Goal: Information Seeking & Learning: Learn about a topic

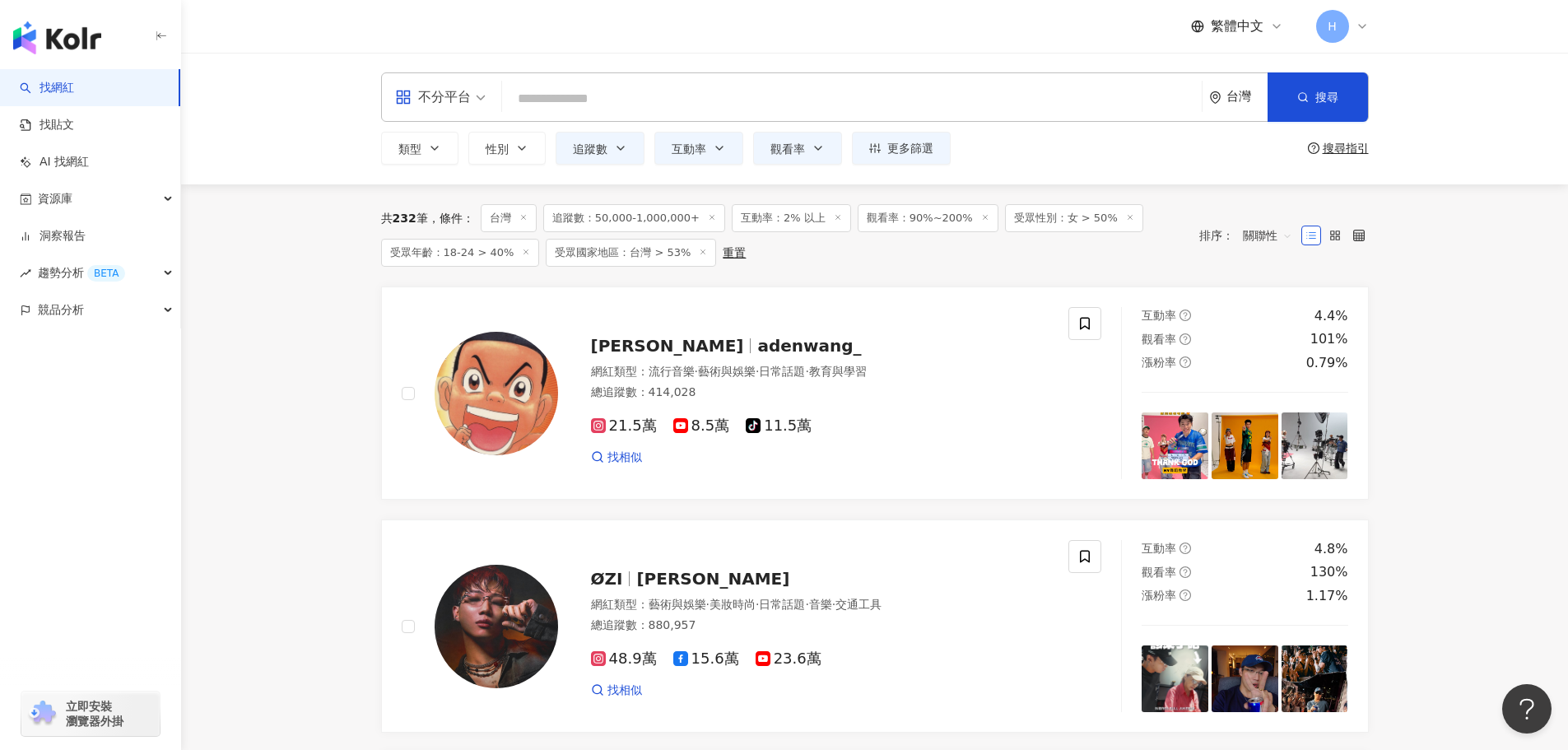
click at [1465, 182] on div "不分平台 台灣 搜尋 loading 搜尋名稱、敘述、貼文含有關鍵字 “ 情侶 ” 的網紅 類型 性別 追蹤數 互動率 觀看率 更多篩選 篩選條件 關於網紅 …" at bounding box center [874, 119] width 1387 height 132
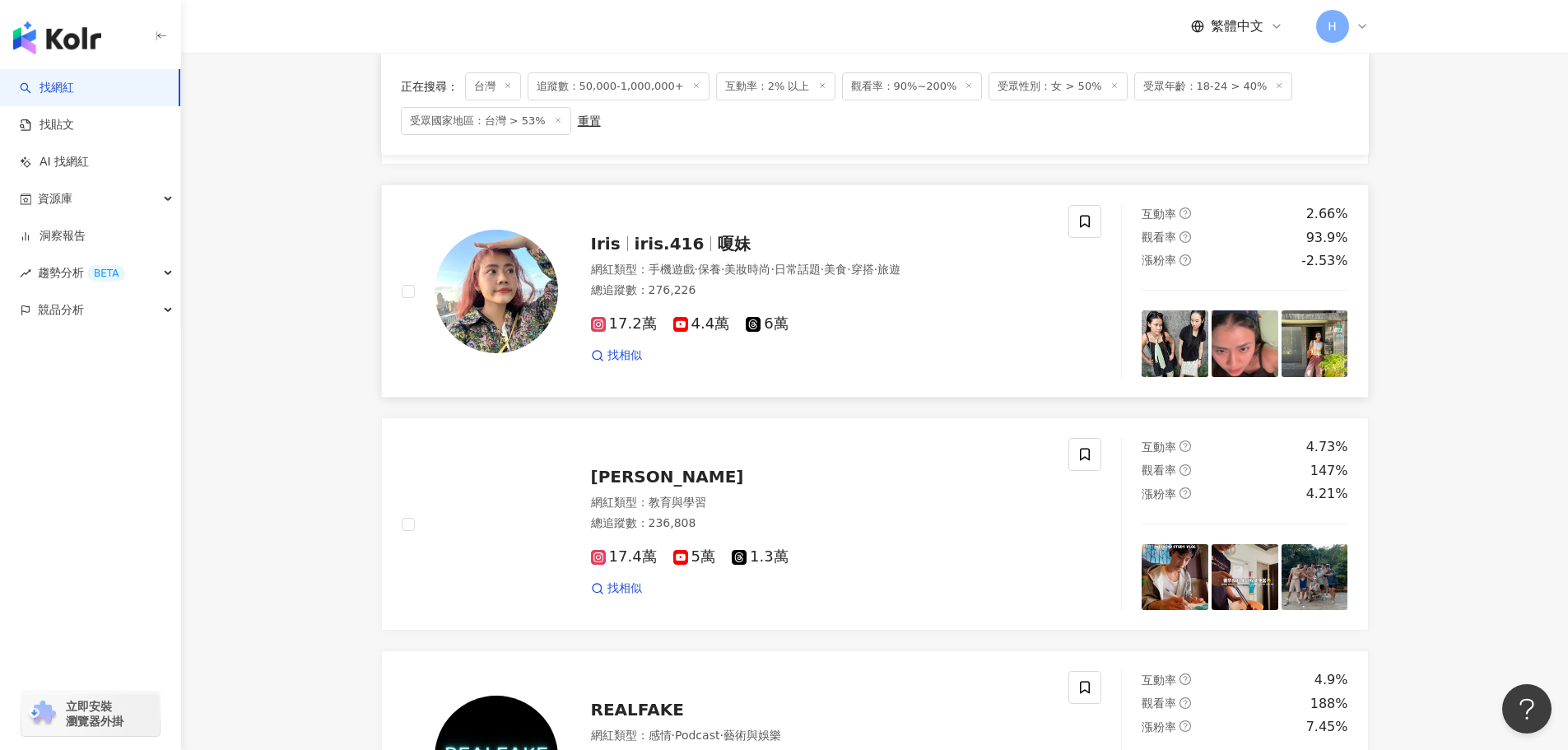
scroll to position [1152, 0]
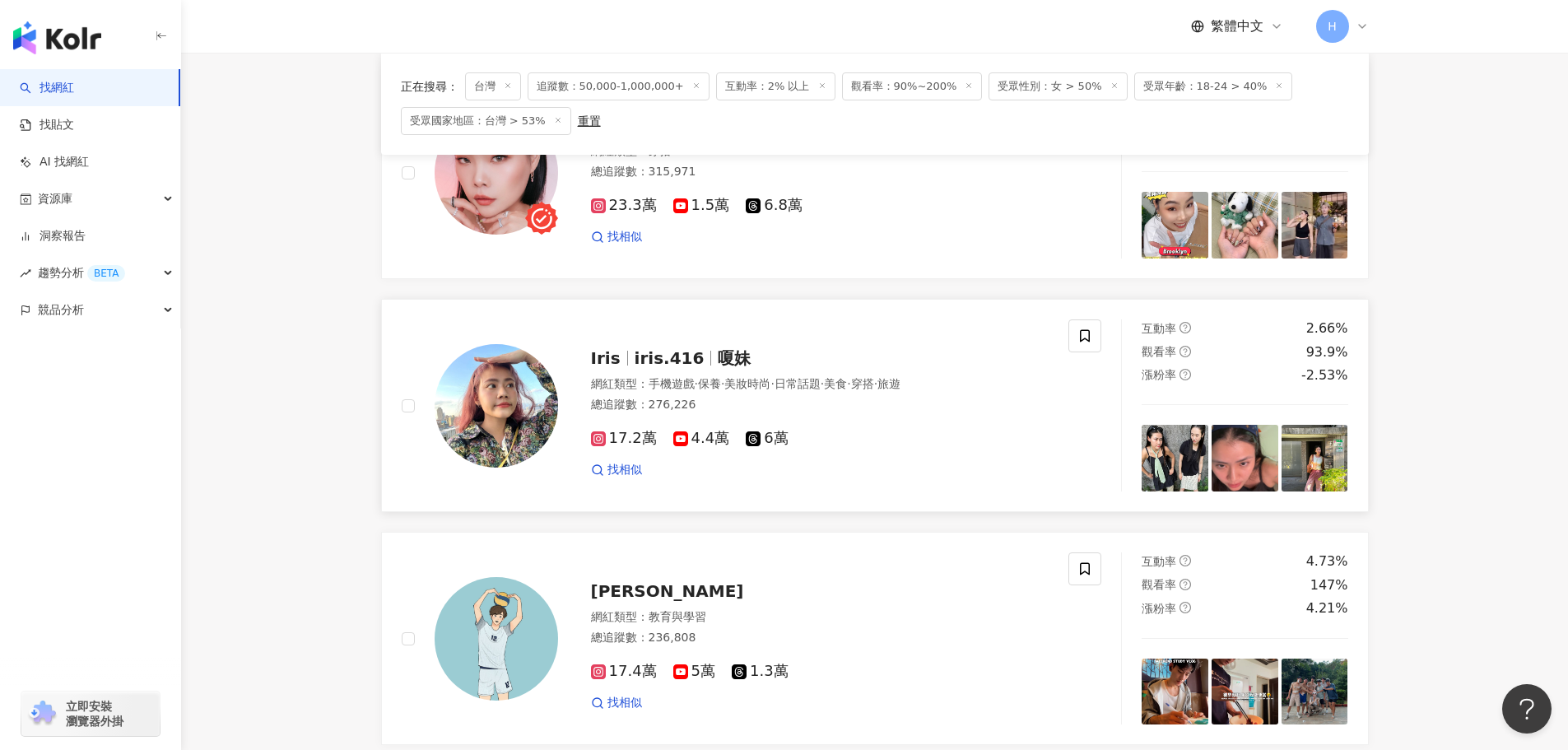
drag, startPoint x: 708, startPoint y: 351, endPoint x: 796, endPoint y: 361, distance: 88.6
click at [718, 351] on span "嗄妹" at bounding box center [735, 358] width 33 height 20
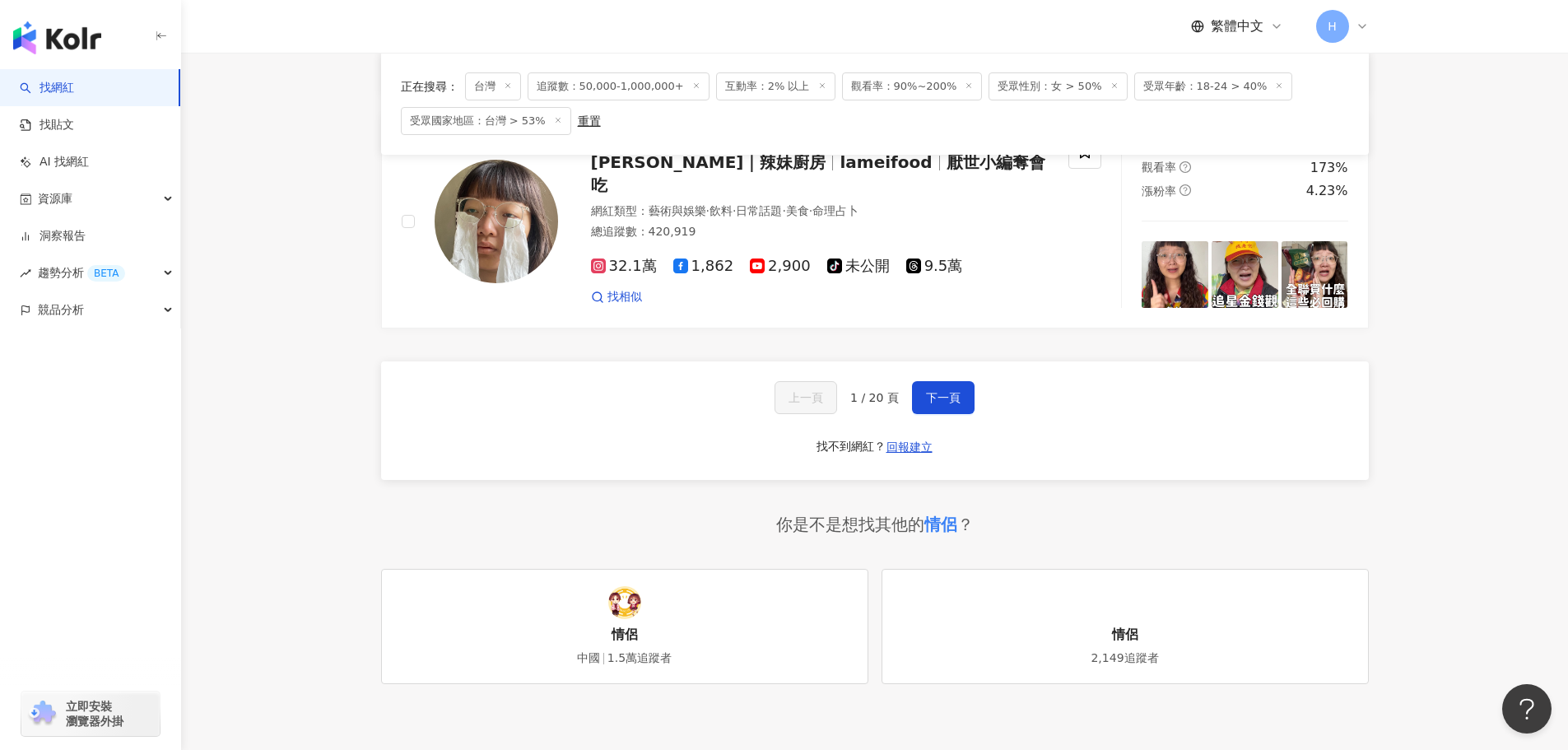
scroll to position [2798, 0]
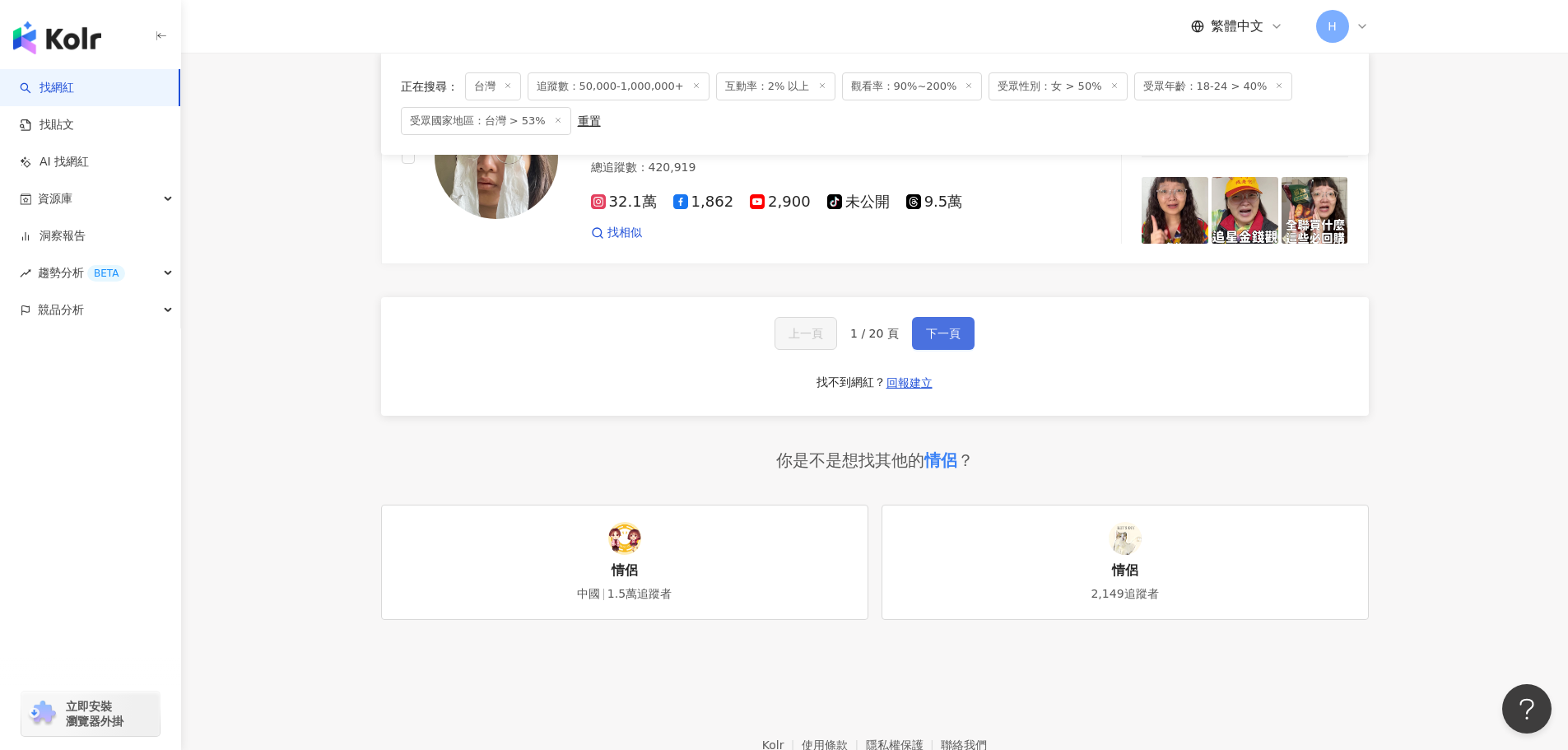
click at [938, 340] on span "下一頁" at bounding box center [944, 333] width 35 height 13
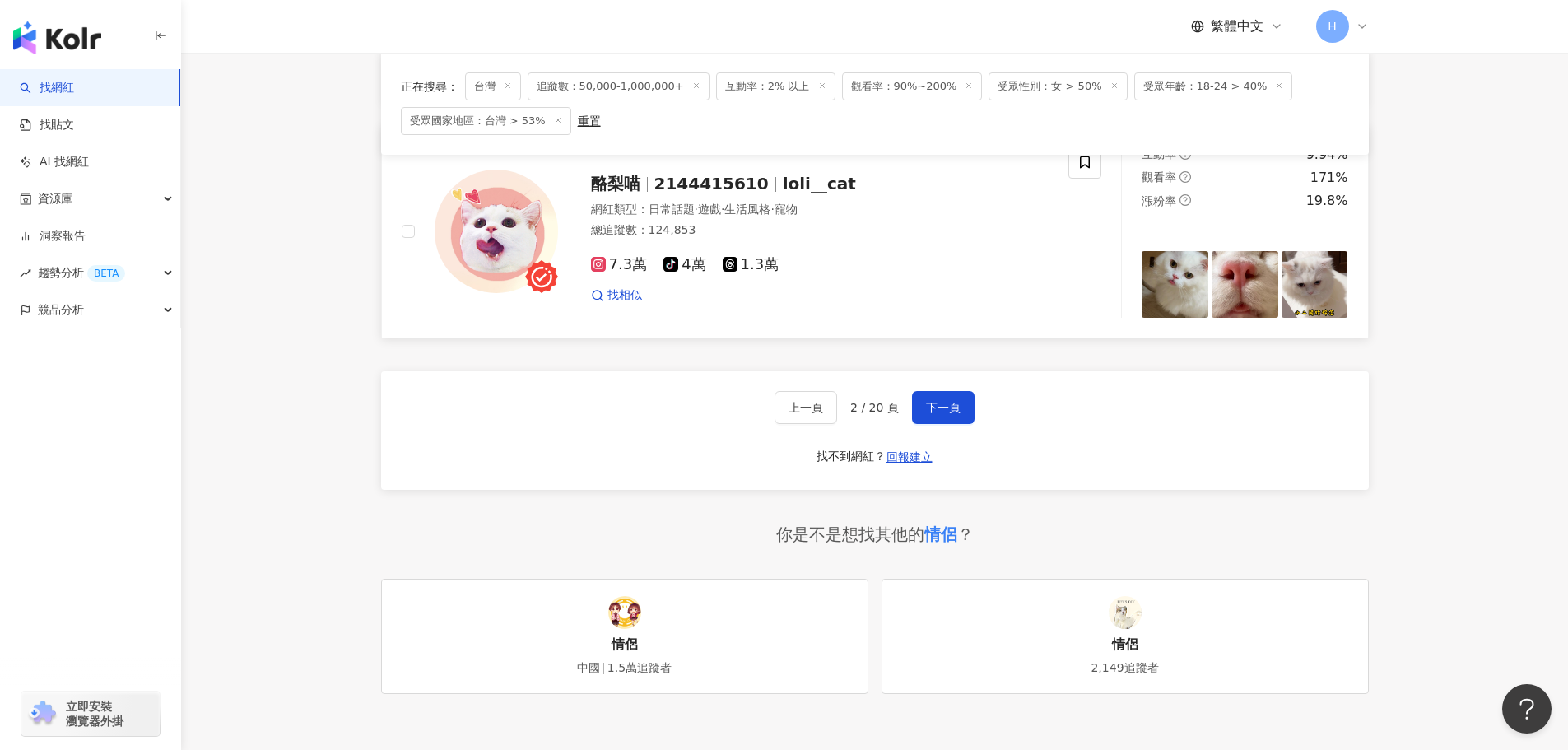
scroll to position [2802, 0]
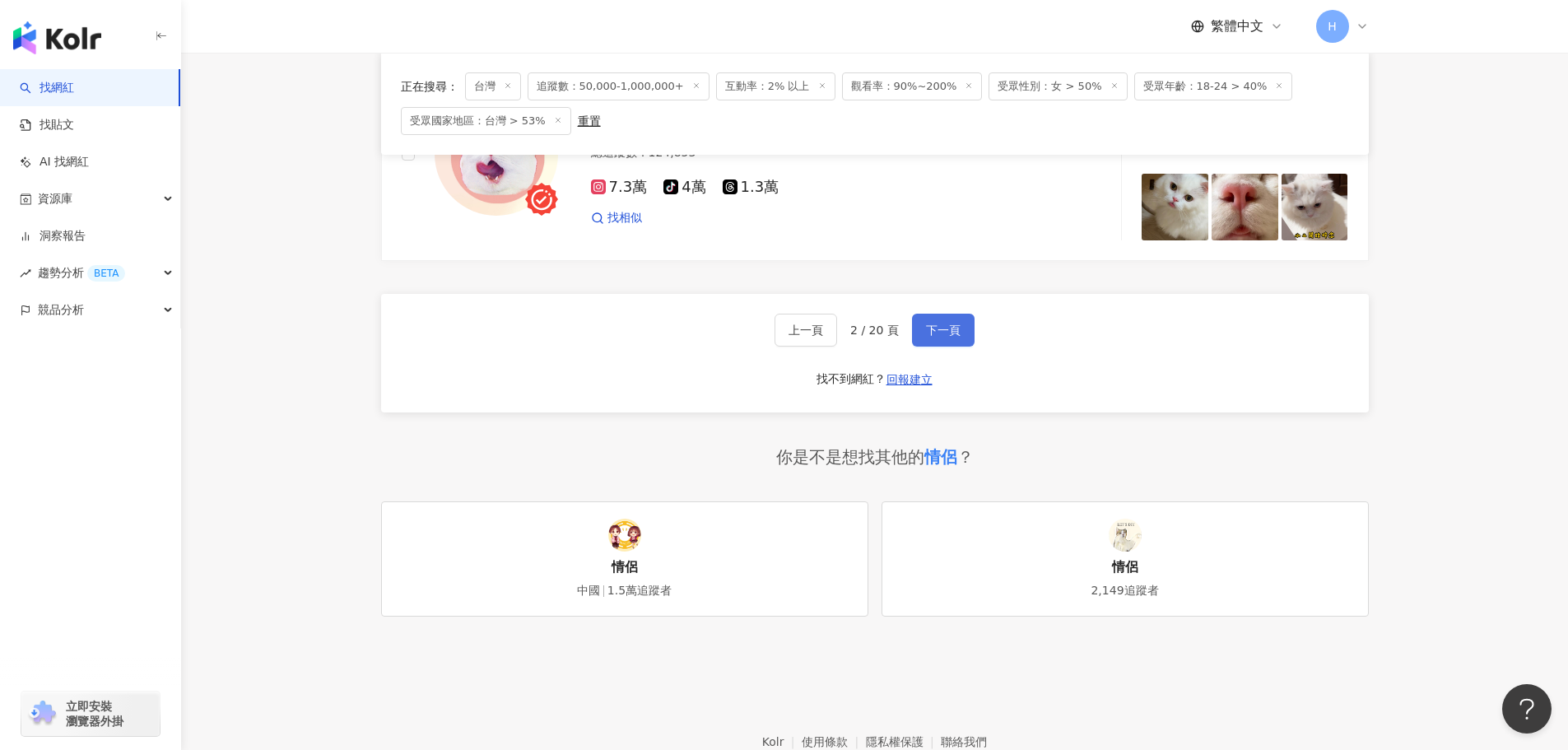
click at [930, 337] on span "下一頁" at bounding box center [944, 330] width 35 height 13
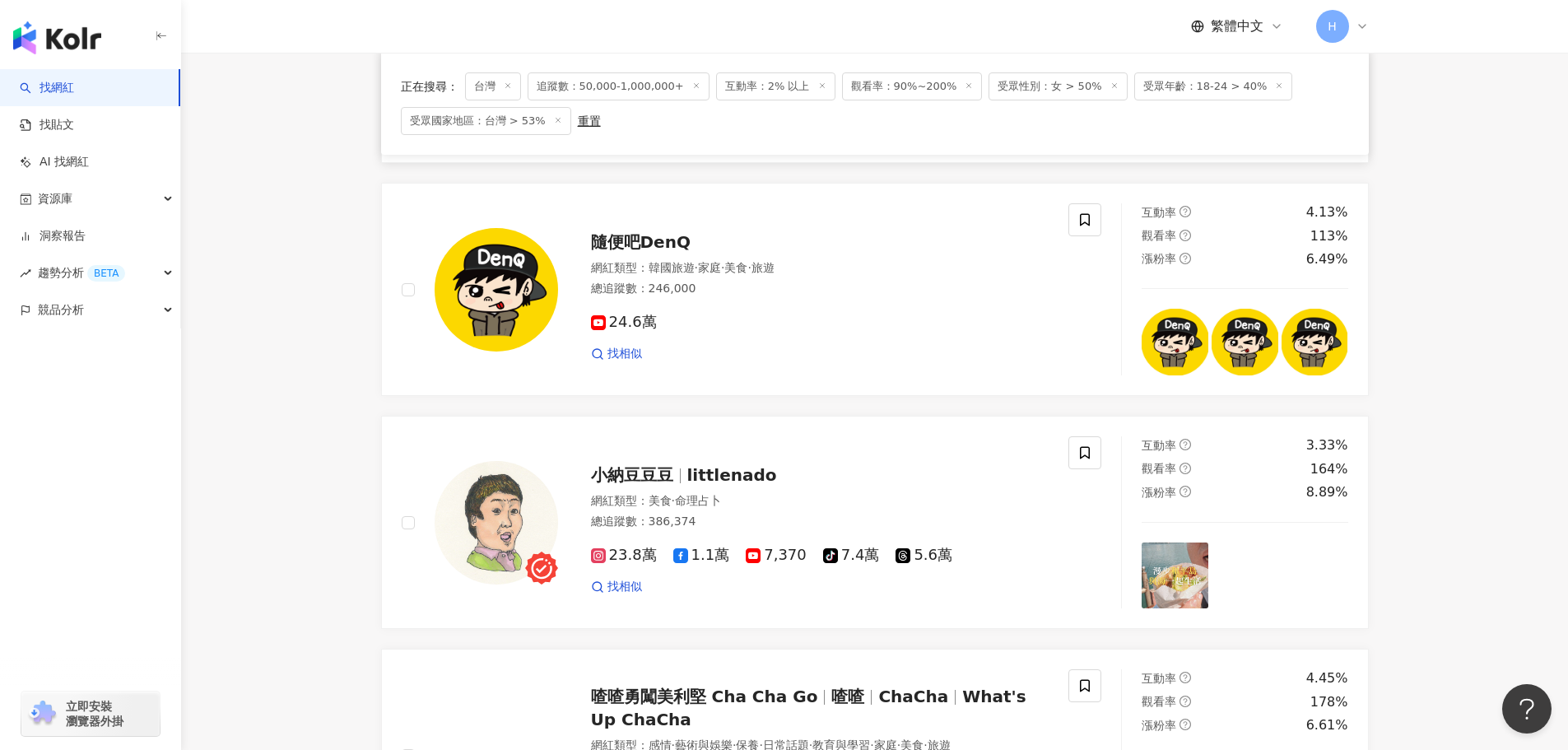
scroll to position [1646, 0]
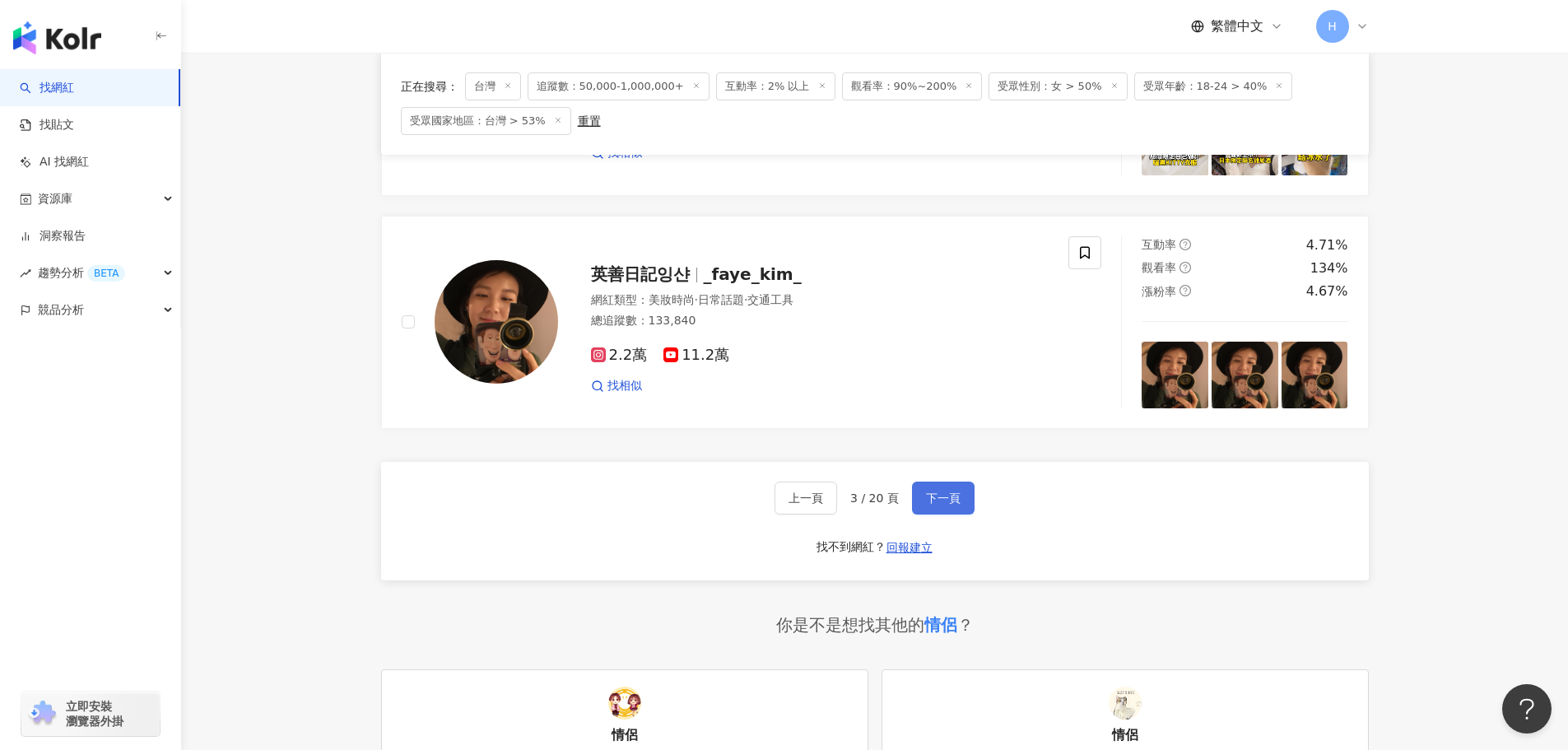
click at [938, 495] on span "下一頁" at bounding box center [944, 498] width 35 height 13
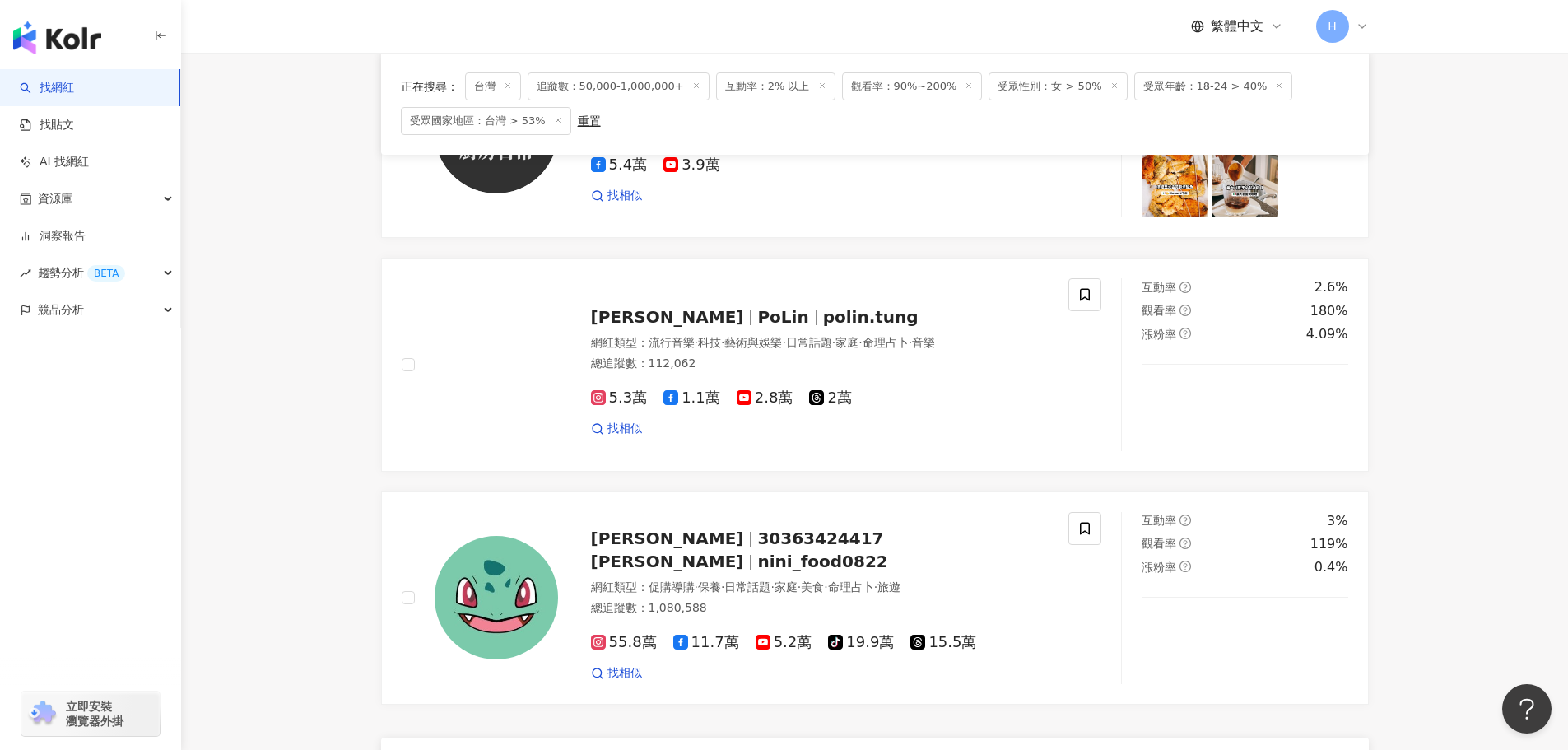
scroll to position [2387, 0]
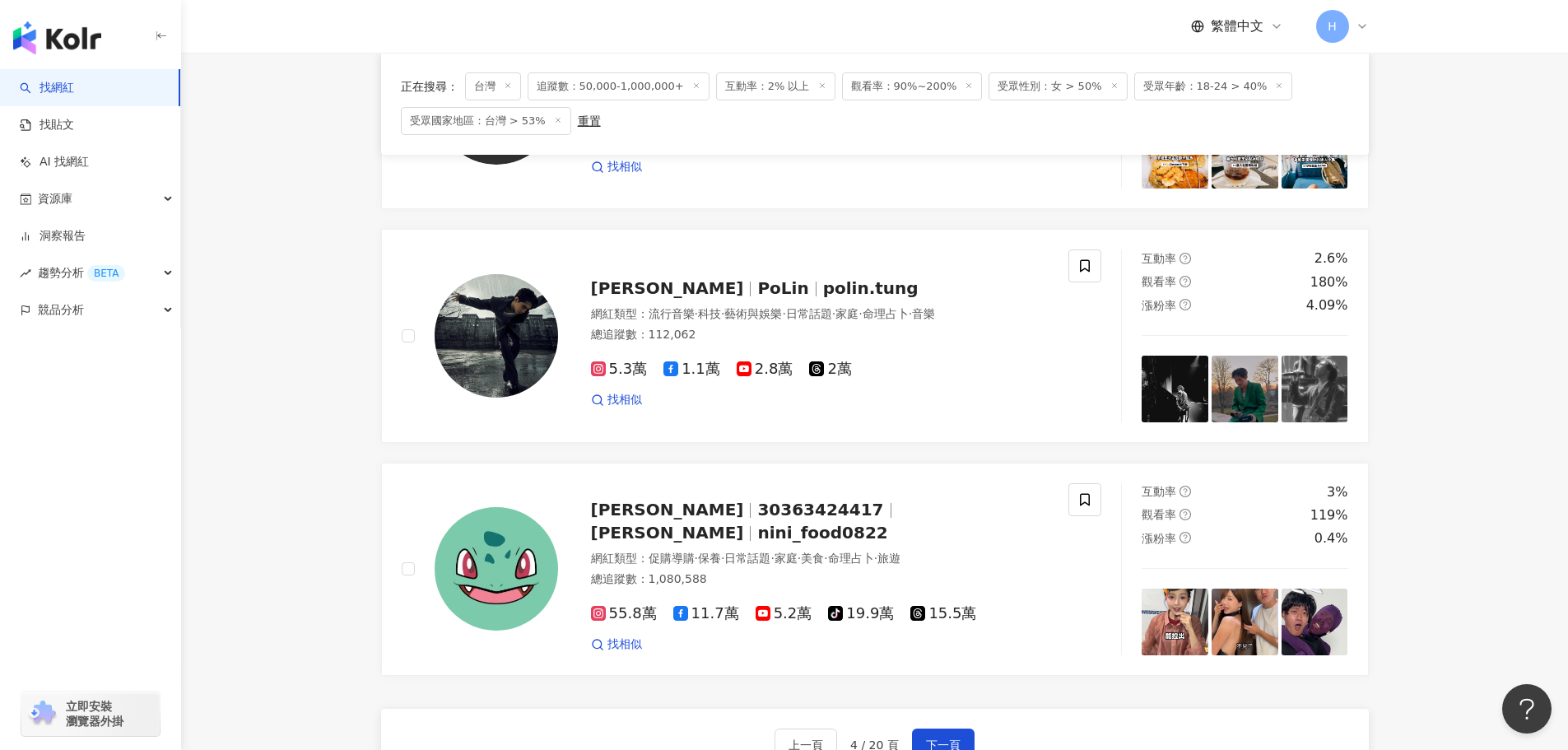
drag, startPoint x: 960, startPoint y: 525, endPoint x: 1482, endPoint y: 508, distance: 522.3
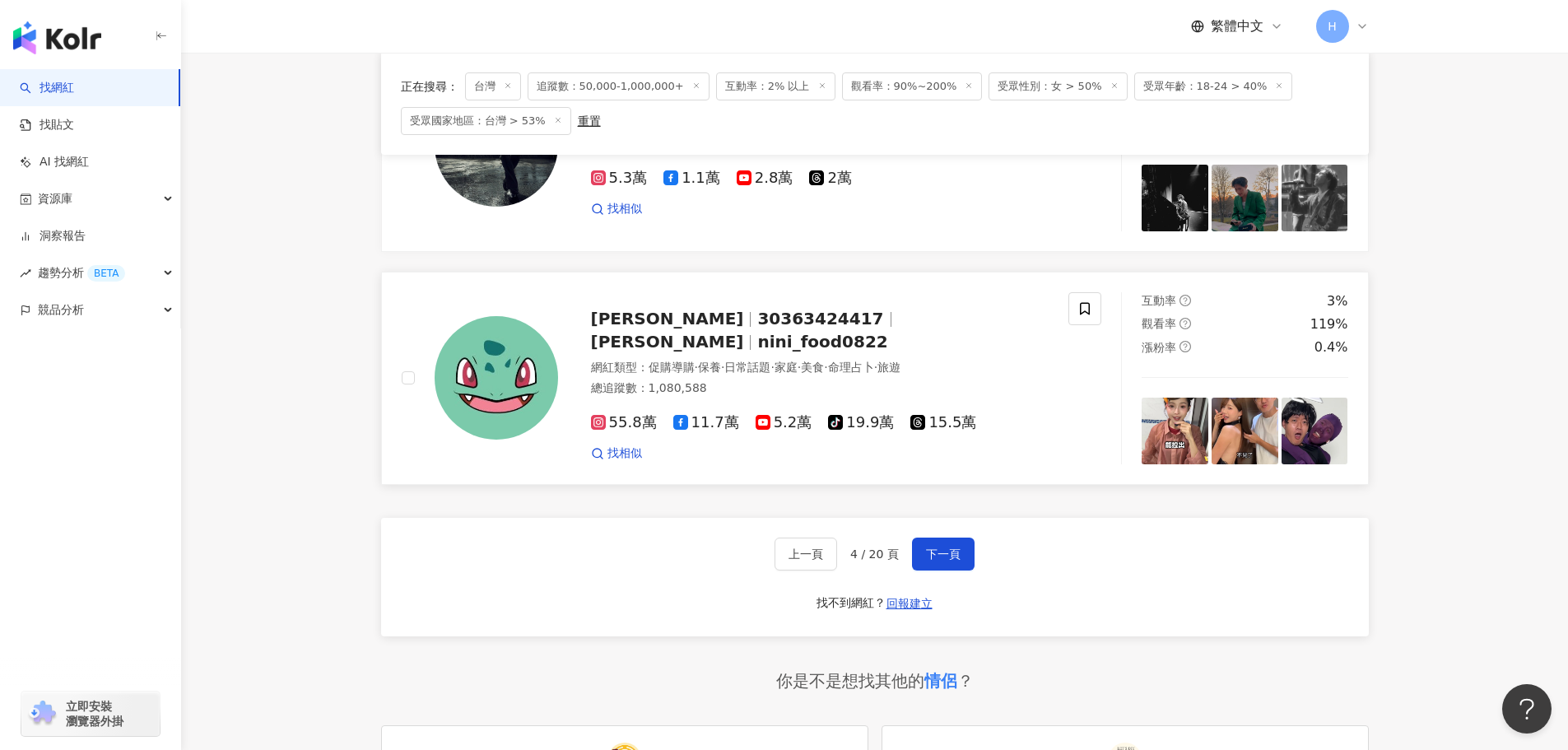
scroll to position [2798, 0]
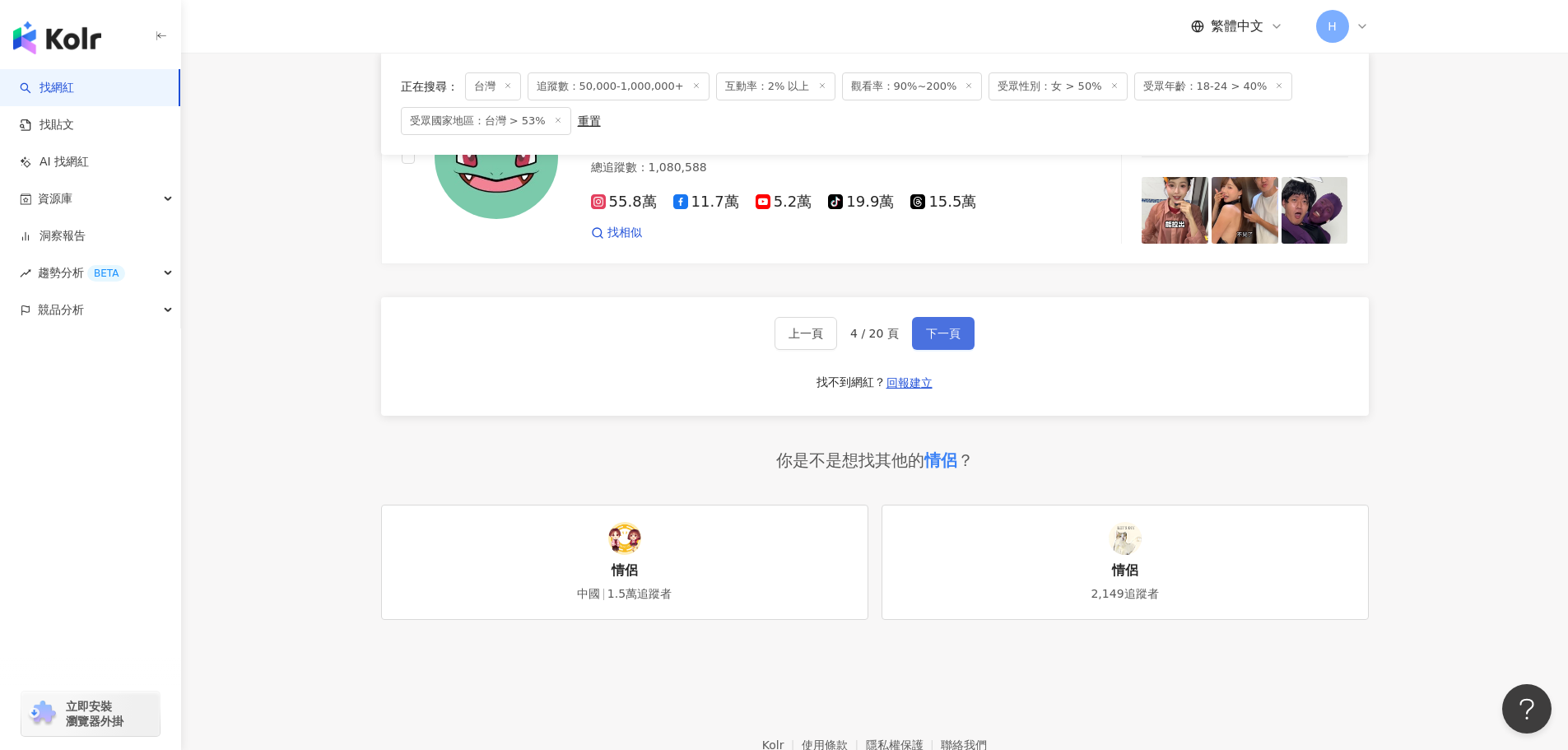
click at [934, 323] on button "下一頁" at bounding box center [943, 333] width 62 height 33
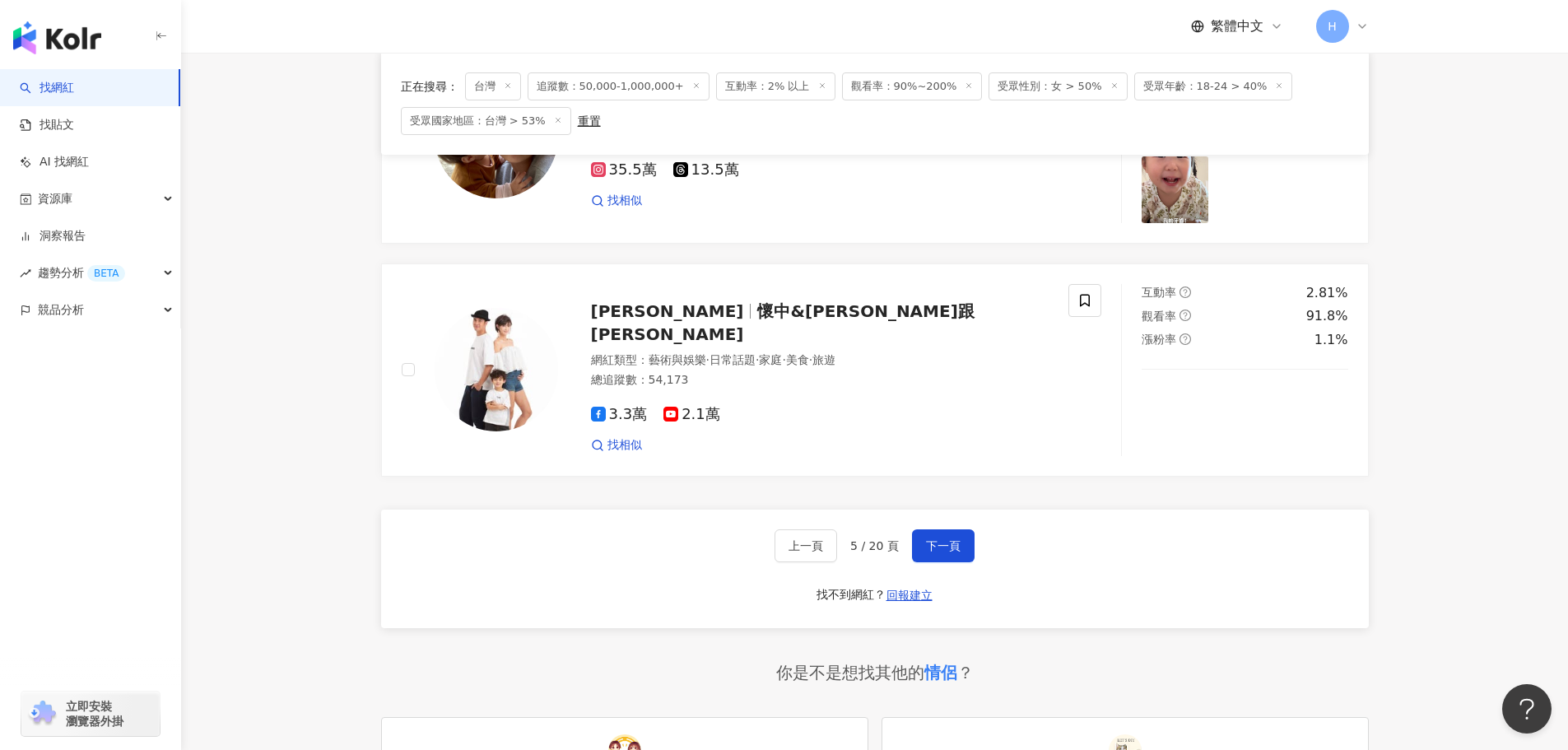
scroll to position [2716, 0]
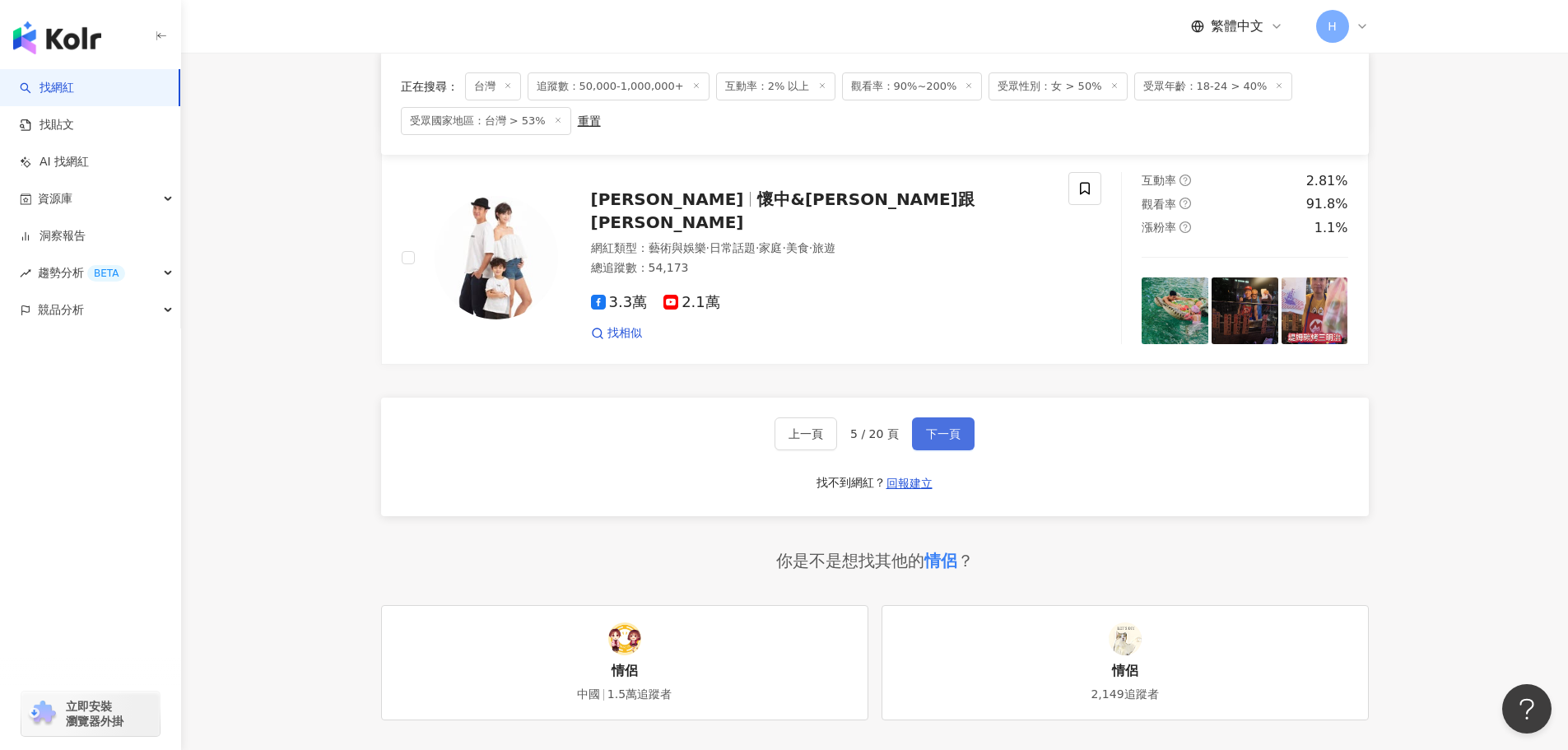
click at [938, 417] on button "下一頁" at bounding box center [943, 434] width 62 height 33
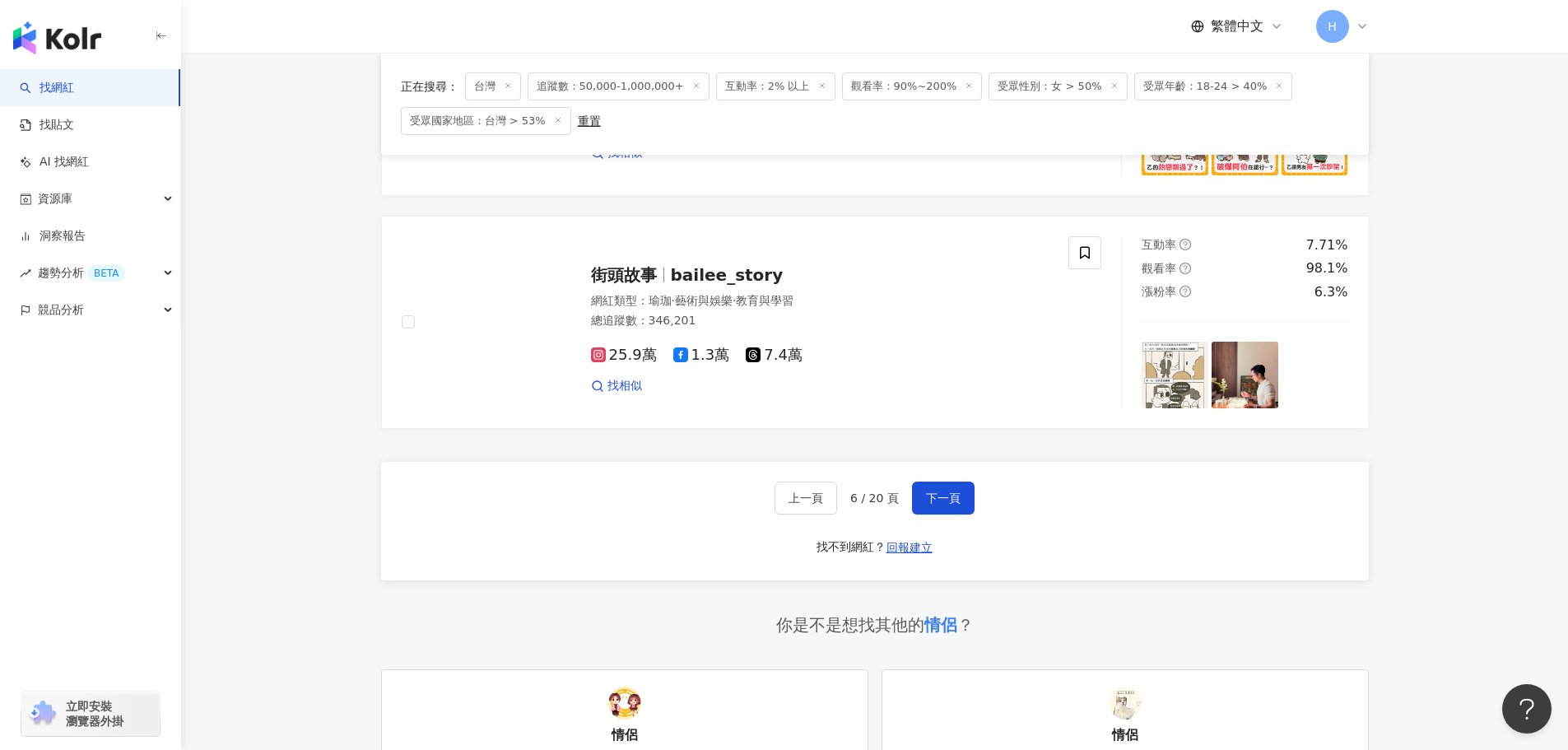
scroll to position [2927, 0]
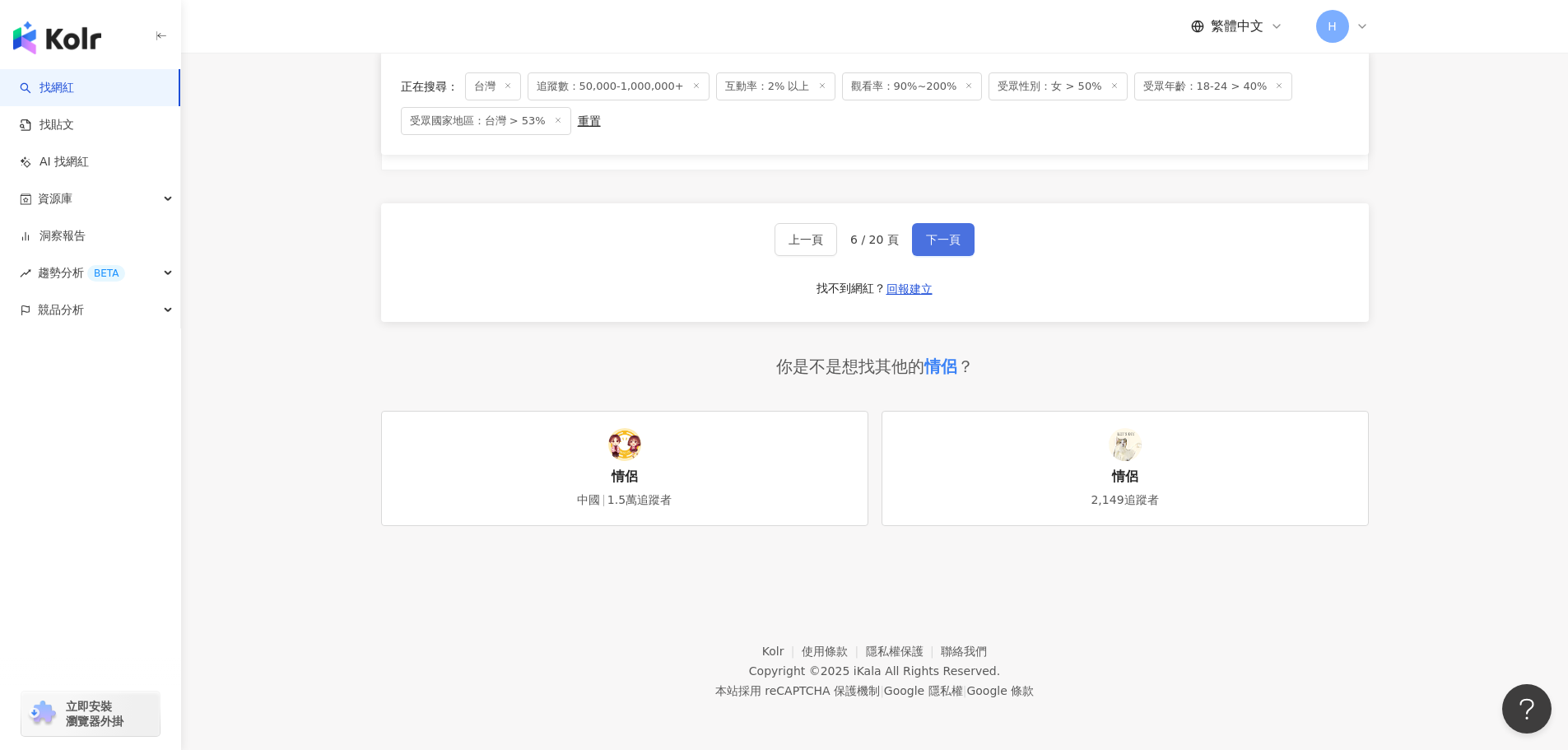
click at [952, 233] on span "下一頁" at bounding box center [944, 239] width 35 height 13
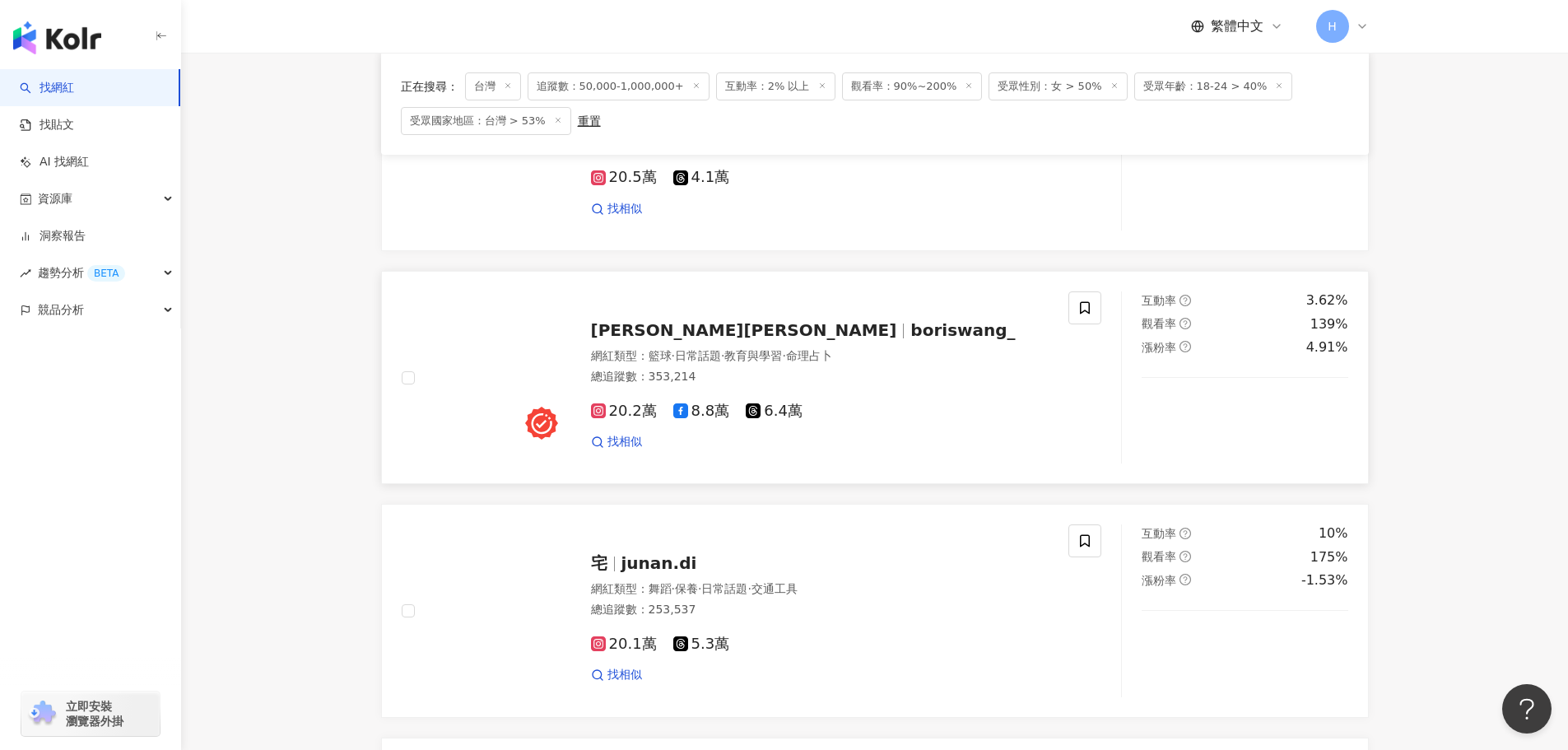
scroll to position [2563, 0]
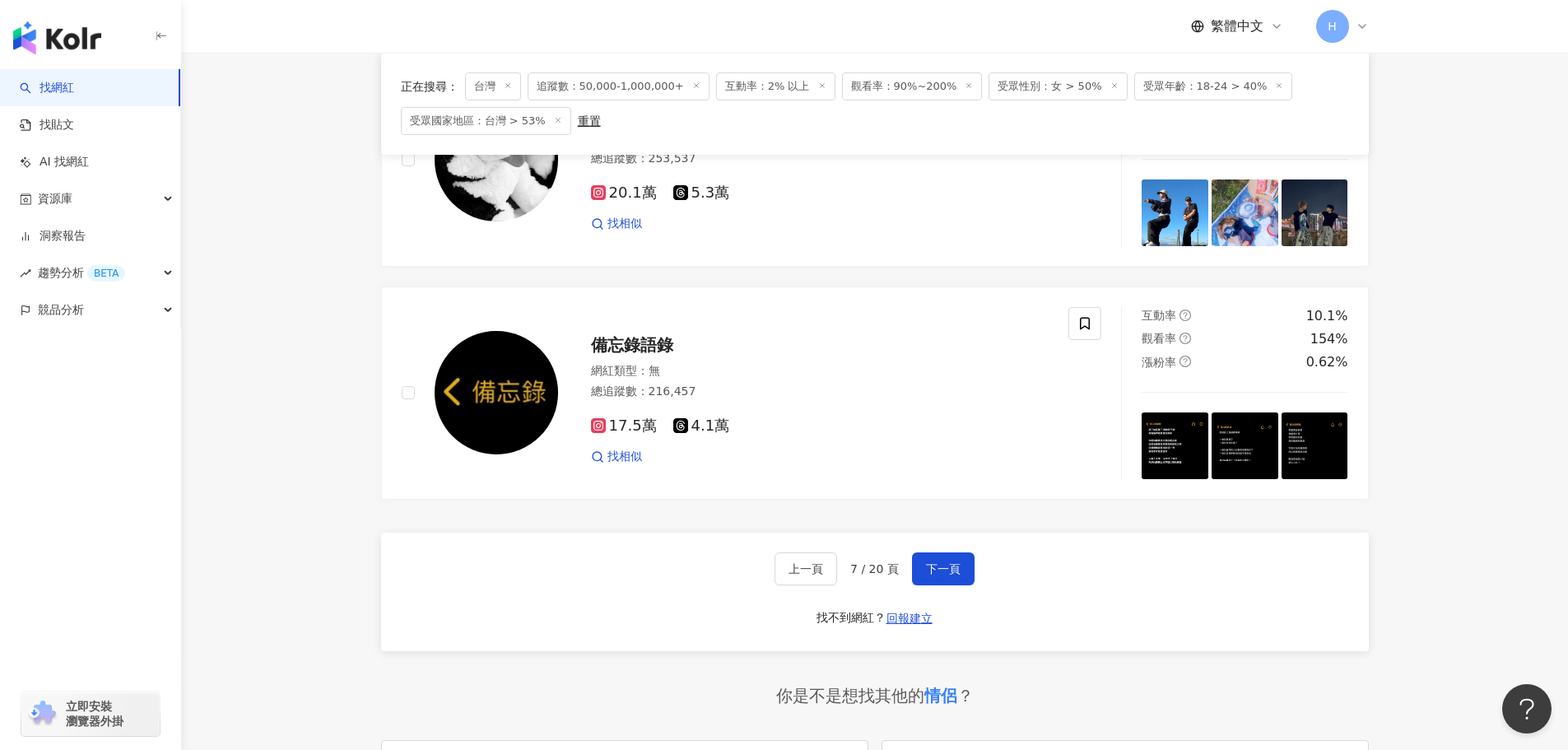
drag, startPoint x: 963, startPoint y: 568, endPoint x: 988, endPoint y: 570, distance: 25.1
click at [963, 568] on button "下一頁" at bounding box center [943, 569] width 62 height 33
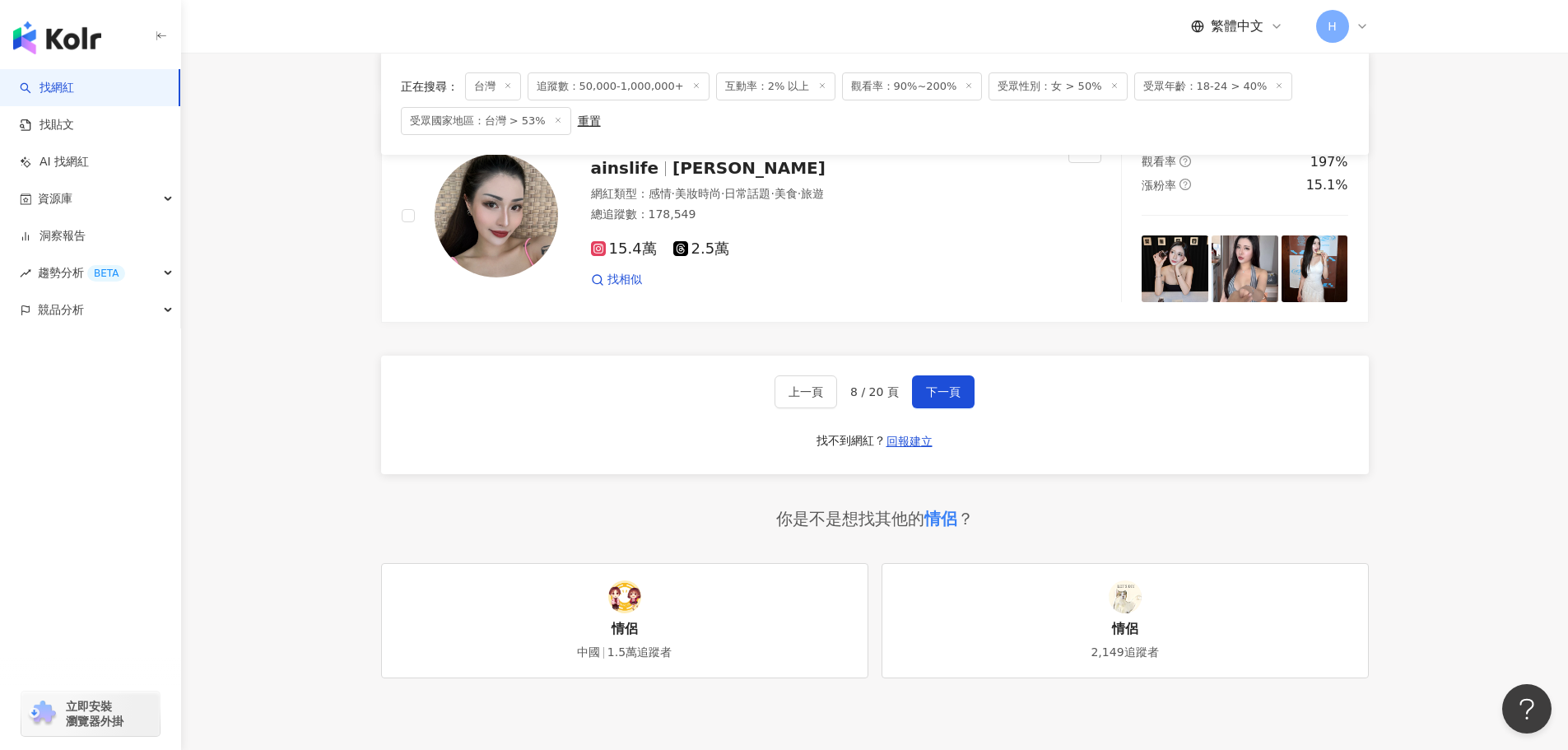
scroll to position [2810, 0]
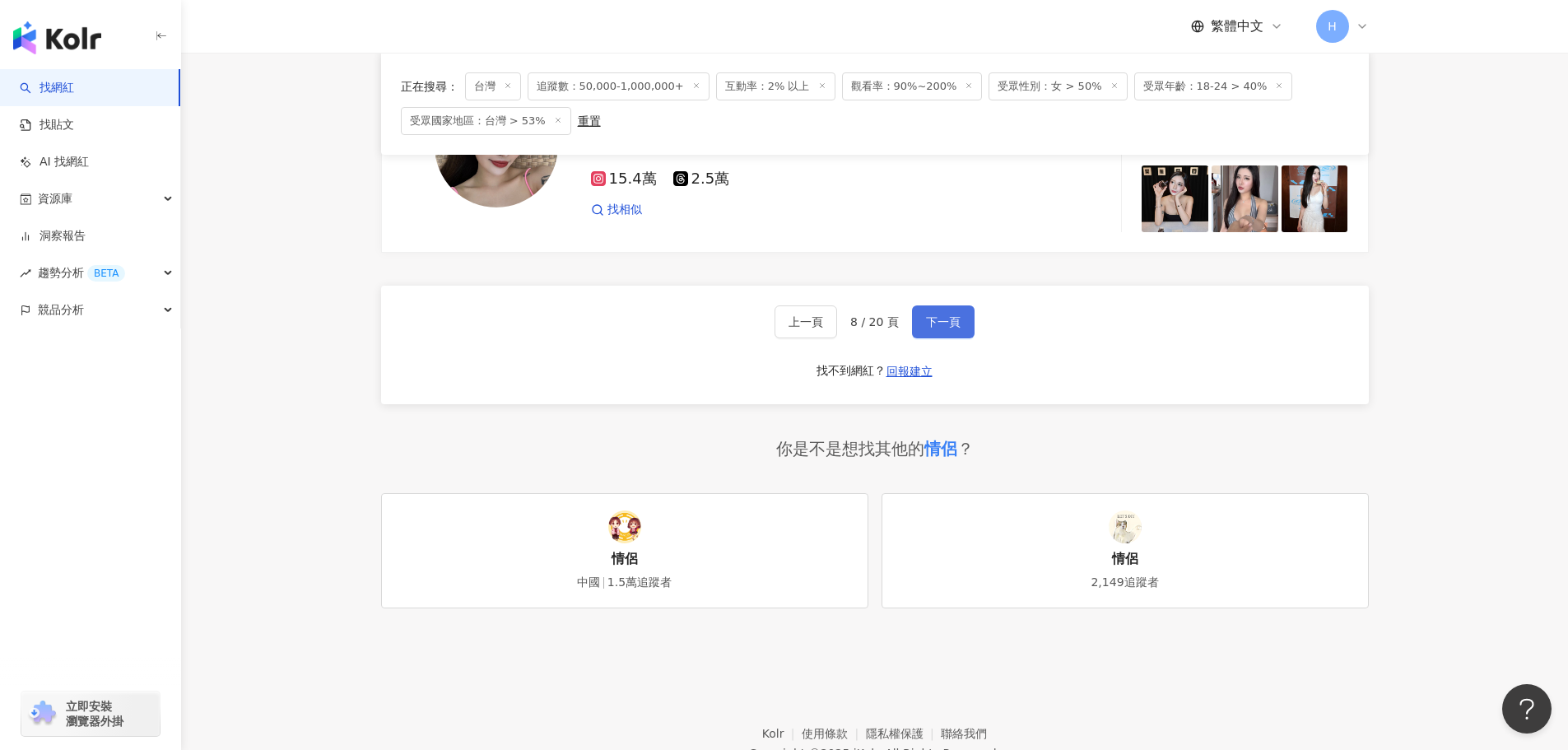
click at [945, 329] on button "下一頁" at bounding box center [943, 322] width 62 height 33
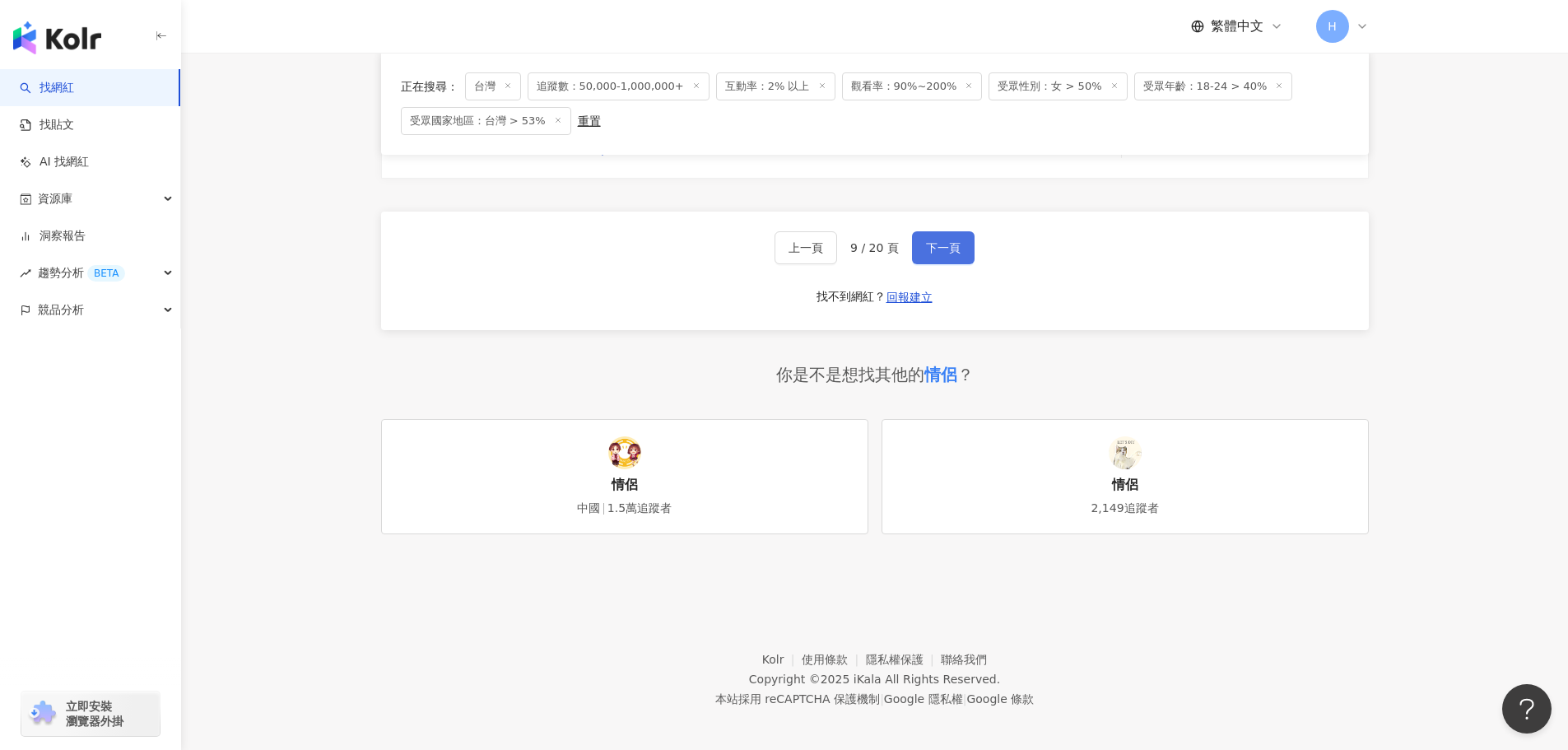
scroll to position [2648, 0]
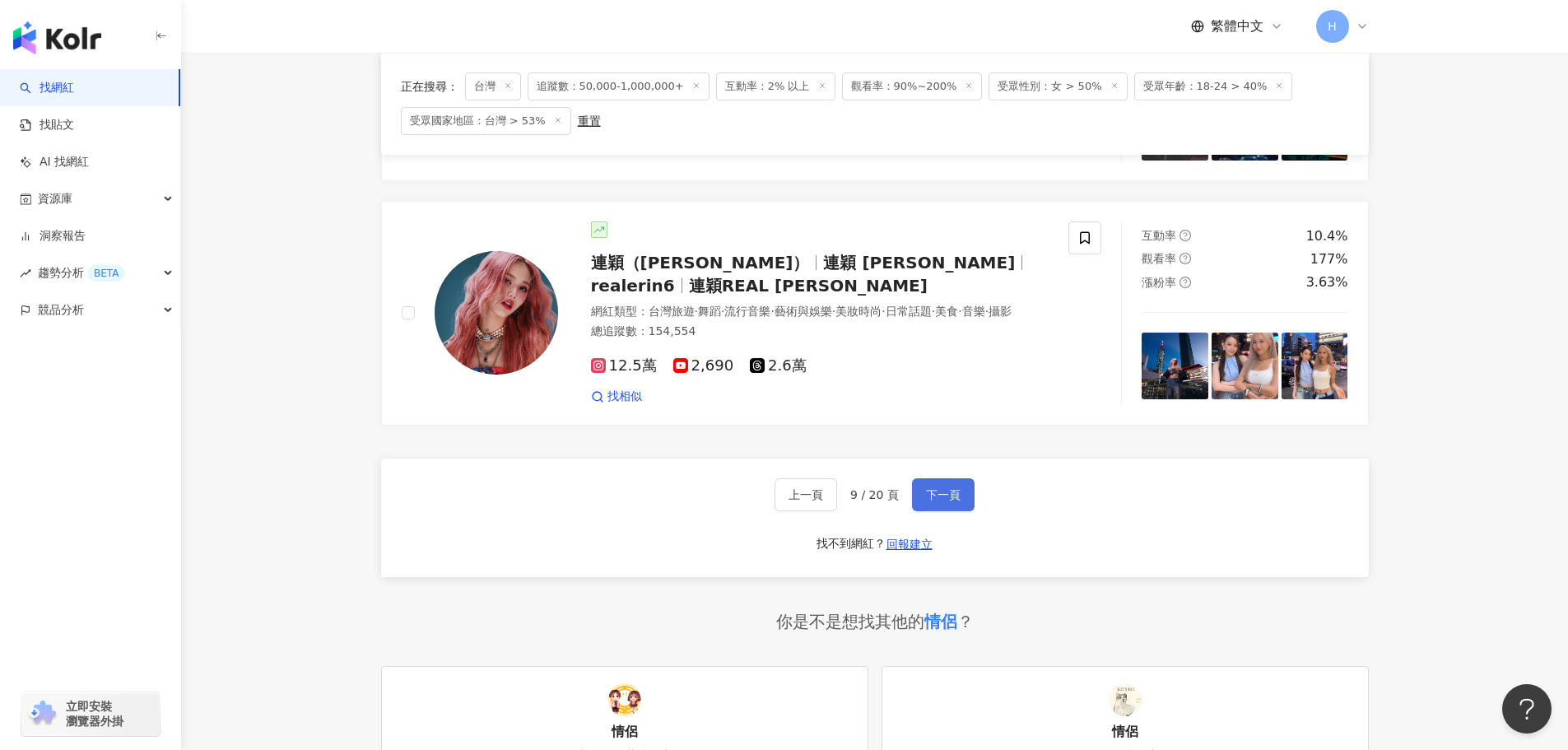
click at [950, 478] on button "下一頁" at bounding box center [943, 494] width 62 height 33
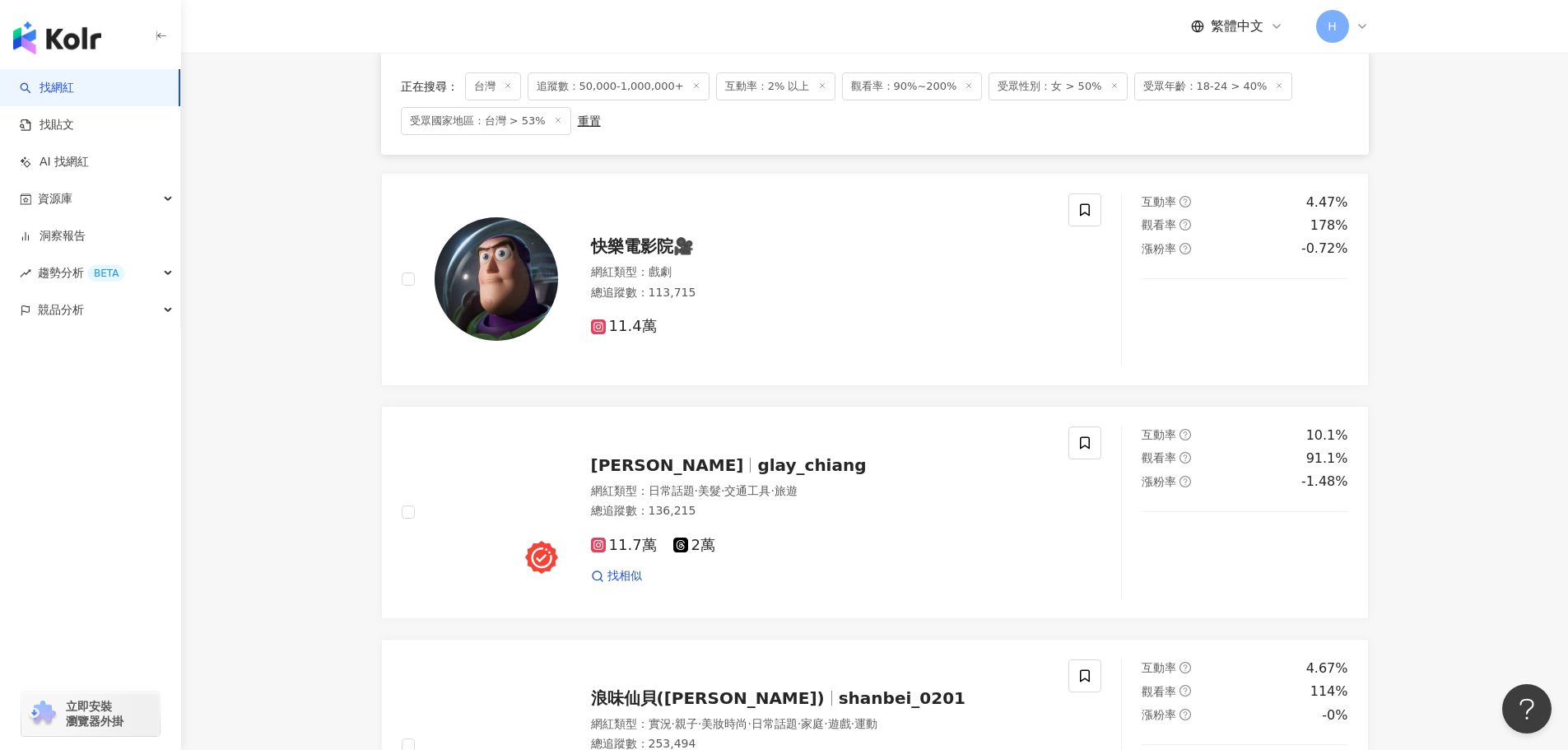
scroll to position [2634, 0]
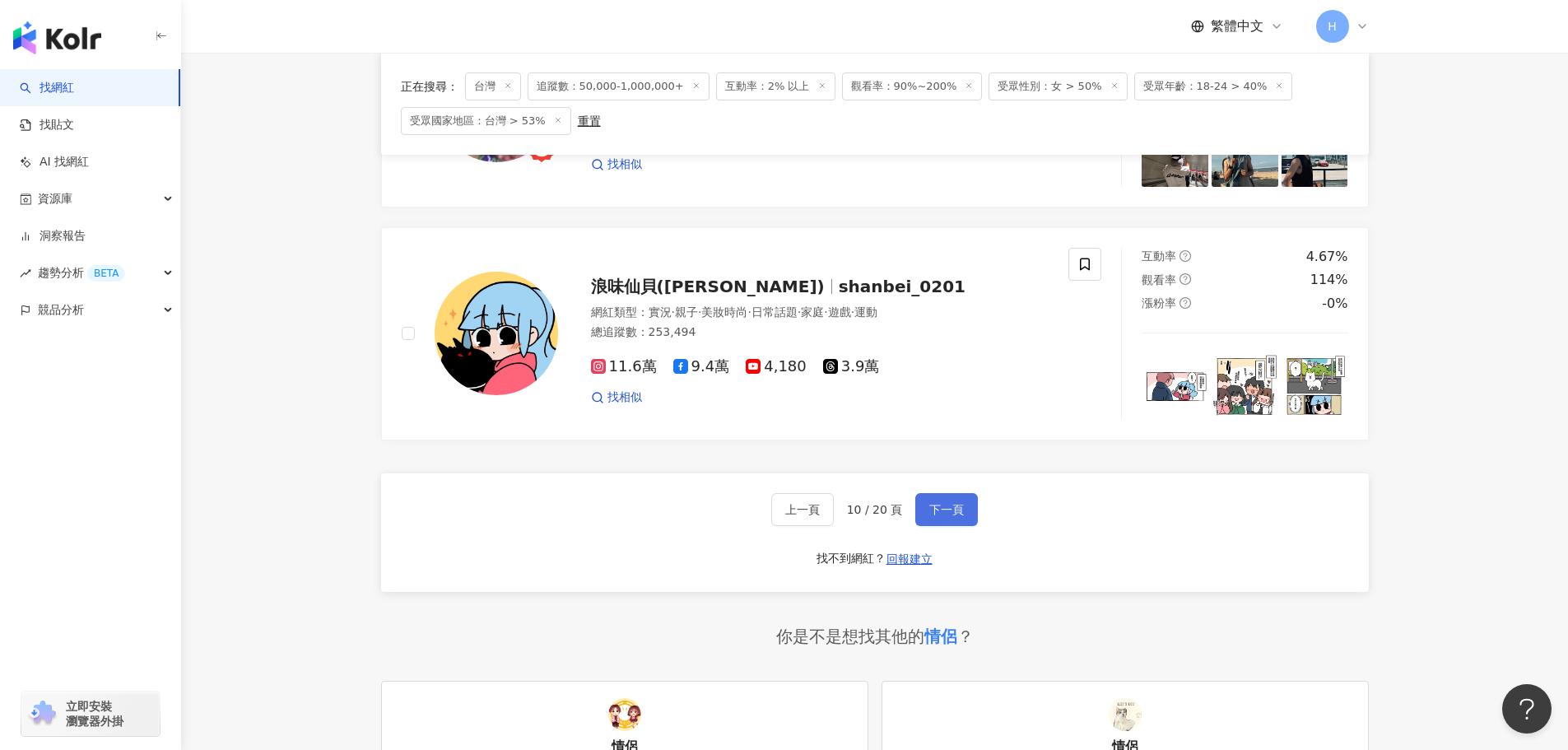
click at [949, 503] on span "下一頁" at bounding box center [947, 510] width 35 height 13
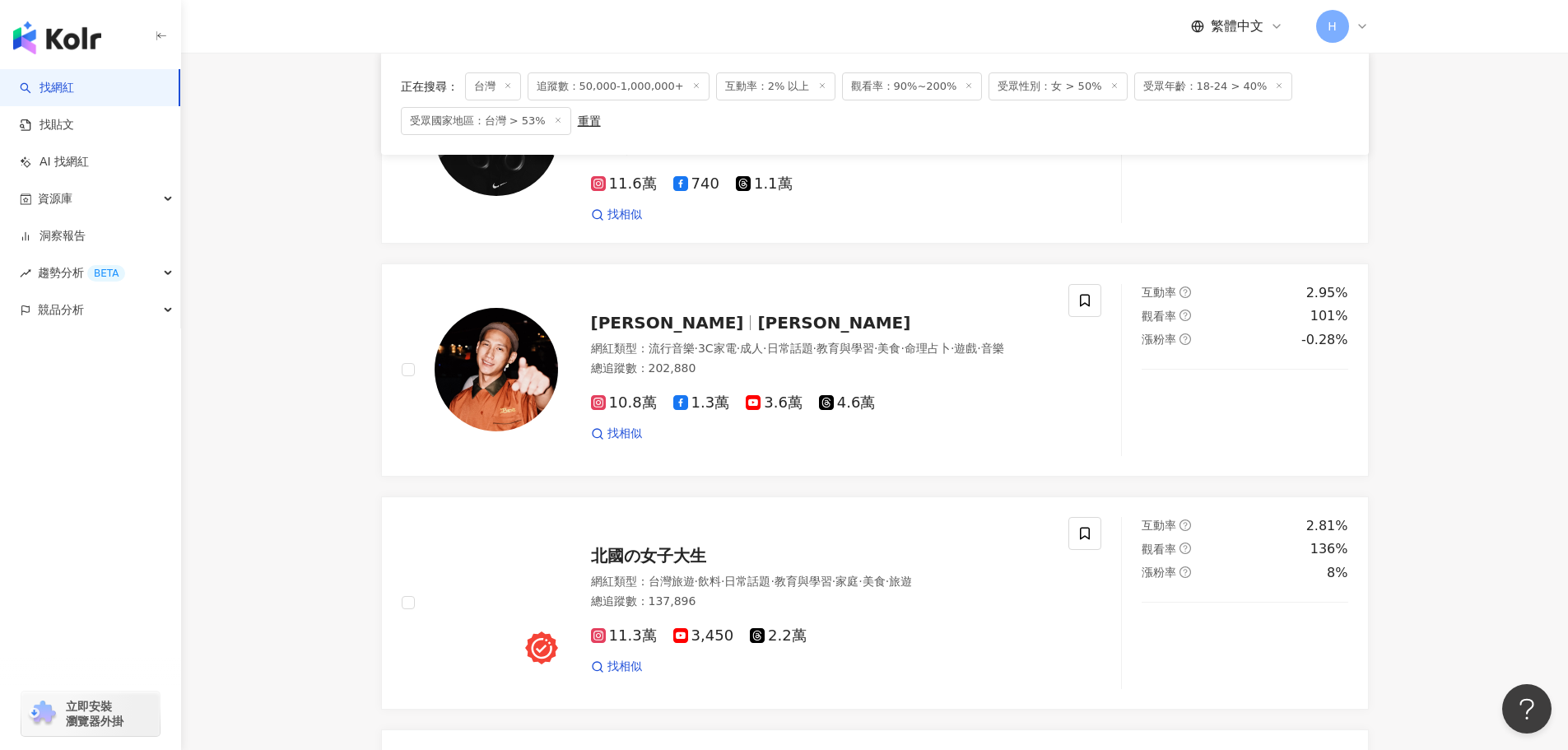
scroll to position [0, 0]
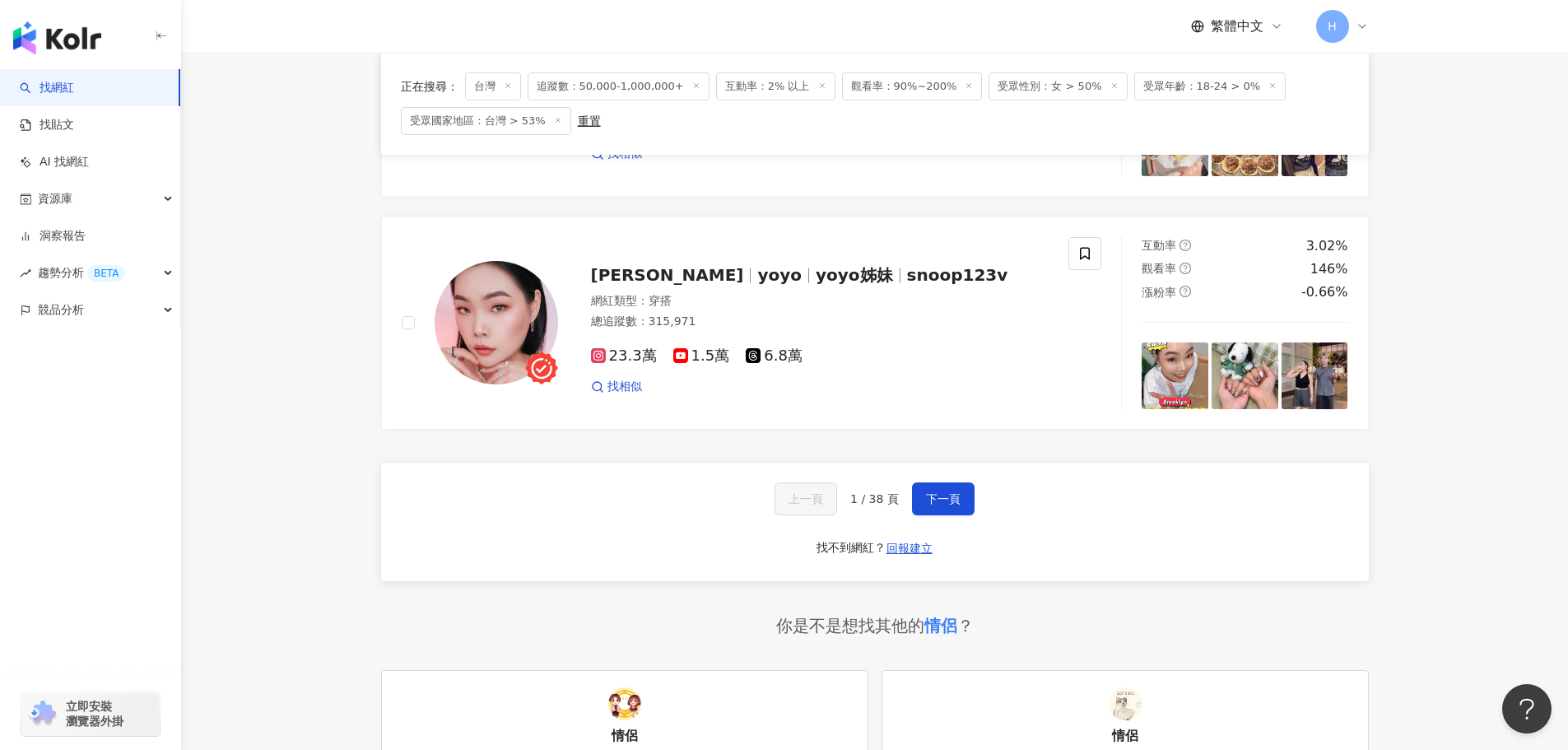
scroll to position [2646, 0]
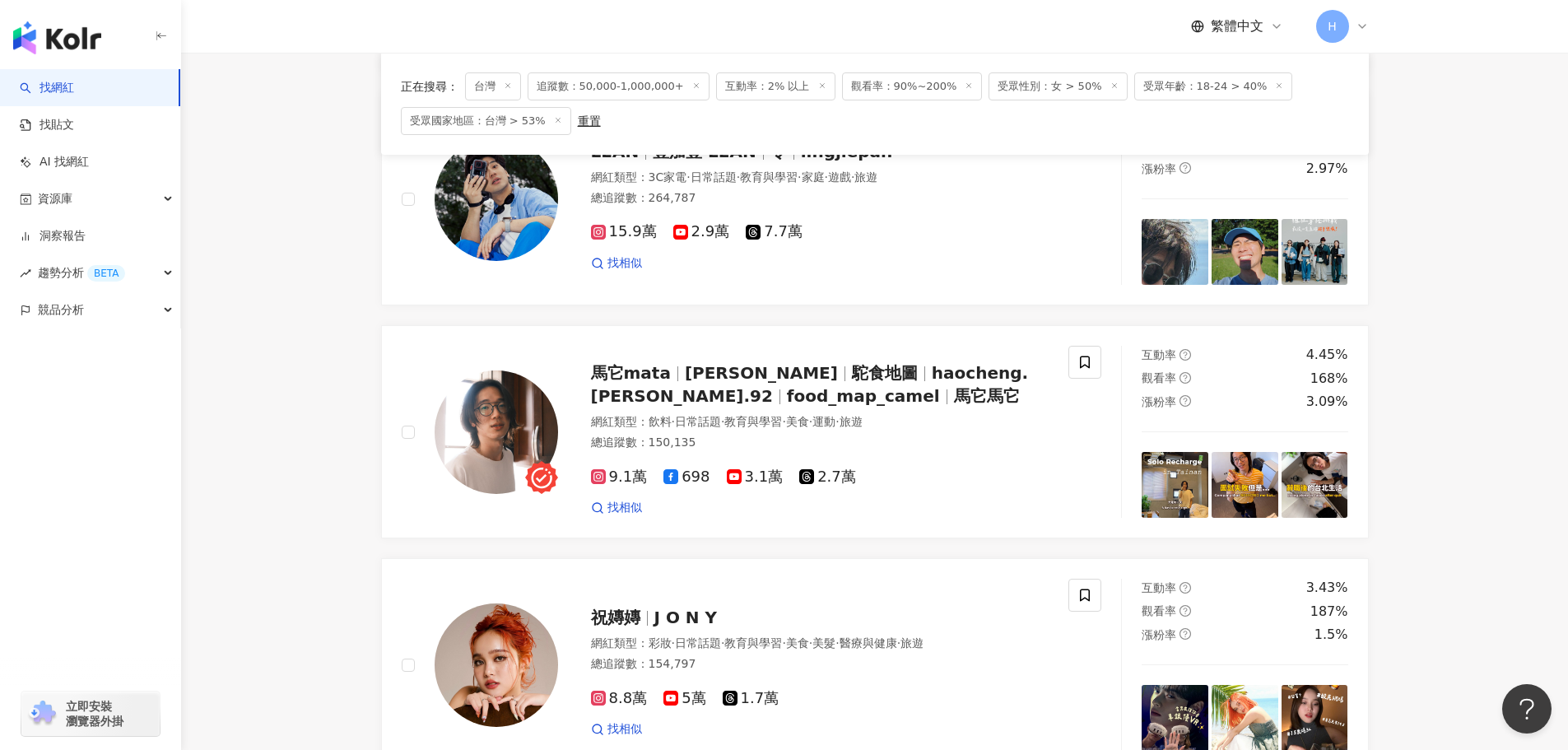
scroll to position [2798, 0]
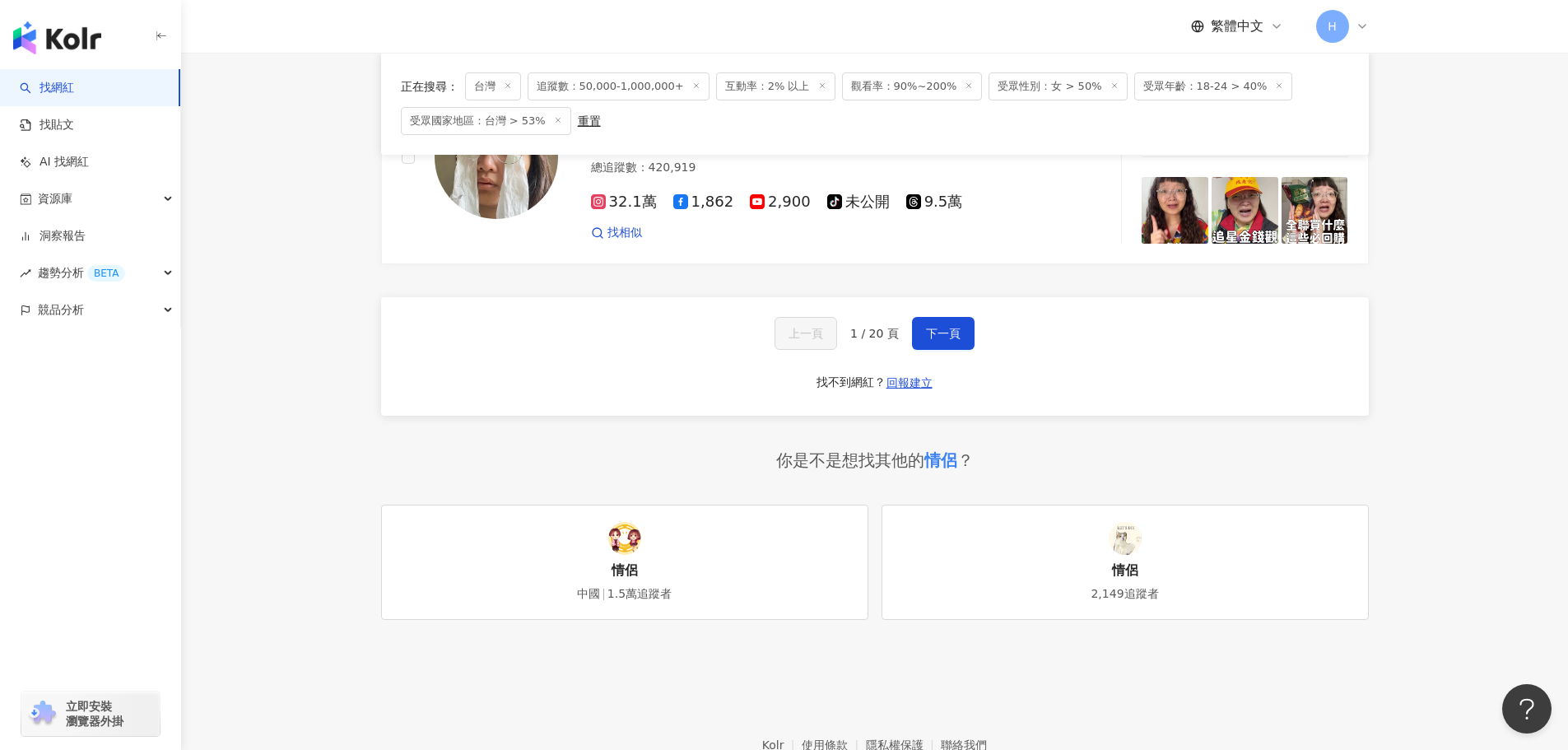
click at [963, 318] on button "下一頁" at bounding box center [943, 333] width 62 height 33
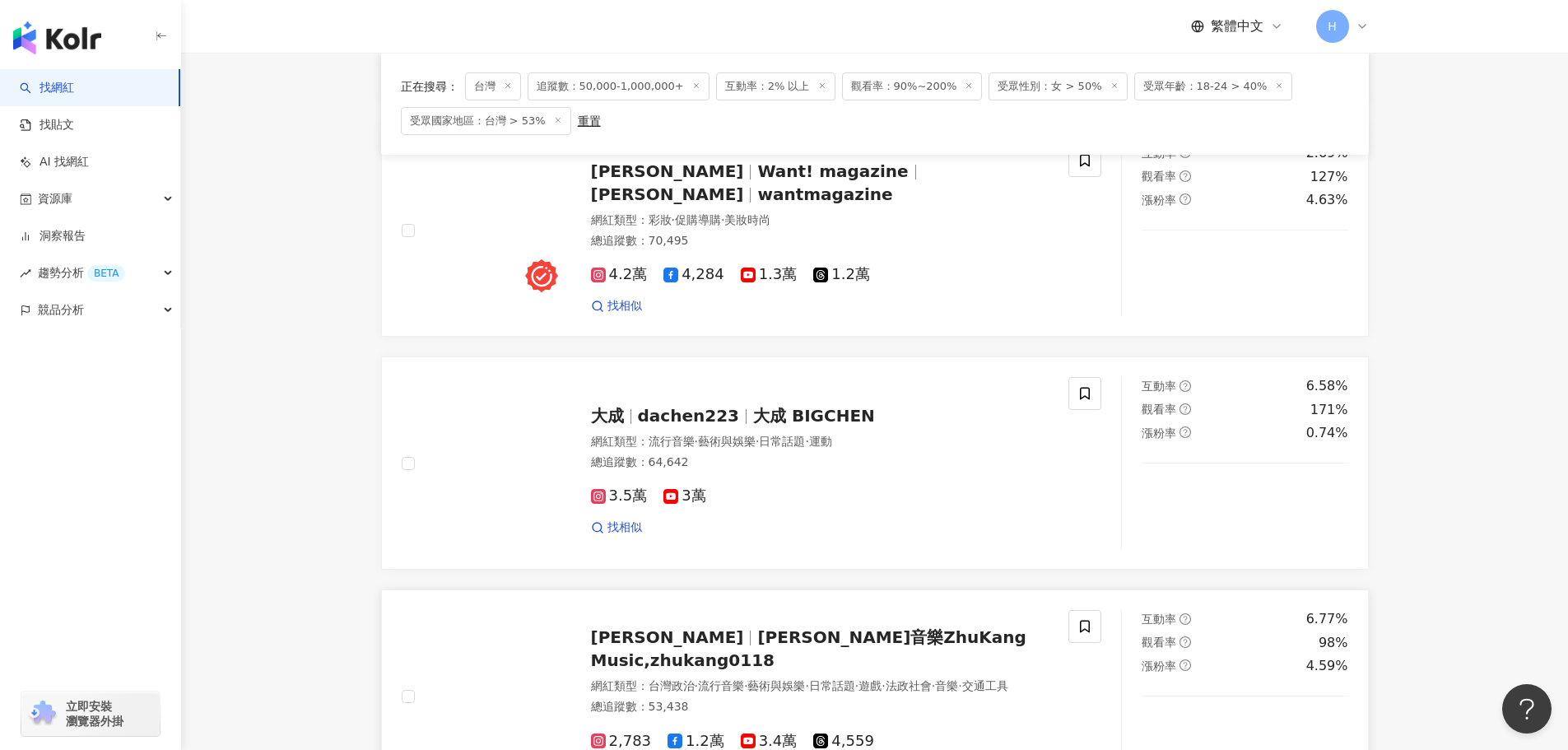
scroll to position [2551, 0]
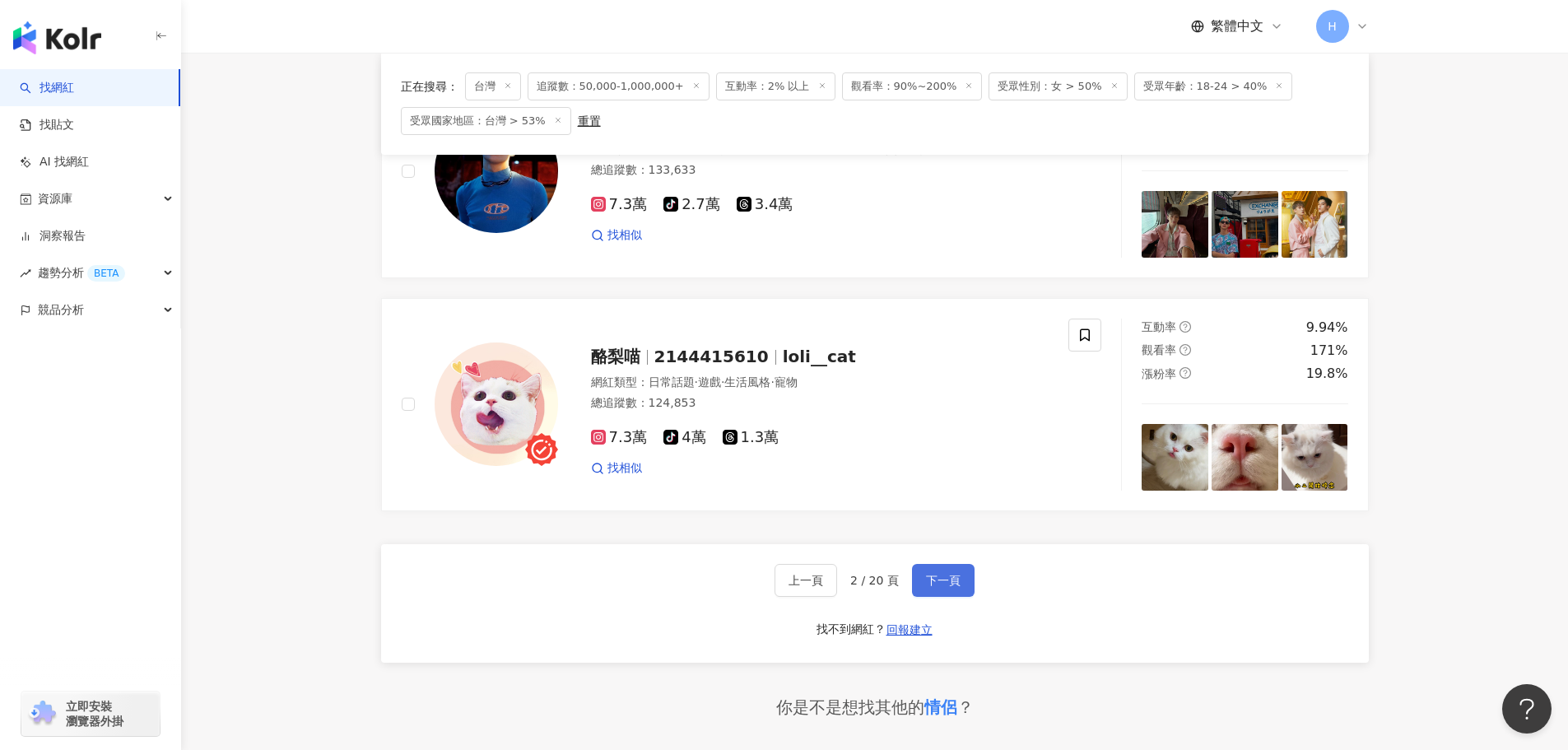
click at [952, 578] on span "下一頁" at bounding box center [944, 580] width 35 height 13
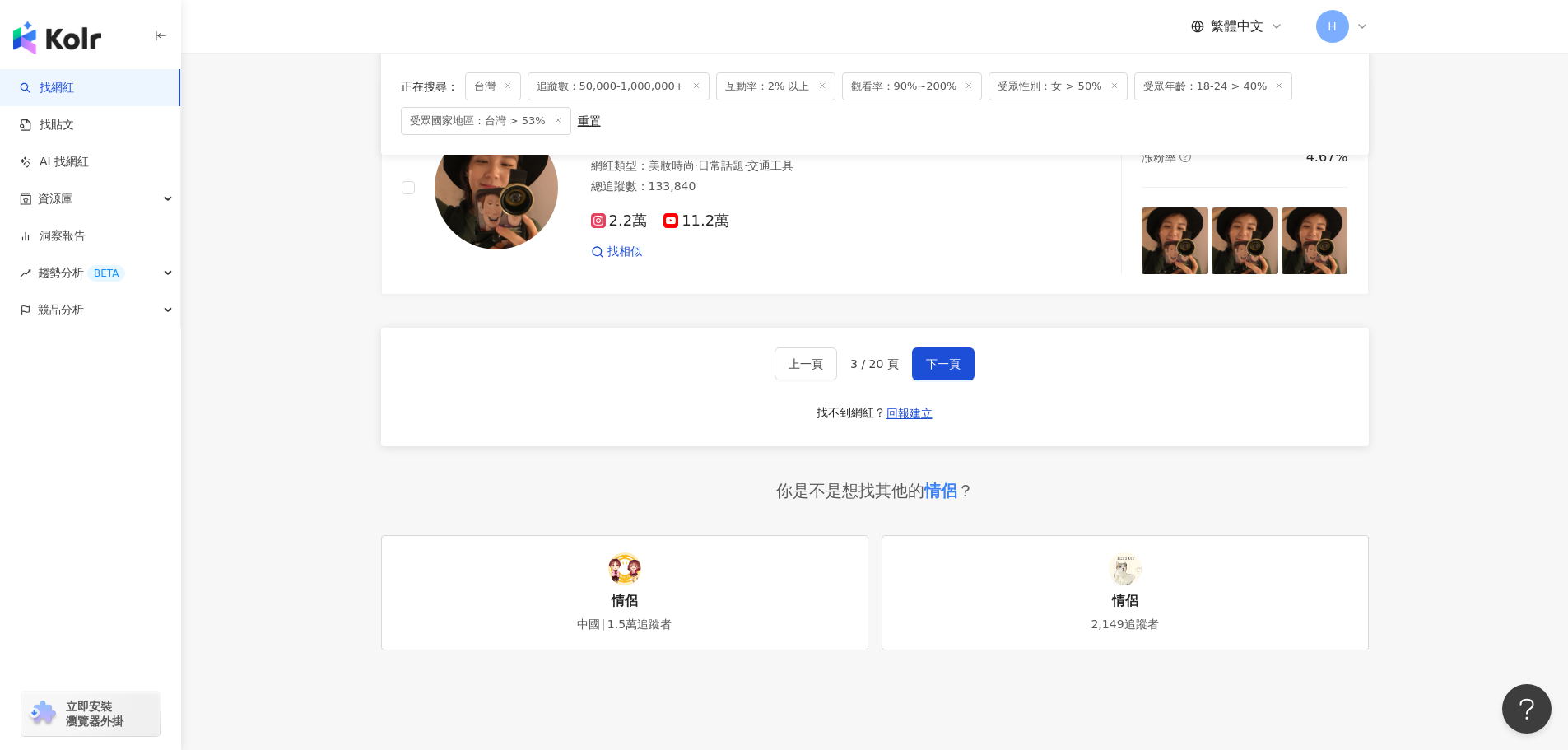
scroll to position [2892, 0]
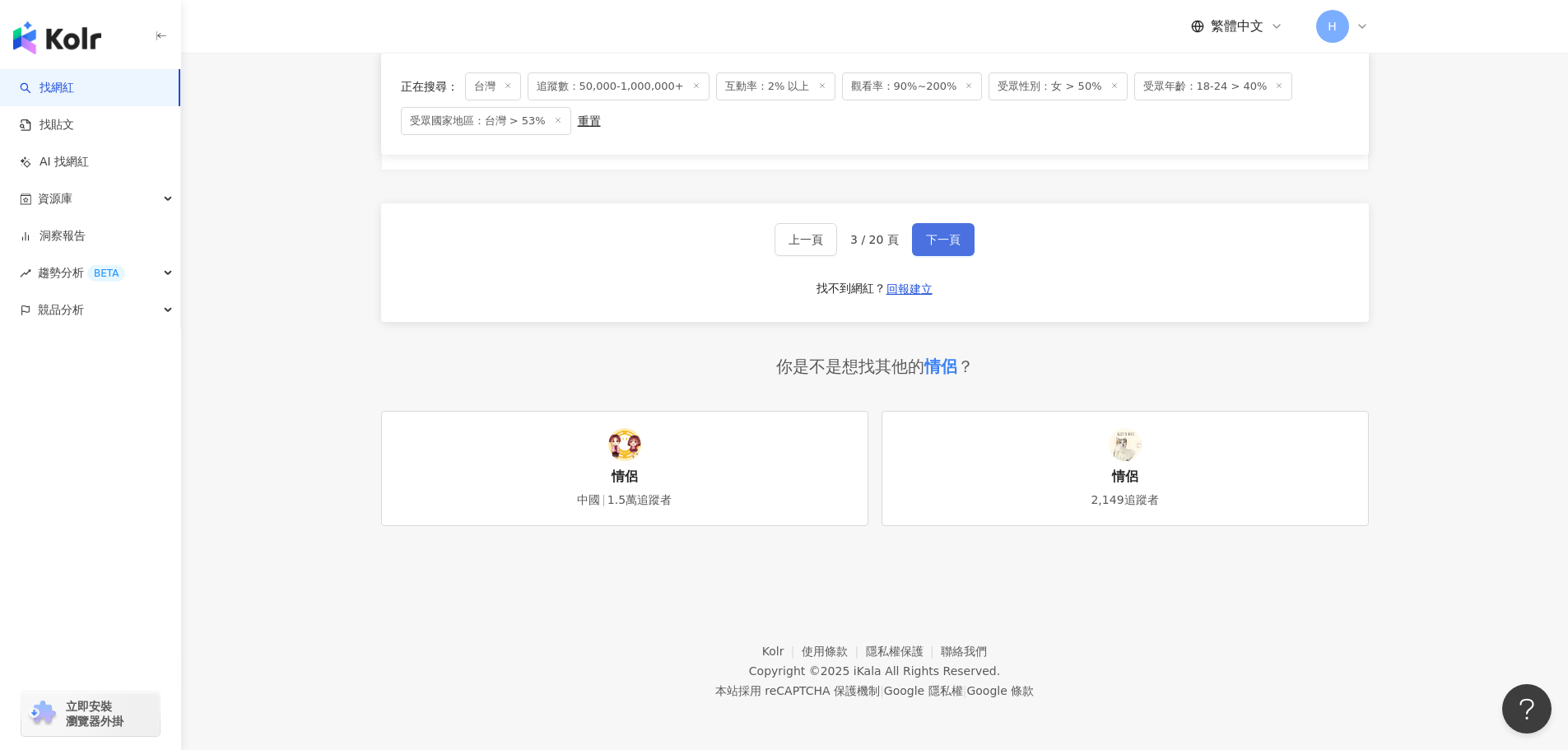
click at [912, 228] on button "下一頁" at bounding box center [943, 239] width 62 height 33
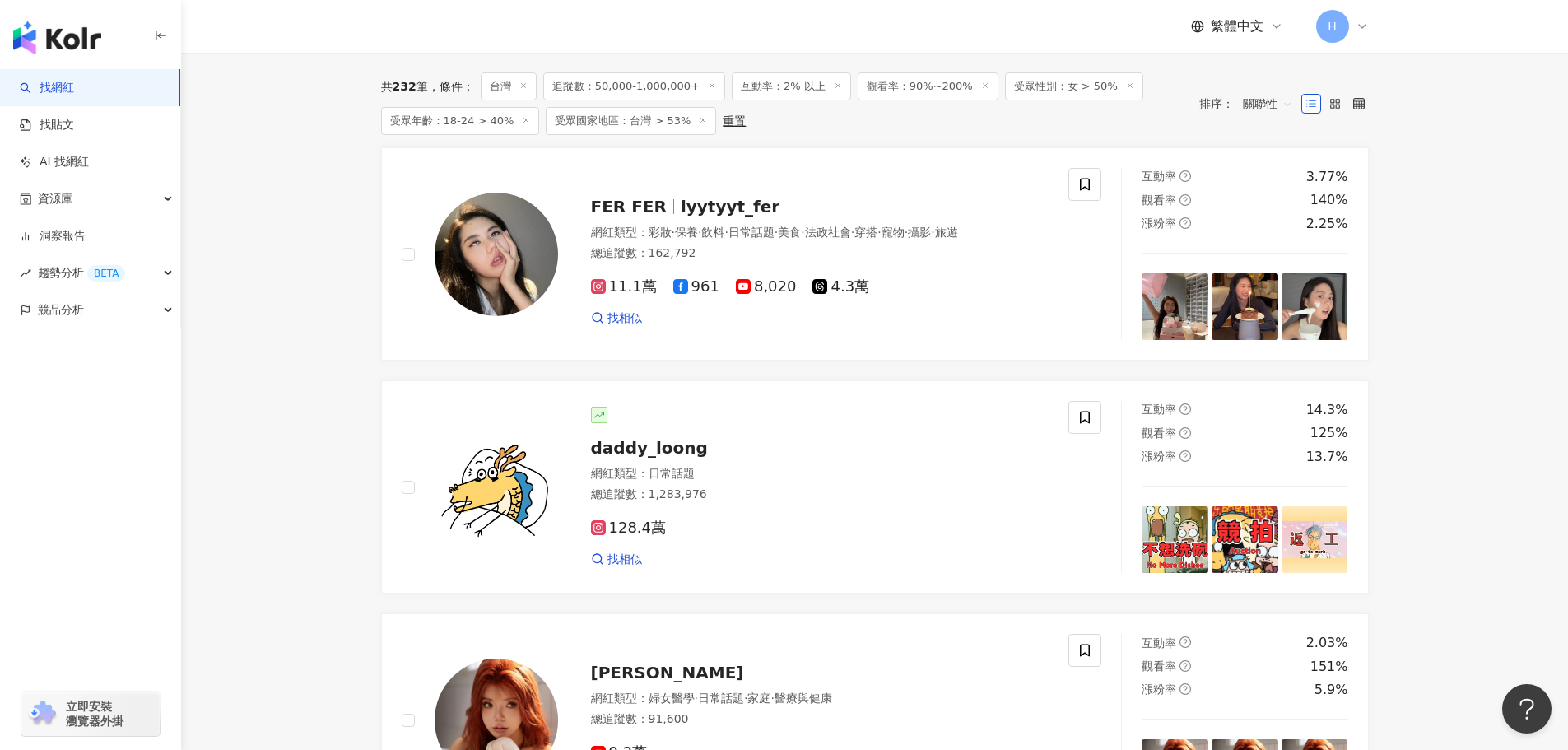
scroll to position [0, 0]
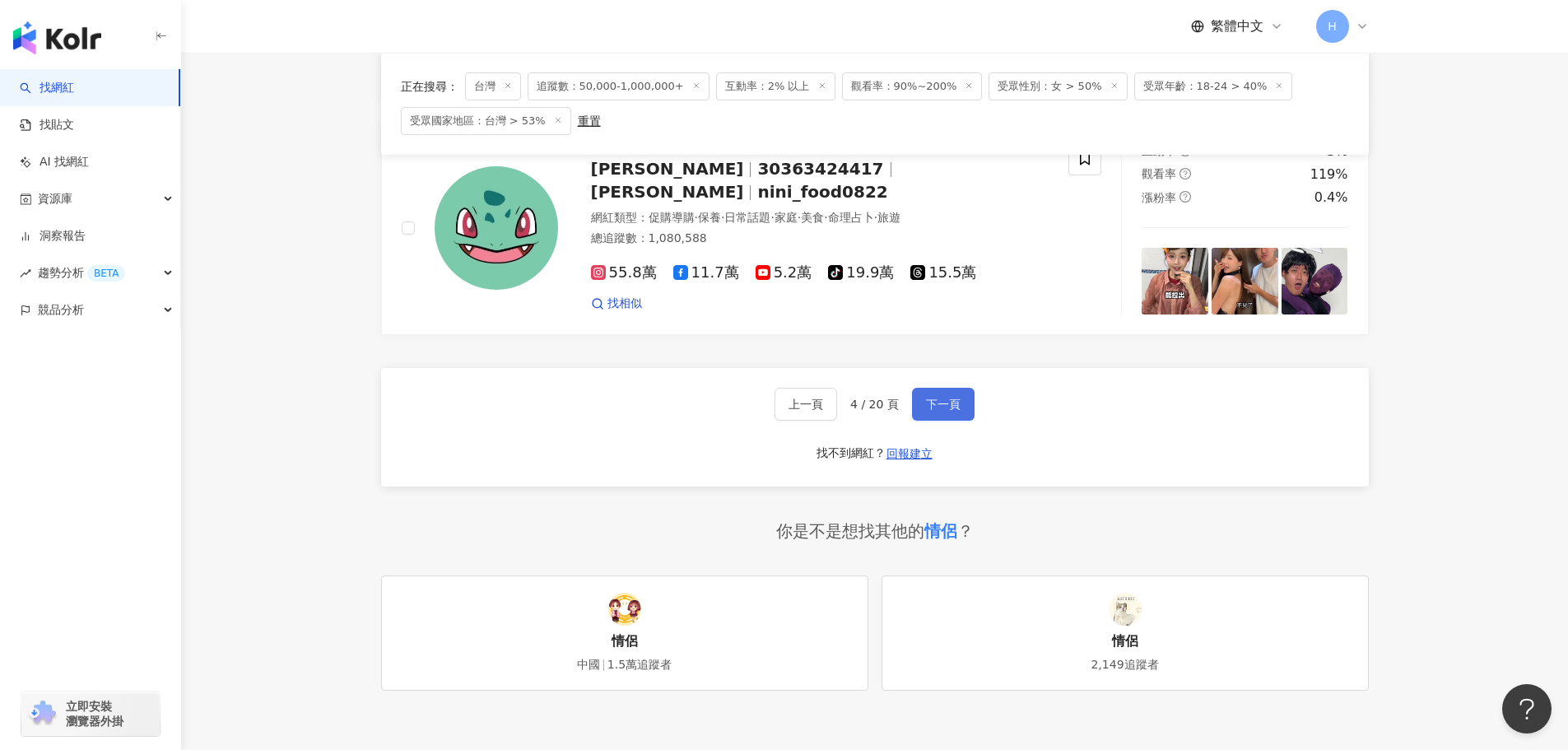
click at [960, 393] on button "下一頁" at bounding box center [943, 404] width 62 height 33
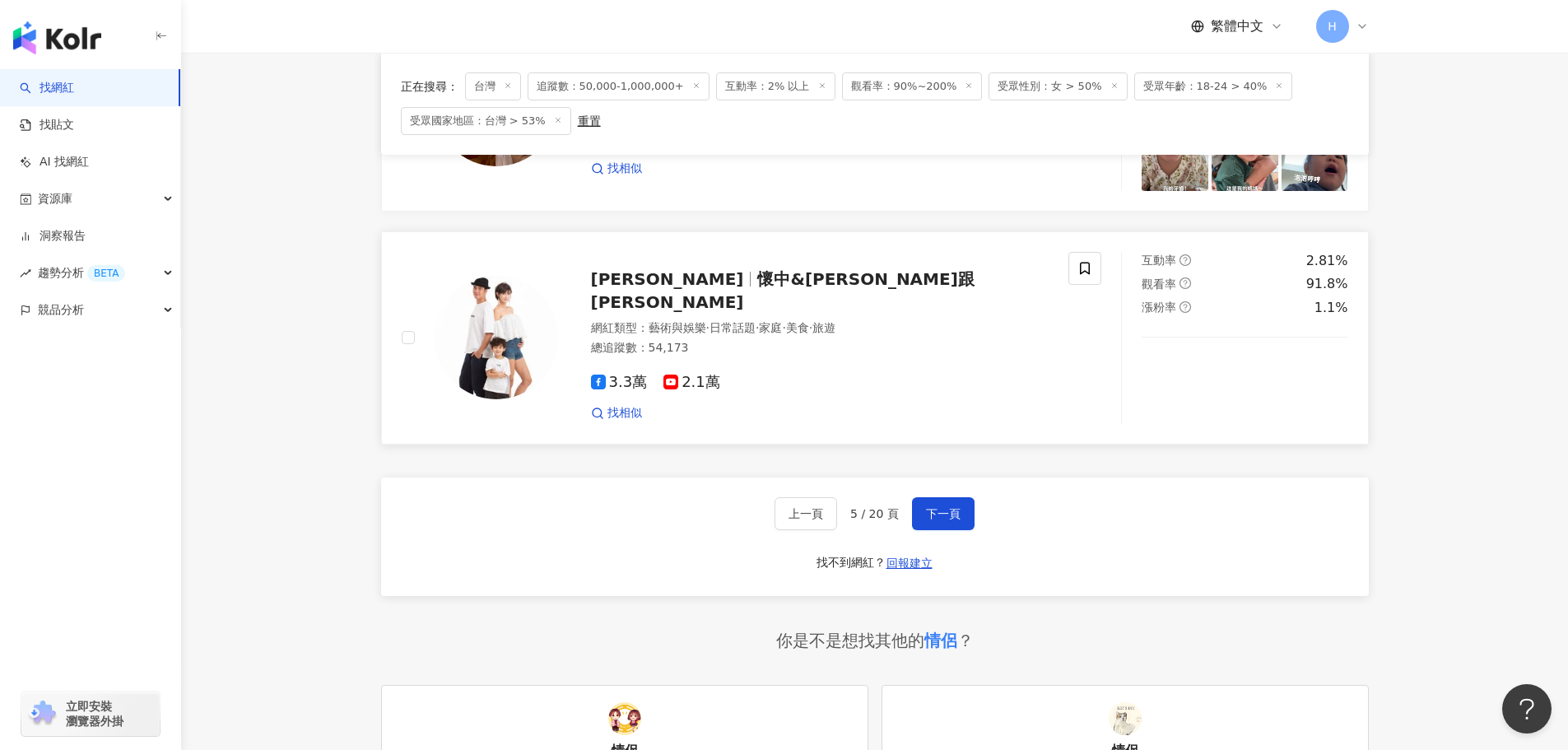
scroll to position [2646, 0]
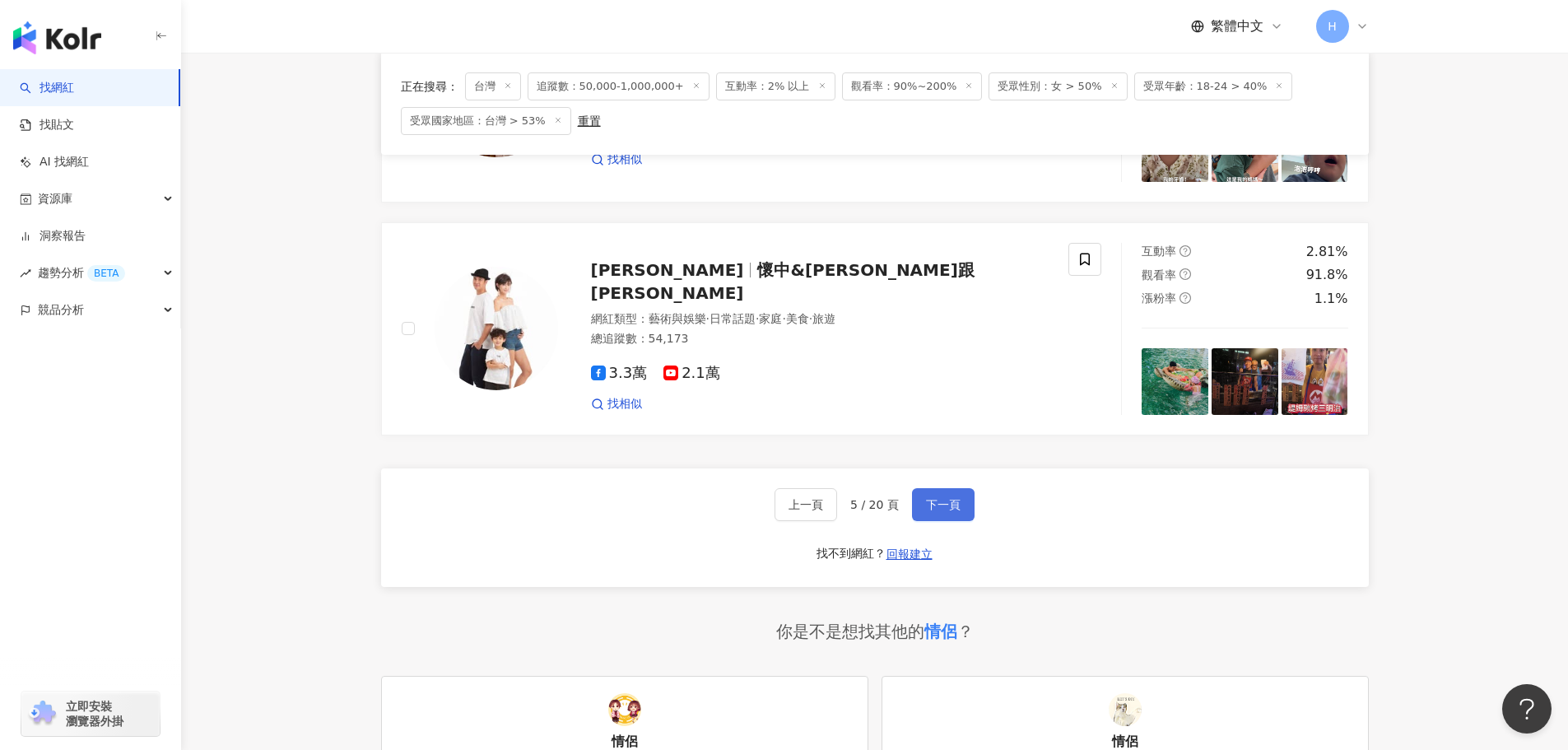
click at [951, 495] on button "下一頁" at bounding box center [943, 504] width 62 height 33
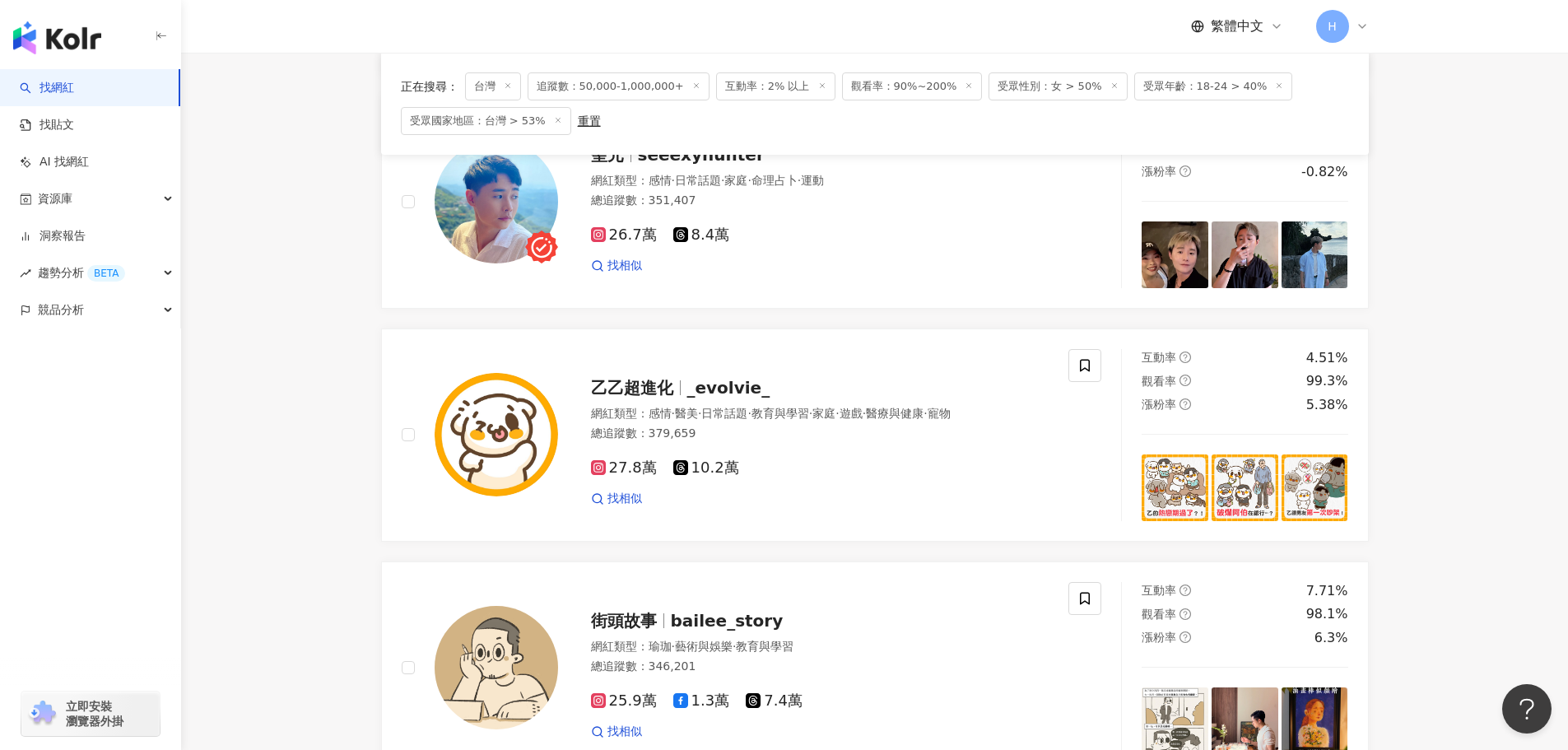
scroll to position [2551, 0]
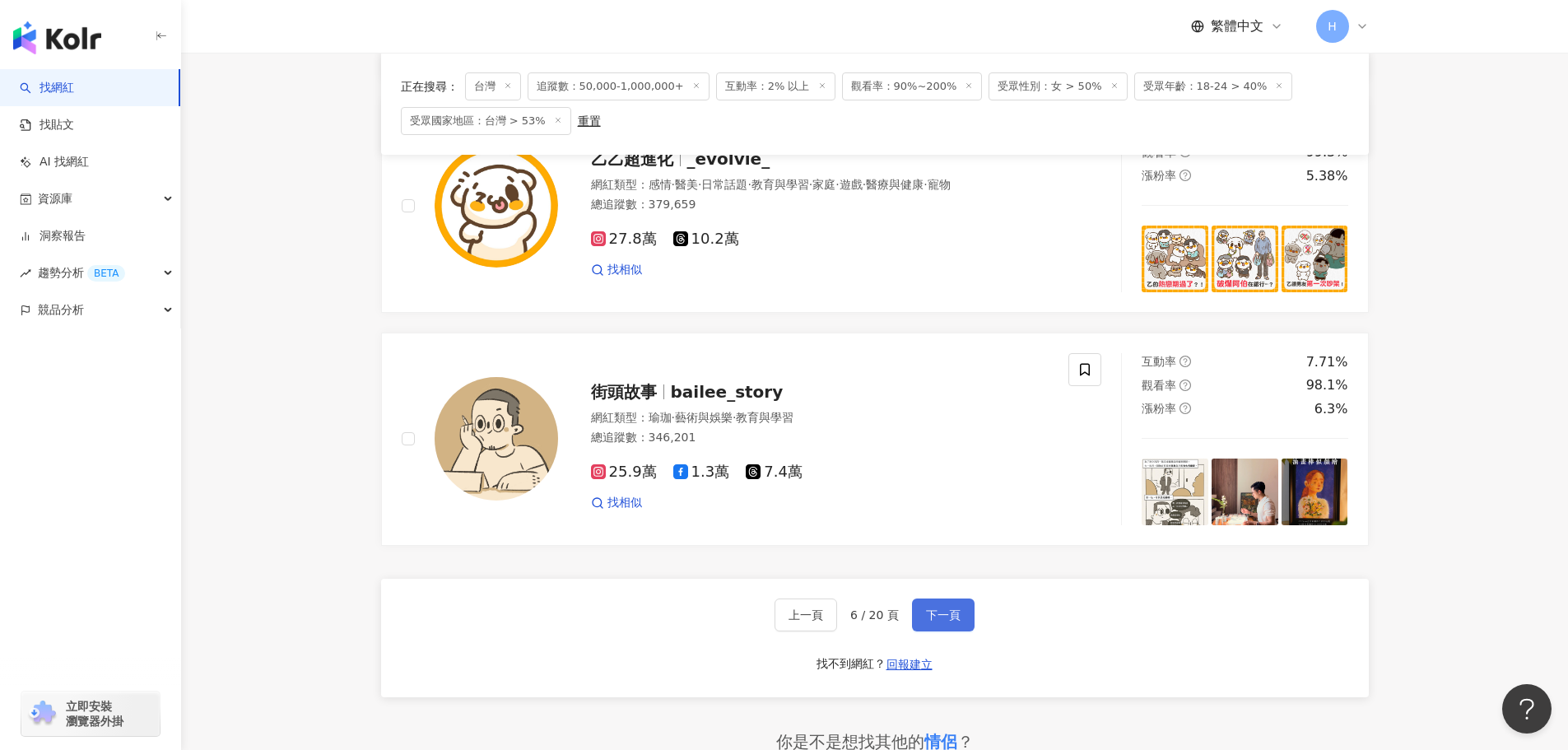
click at [951, 621] on span "下一頁" at bounding box center [944, 615] width 35 height 13
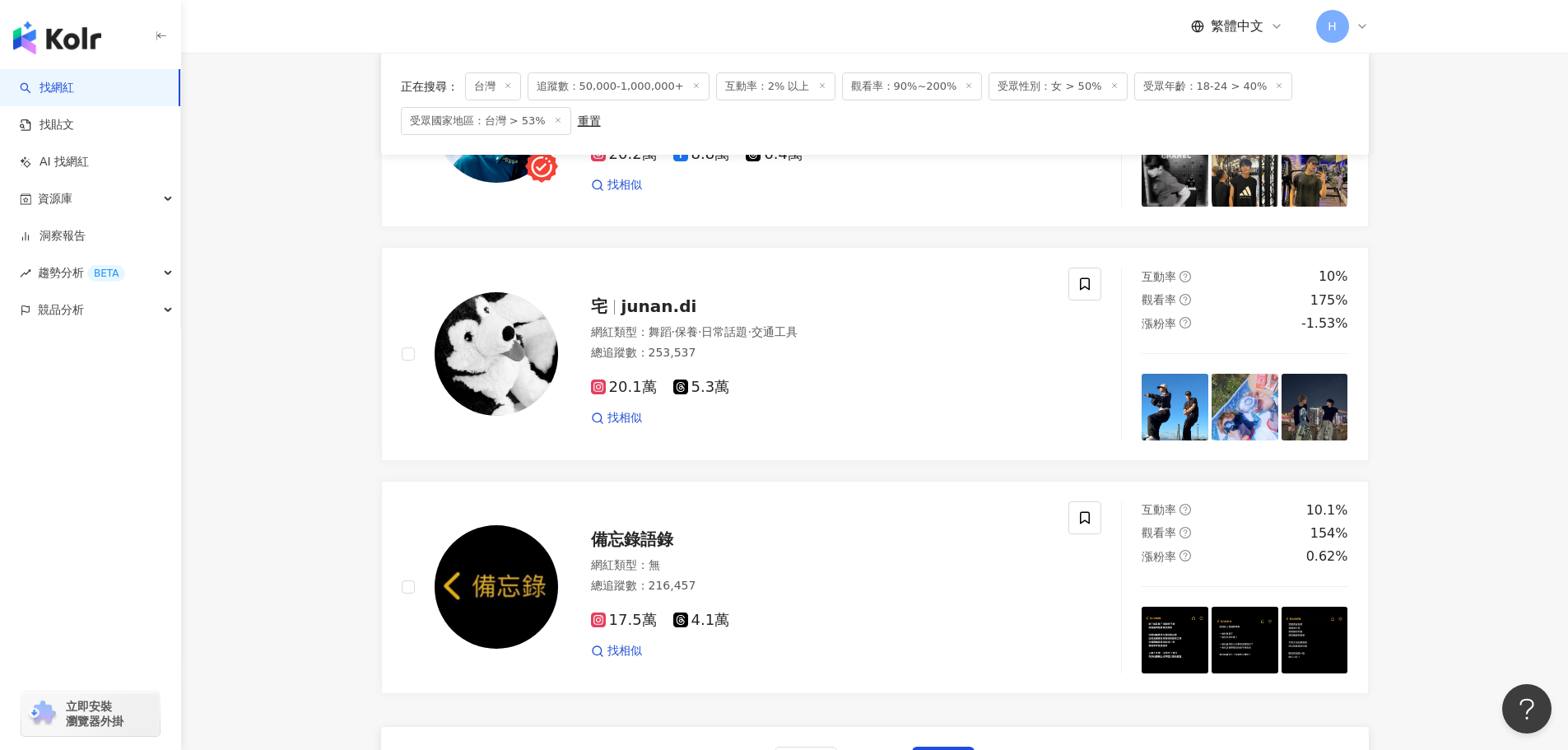
scroll to position [2517, 0]
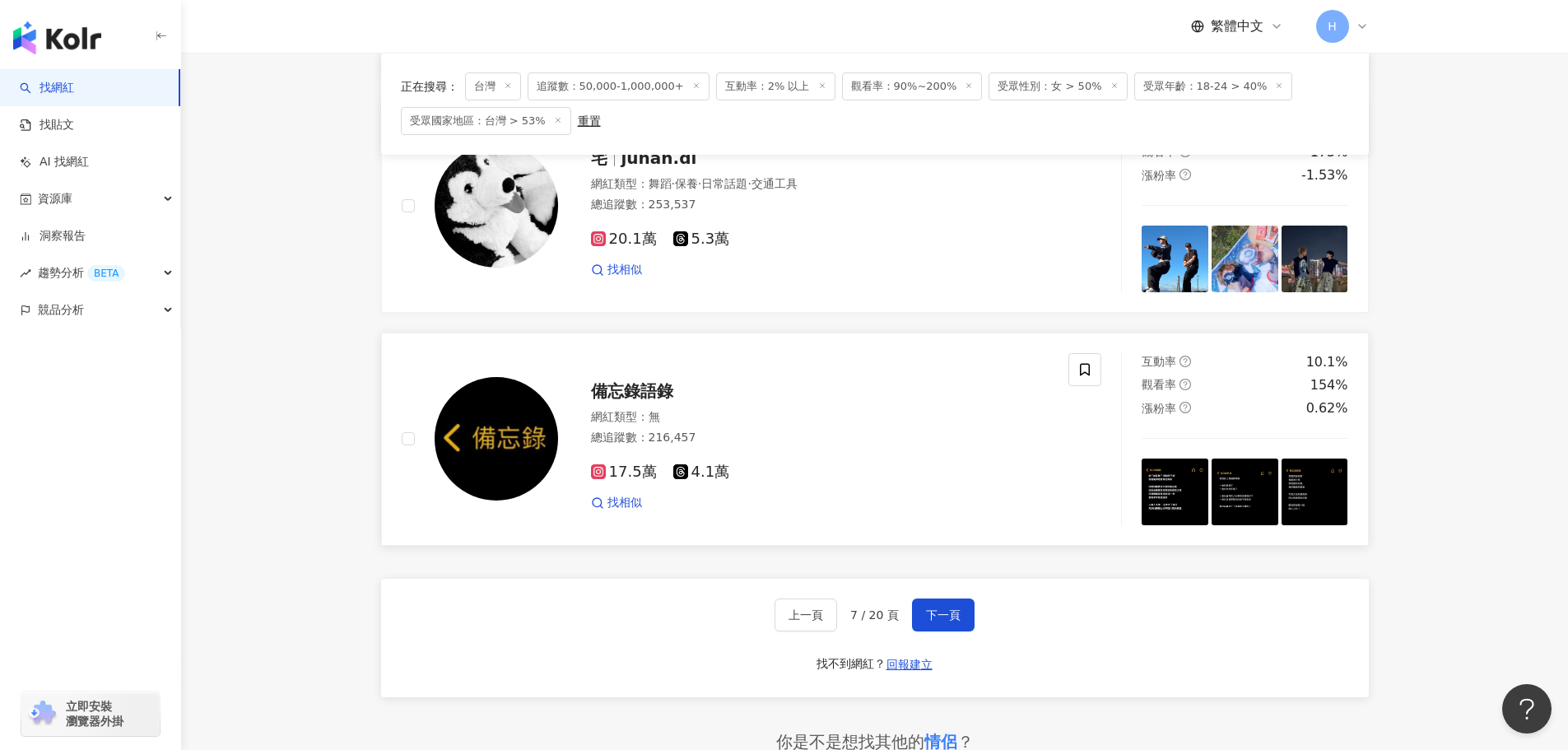
click at [1190, 497] on img at bounding box center [1175, 491] width 67 height 67
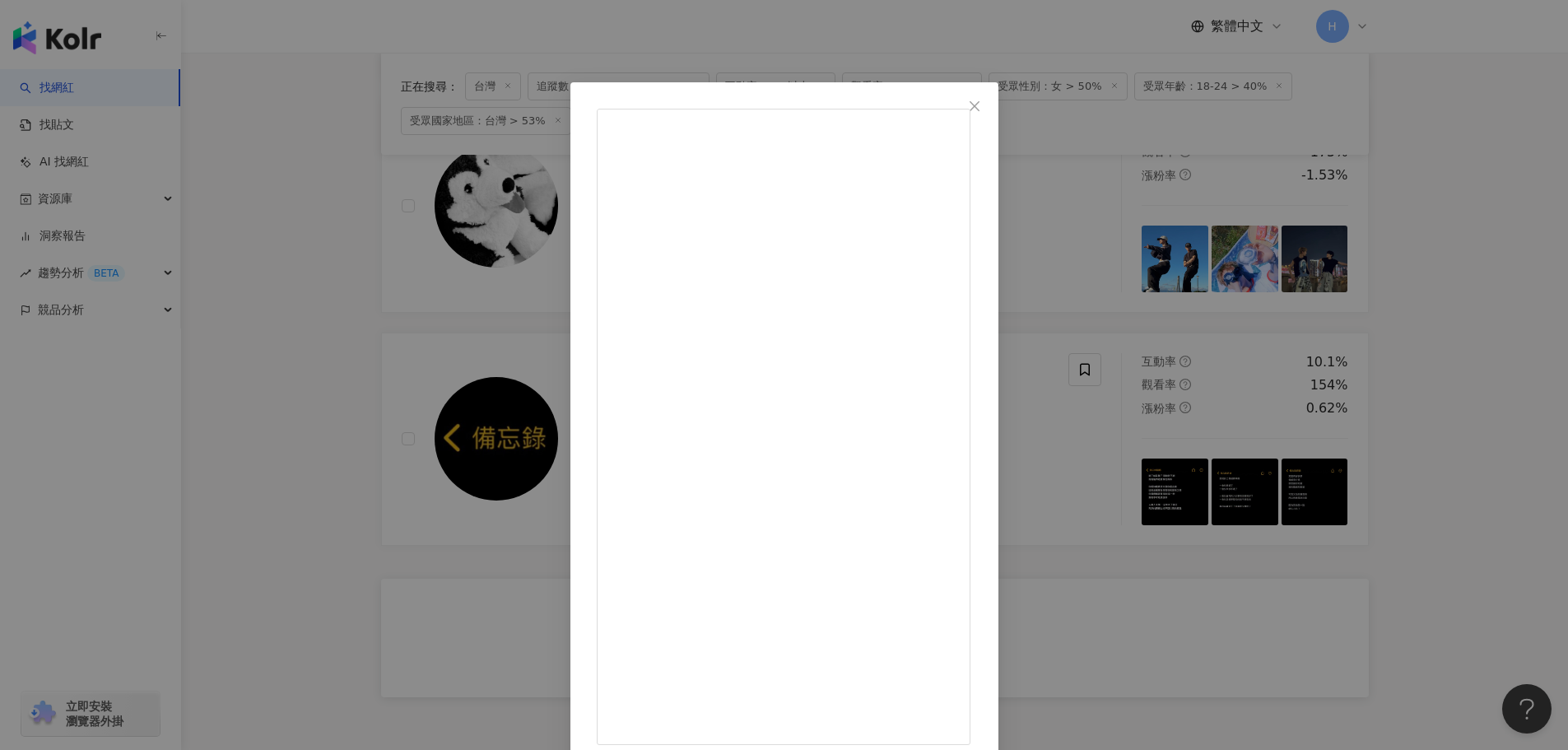
click at [1301, 555] on div "備忘錄語錄 2025/8/31 📿【煙供祈福】 什麼人適合報名煙供？ ✅感情-復合、曖昧熱絡 恢復聯繫、拉近距離、求正緣桃花 ✅事業-業績提升、薪資增加職位升…" at bounding box center [784, 375] width 1568 height 750
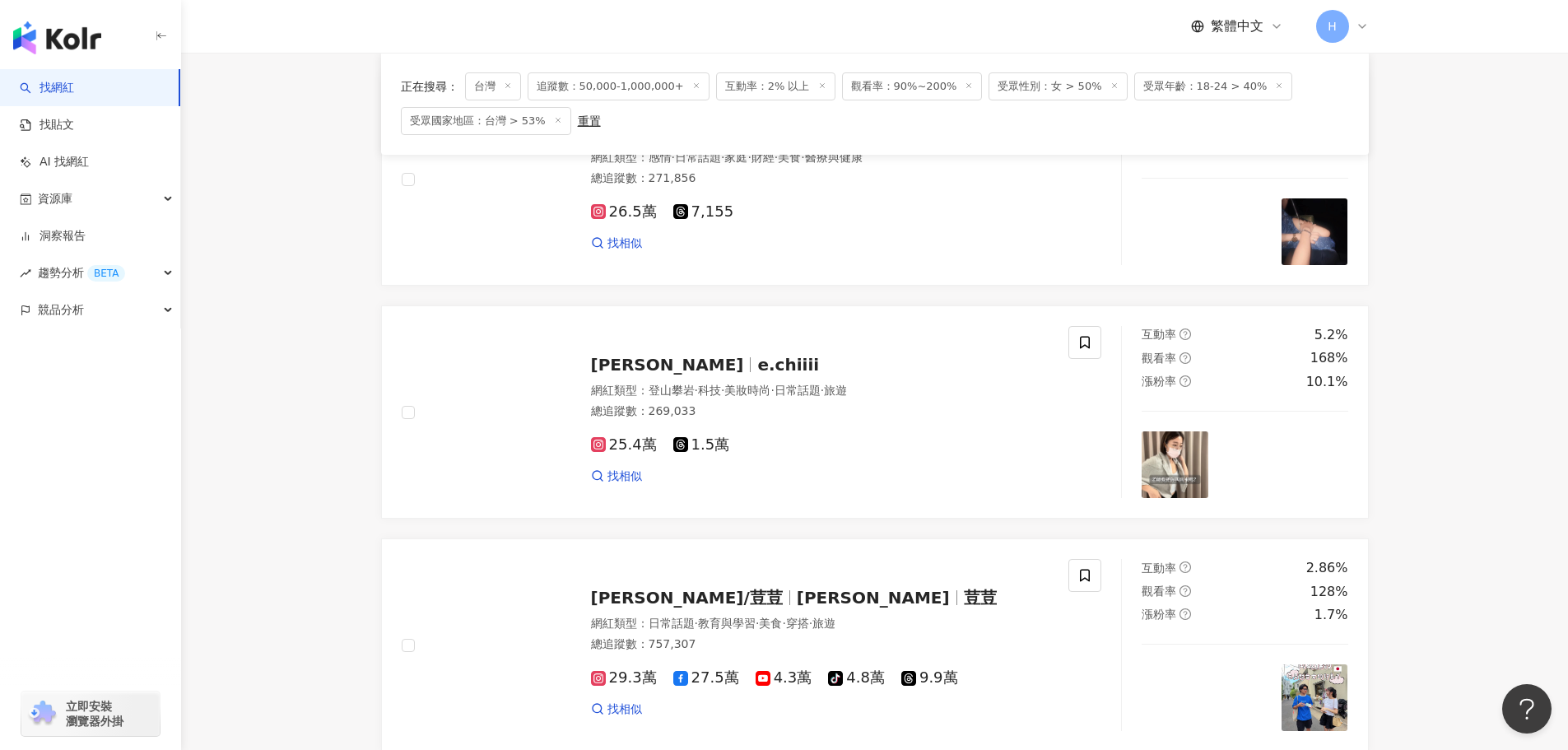
scroll to position [48, 0]
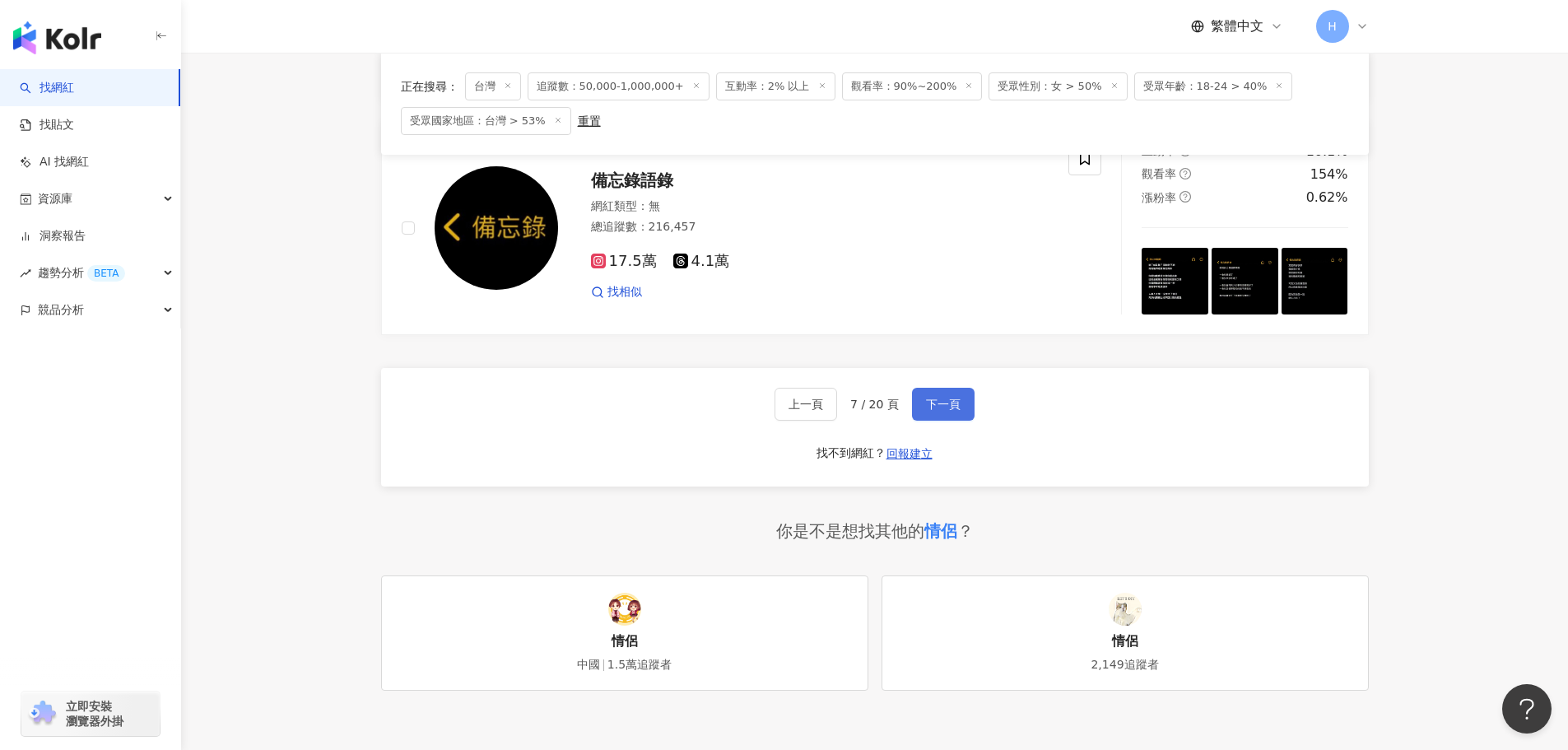
click at [936, 403] on span "下一頁" at bounding box center [944, 404] width 35 height 13
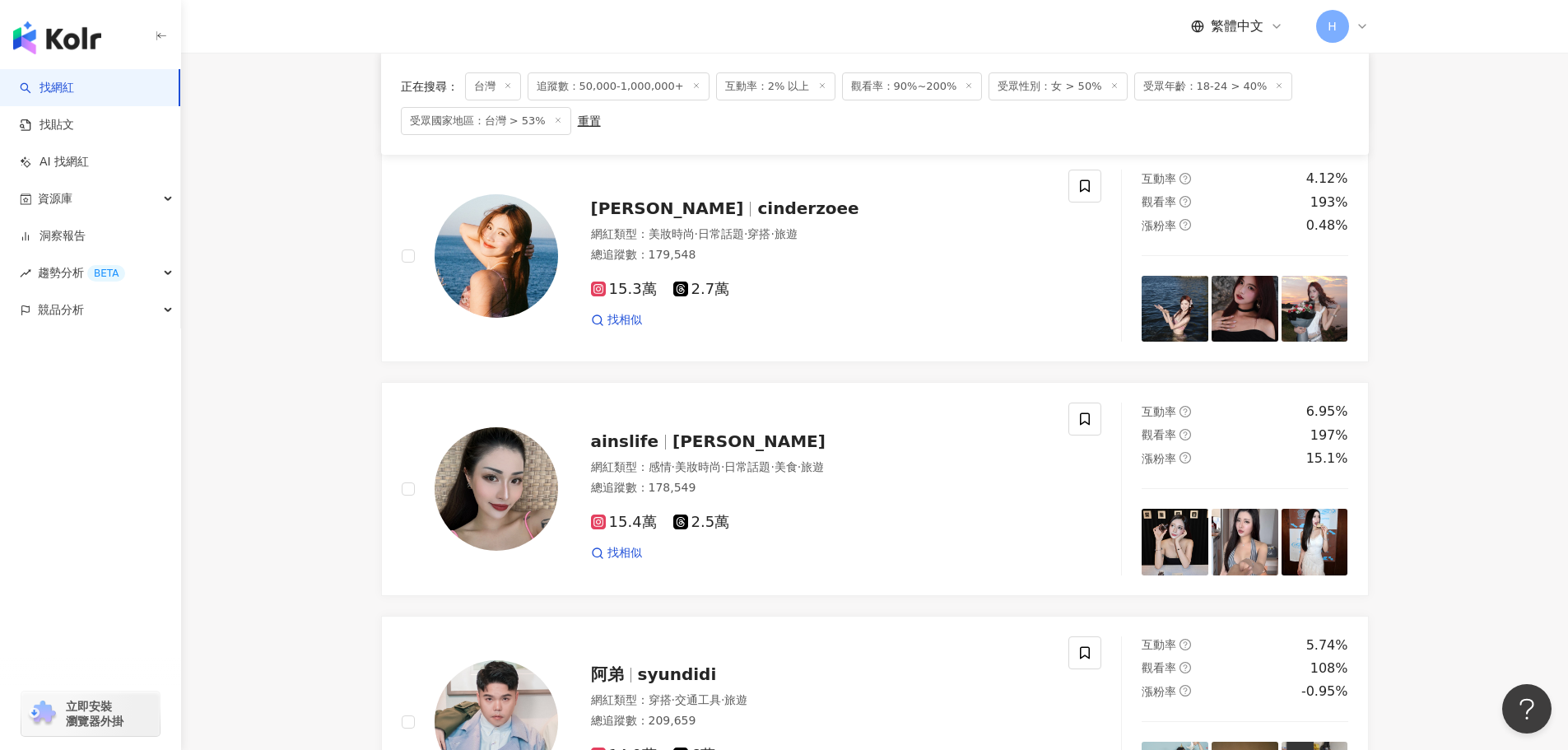
scroll to position [2728, 0]
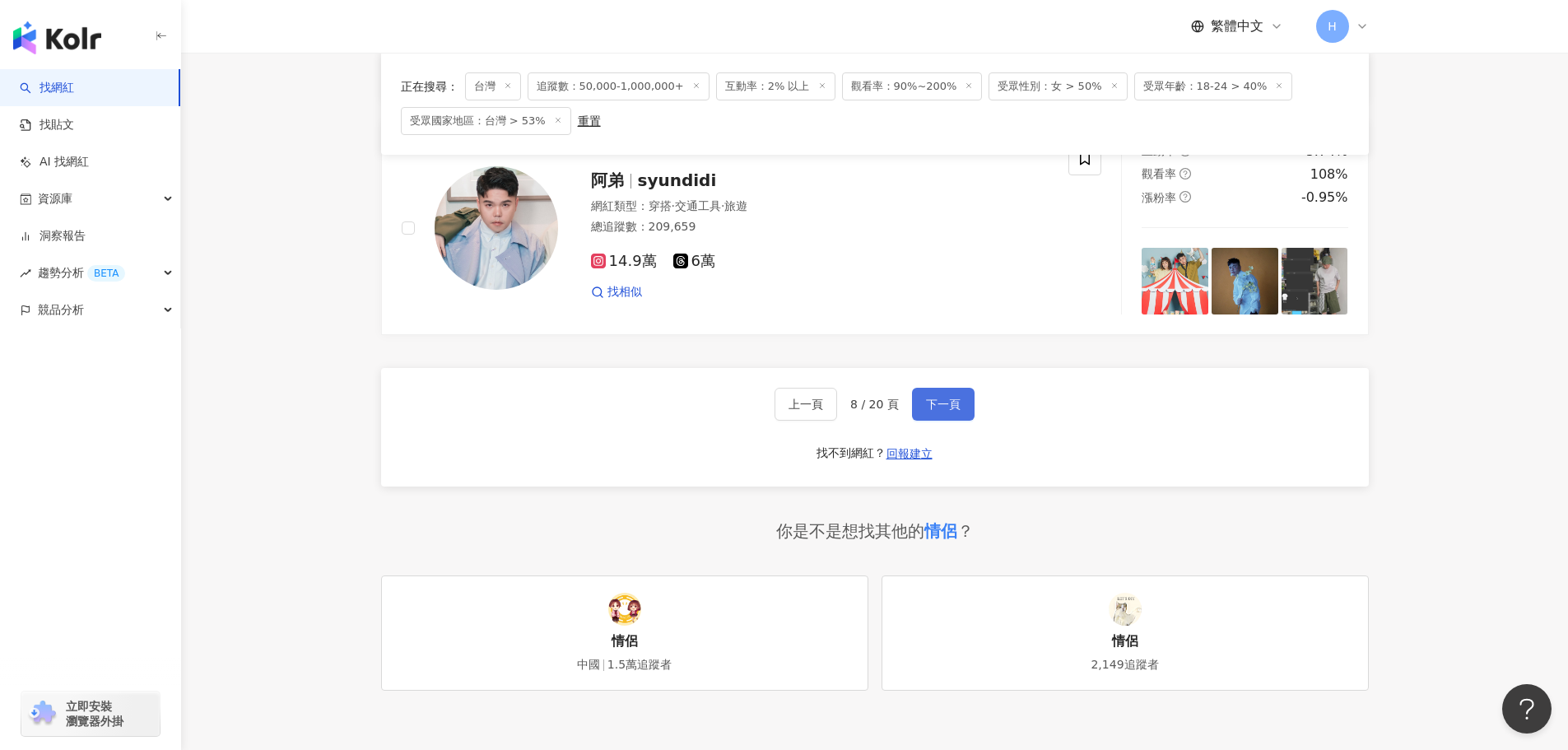
click at [918, 409] on button "下一頁" at bounding box center [943, 404] width 62 height 33
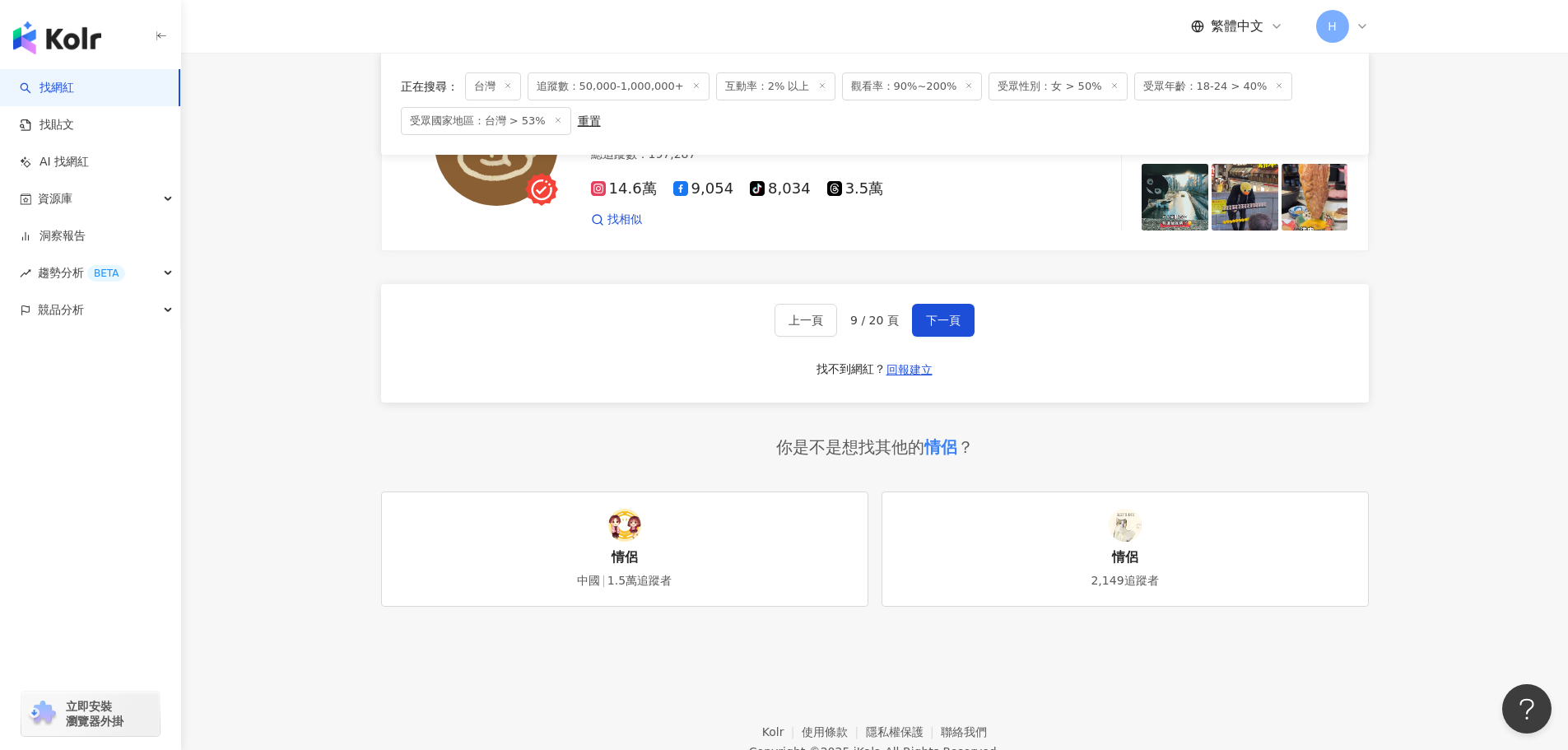
scroll to position [2896, 0]
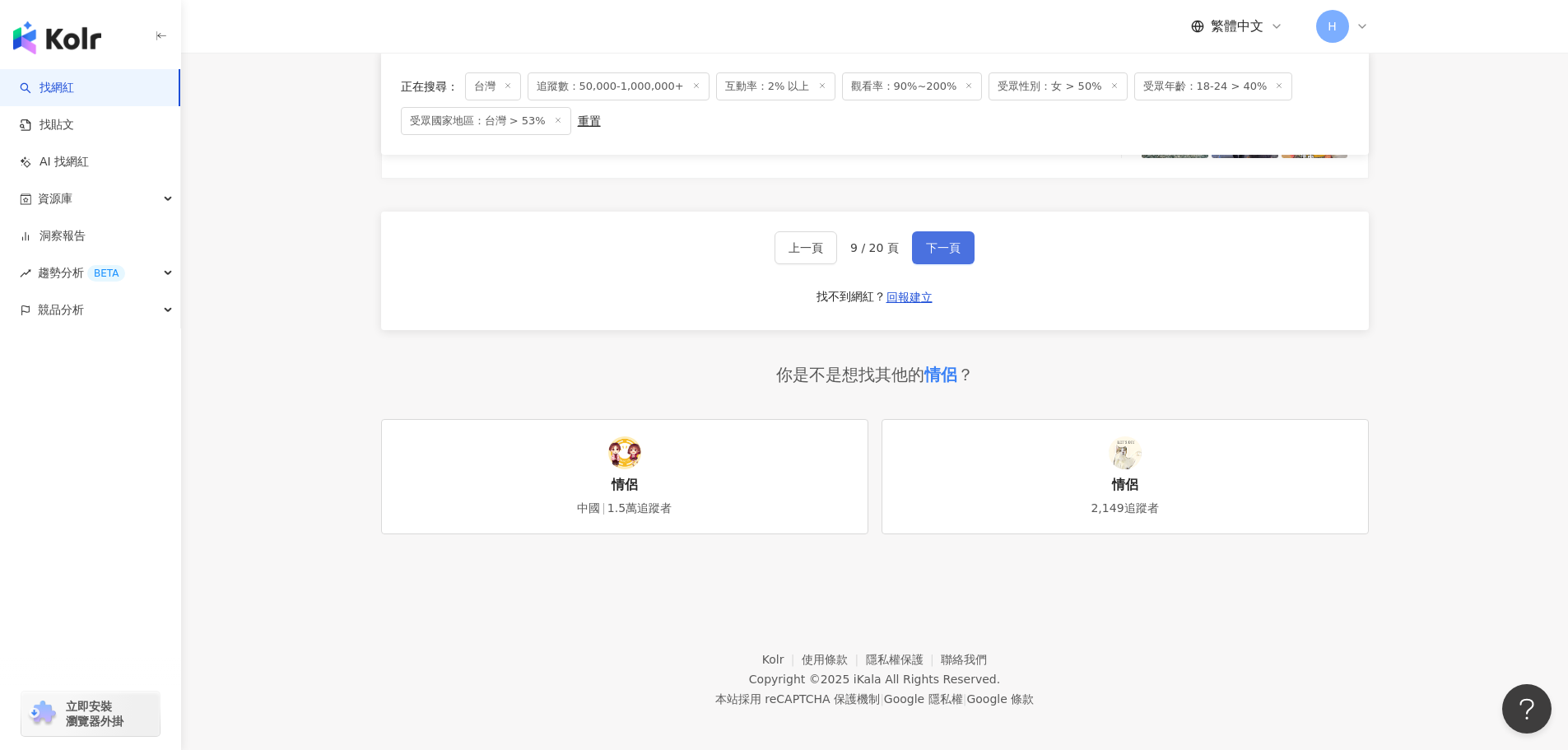
click at [936, 245] on span "下一頁" at bounding box center [944, 248] width 35 height 13
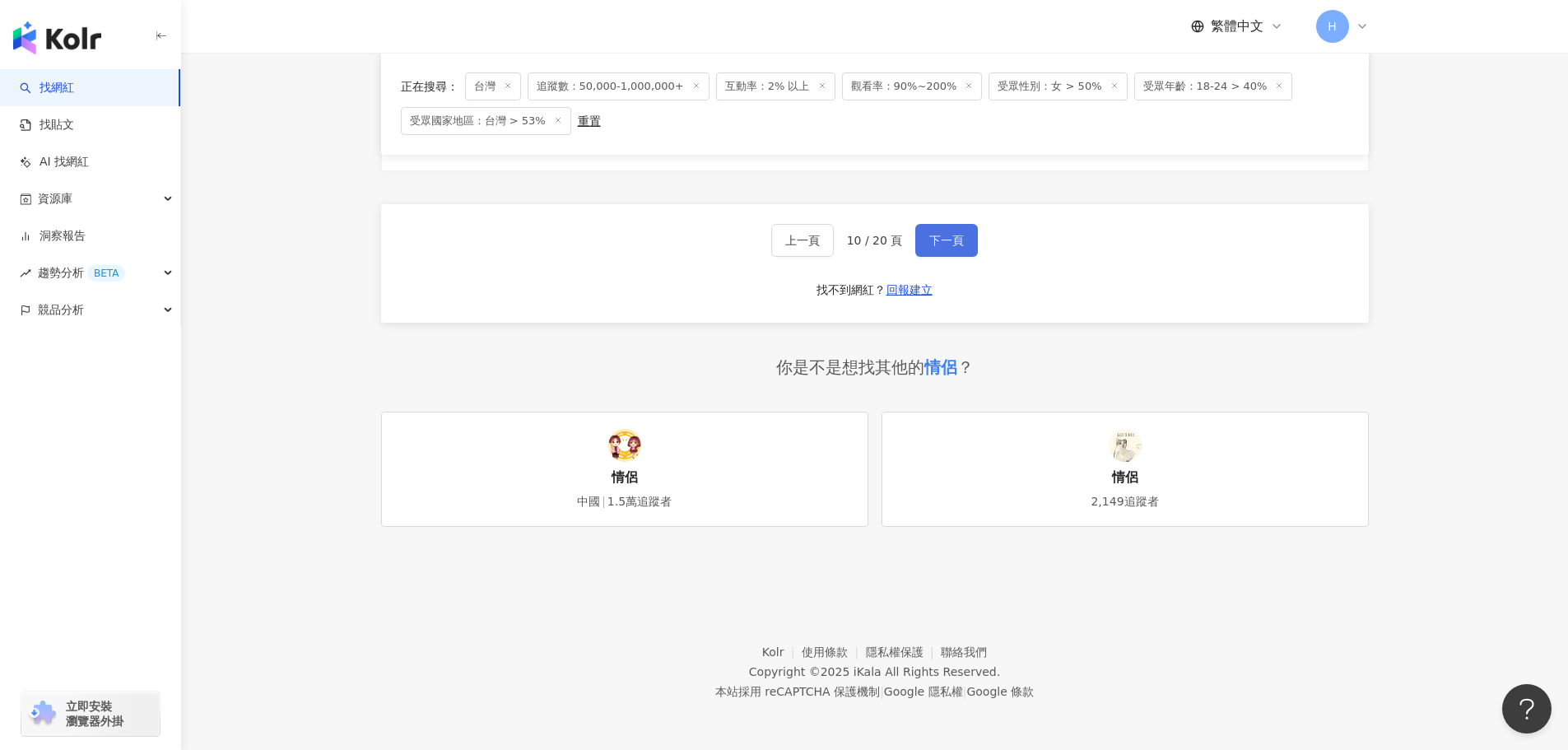
click at [916, 233] on button "下一頁" at bounding box center [947, 240] width 62 height 33
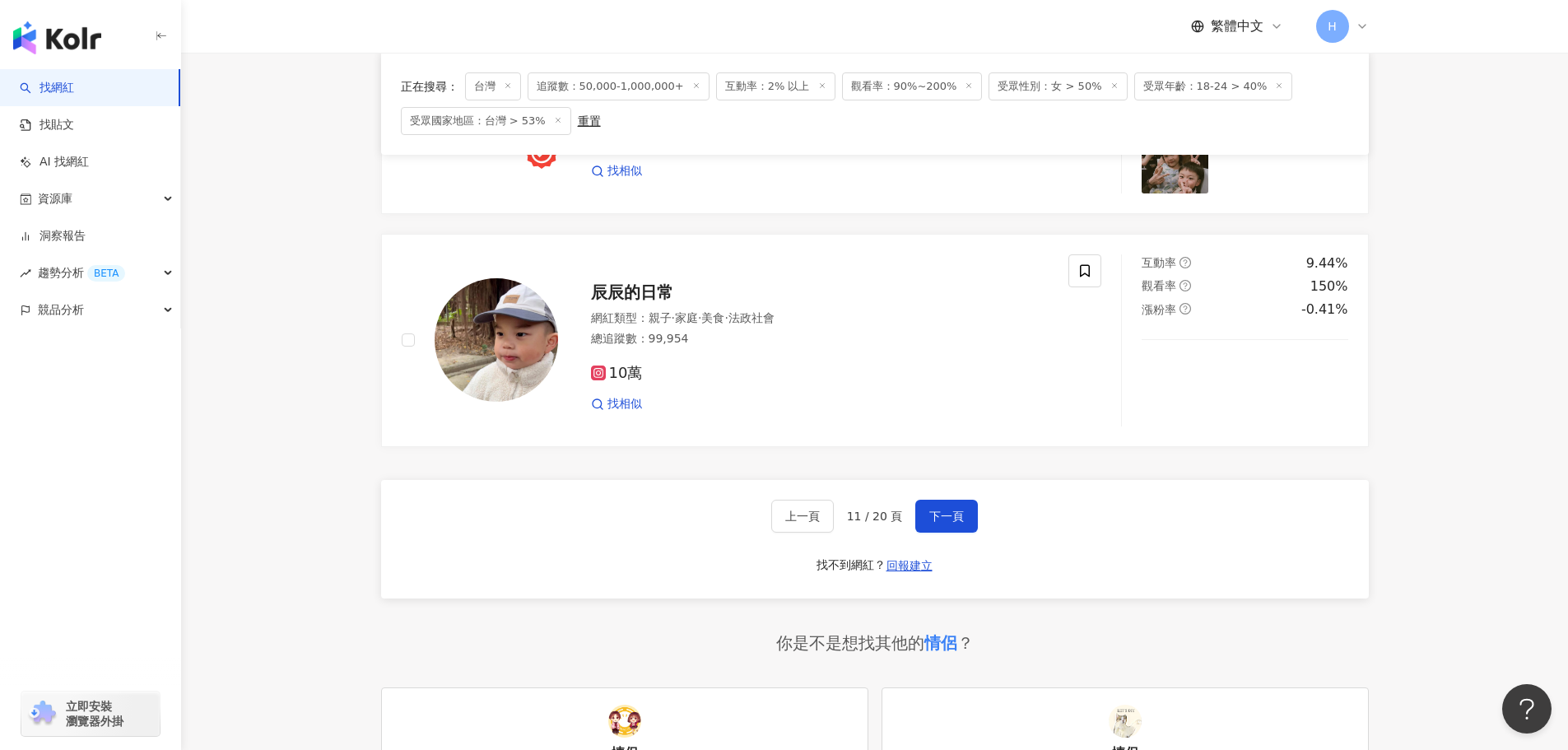
scroll to position [2716, 0]
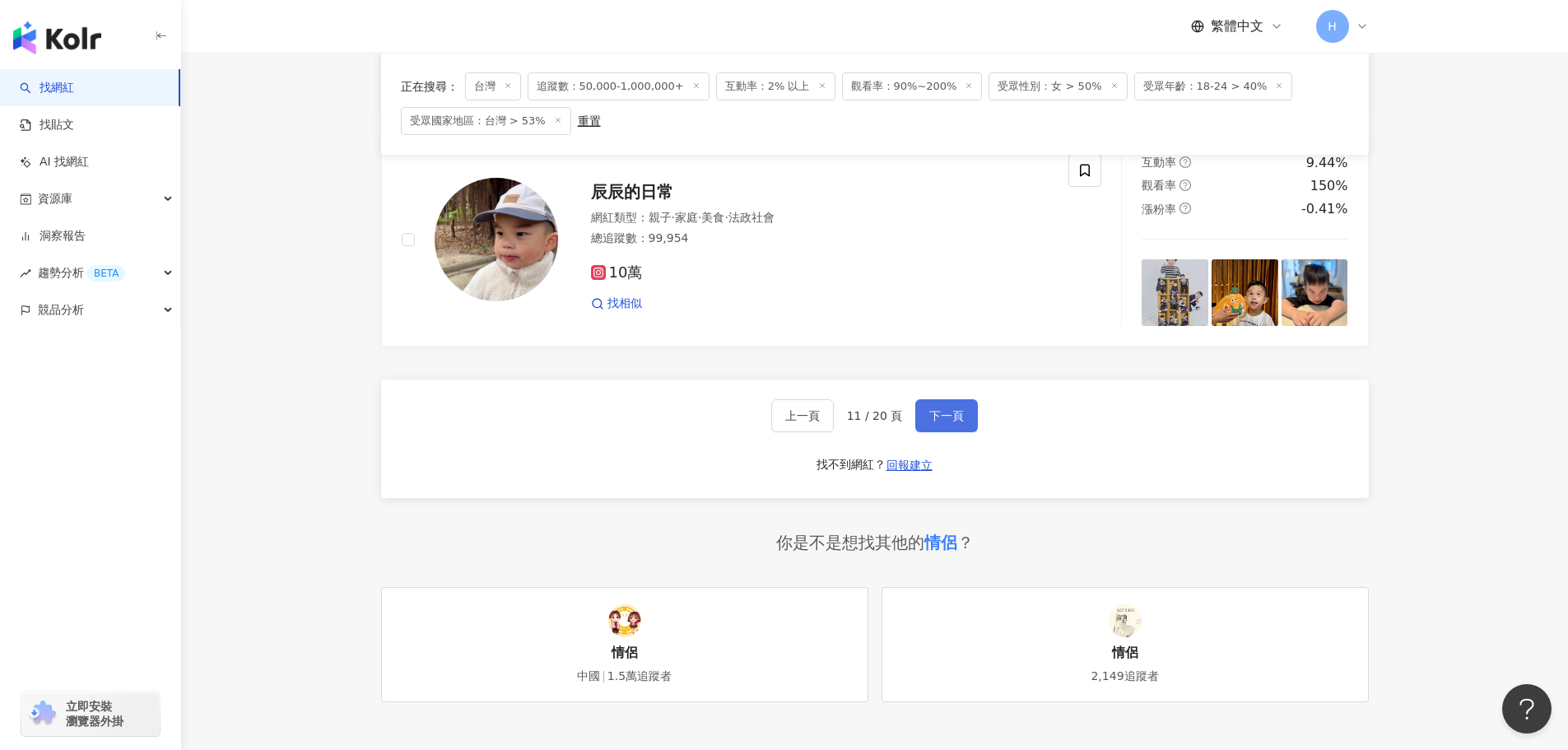
click at [950, 412] on span "下一頁" at bounding box center [947, 416] width 35 height 13
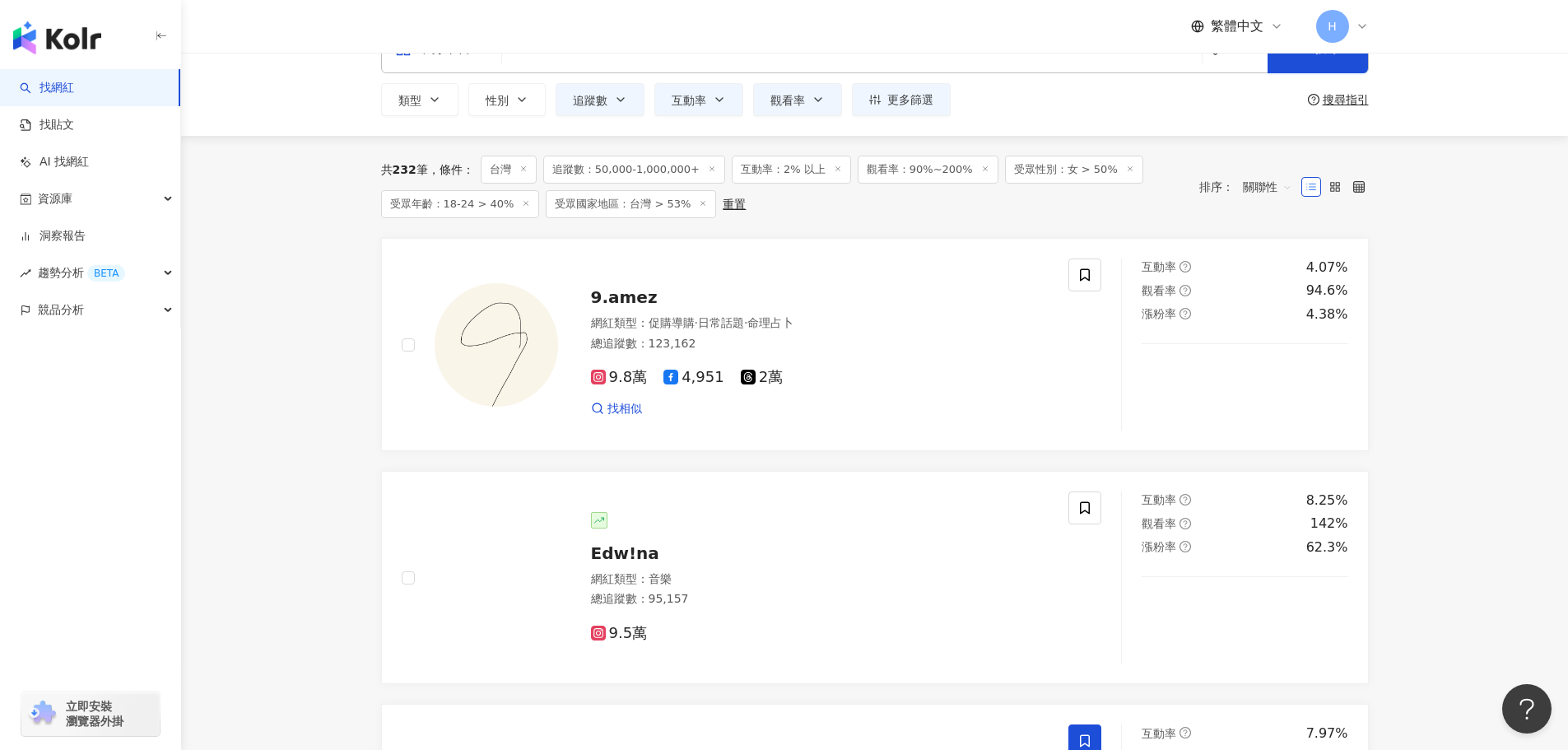
scroll to position [0, 0]
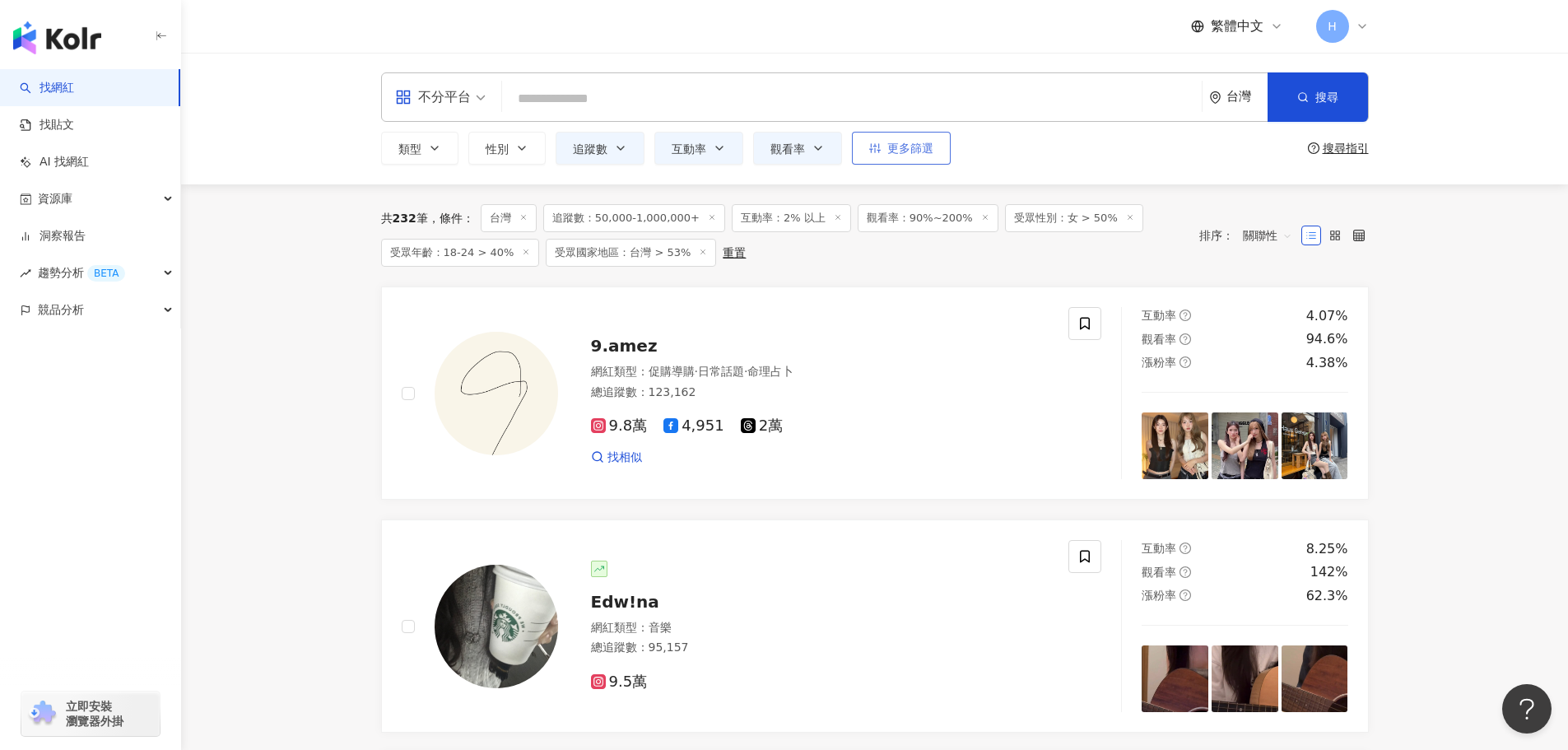
click at [863, 155] on button "更多篩選" at bounding box center [902, 148] width 99 height 33
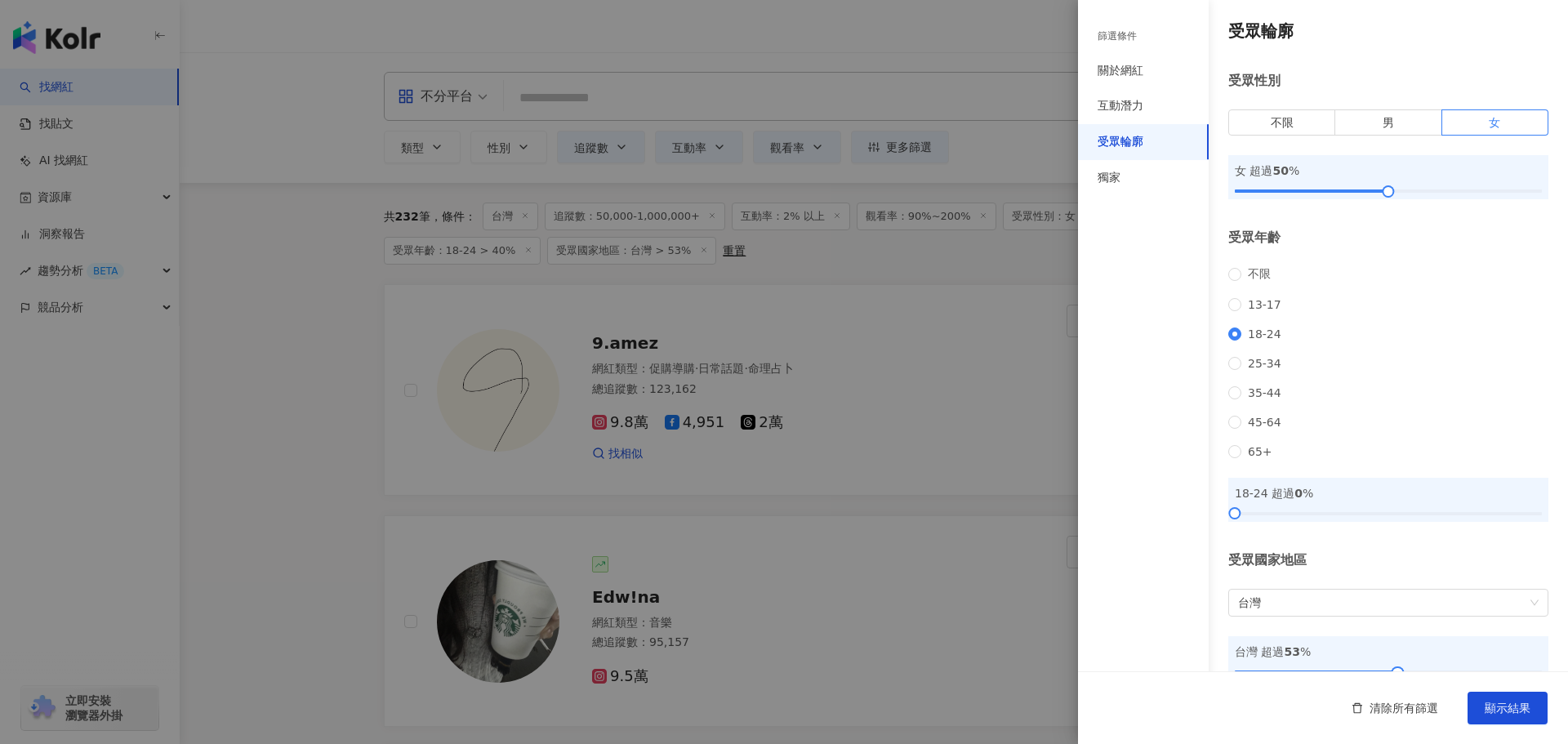
click at [433, 146] on div at bounding box center [784, 372] width 1568 height 744
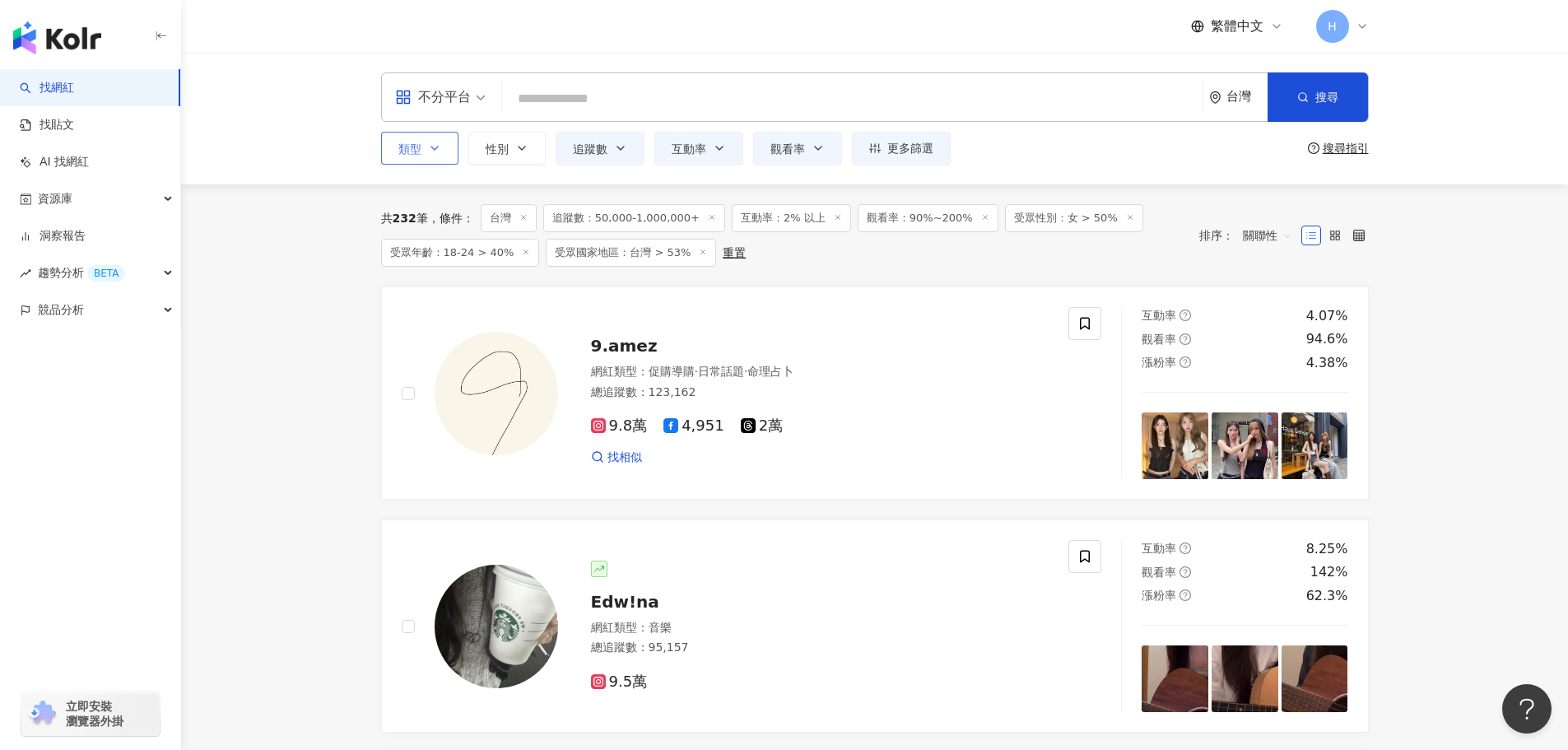
click at [437, 151] on icon "button" at bounding box center [435, 148] width 13 height 13
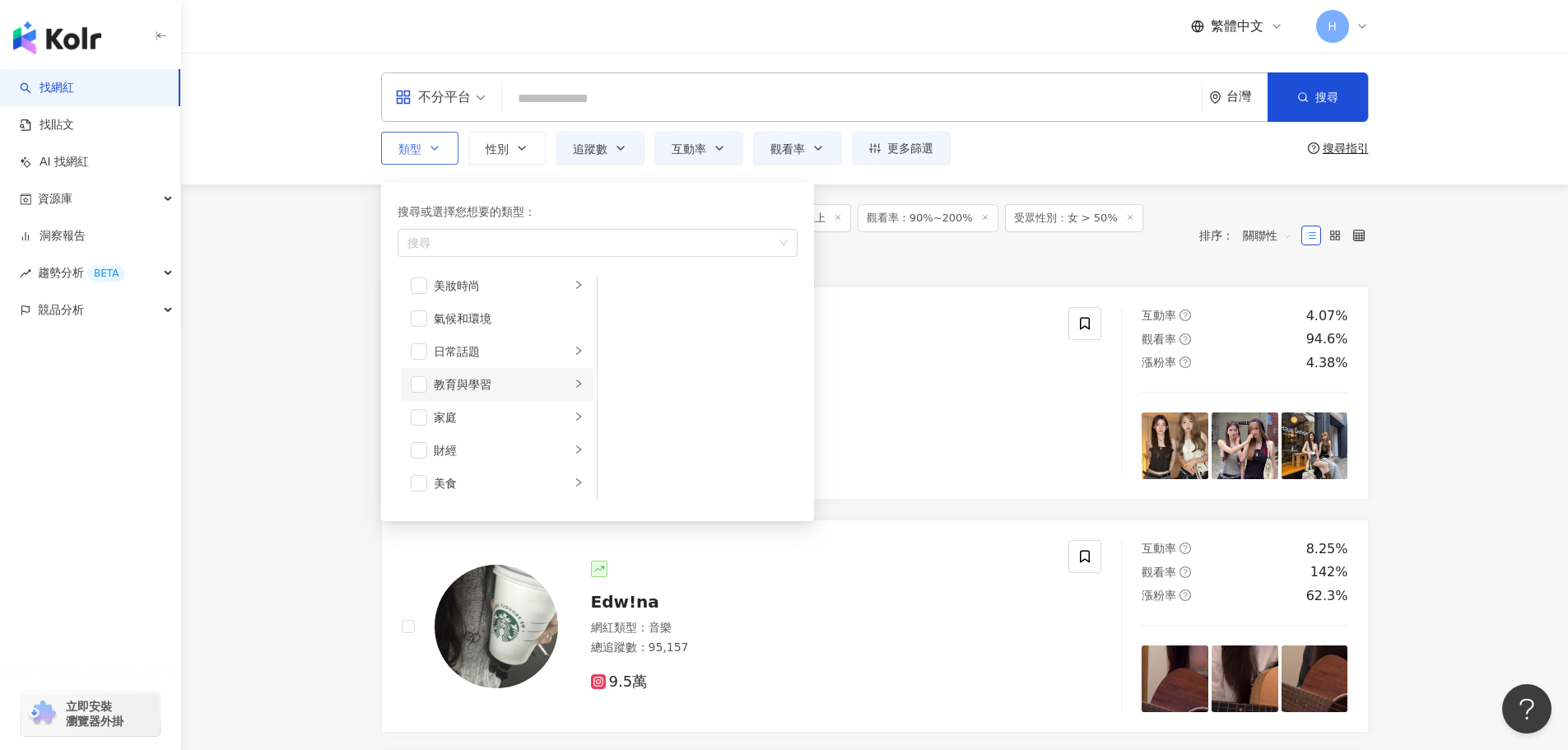
scroll to position [82, 0]
click at [478, 379] on div "家庭" at bounding box center [503, 377] width 137 height 18
click at [473, 310] on div "日常話題" at bounding box center [503, 312] width 137 height 18
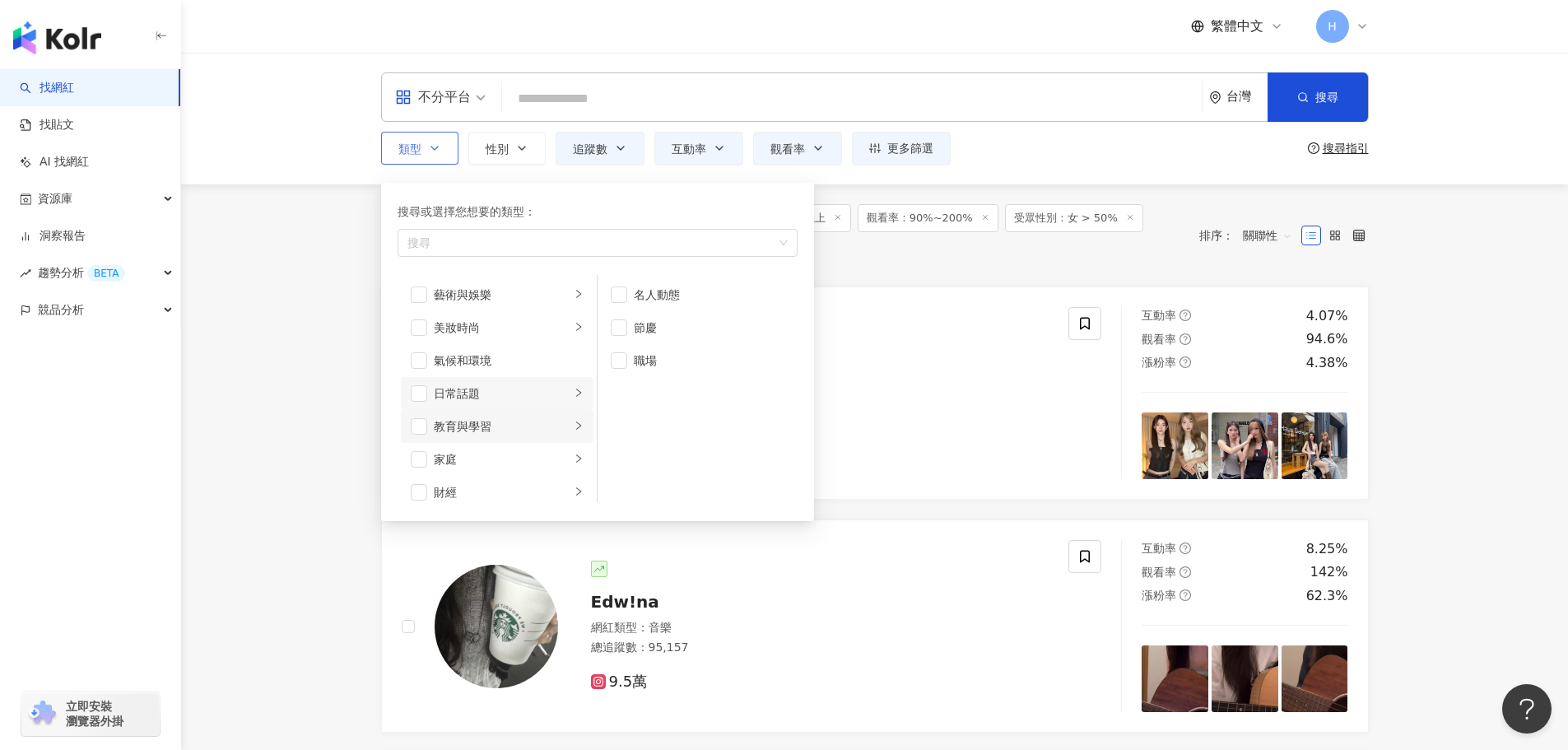
click at [490, 421] on div "教育與學習" at bounding box center [503, 427] width 137 height 18
click at [483, 339] on li "生活風格" at bounding box center [497, 328] width 193 height 33
click at [484, 355] on div "影視娛樂" at bounding box center [503, 361] width 137 height 18
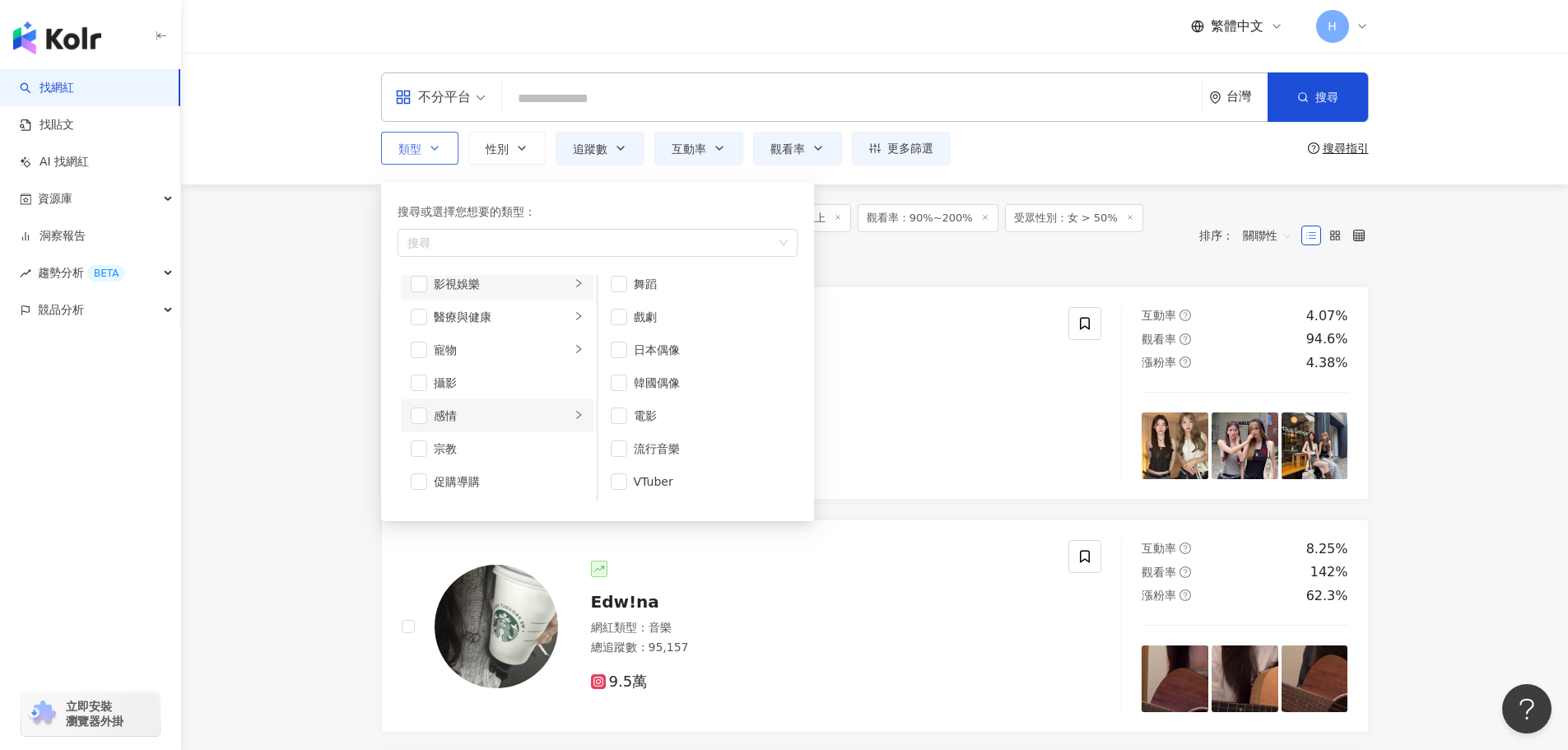
click at [455, 419] on div "感情" at bounding box center [503, 416] width 137 height 18
click at [418, 417] on span "button" at bounding box center [419, 416] width 16 height 16
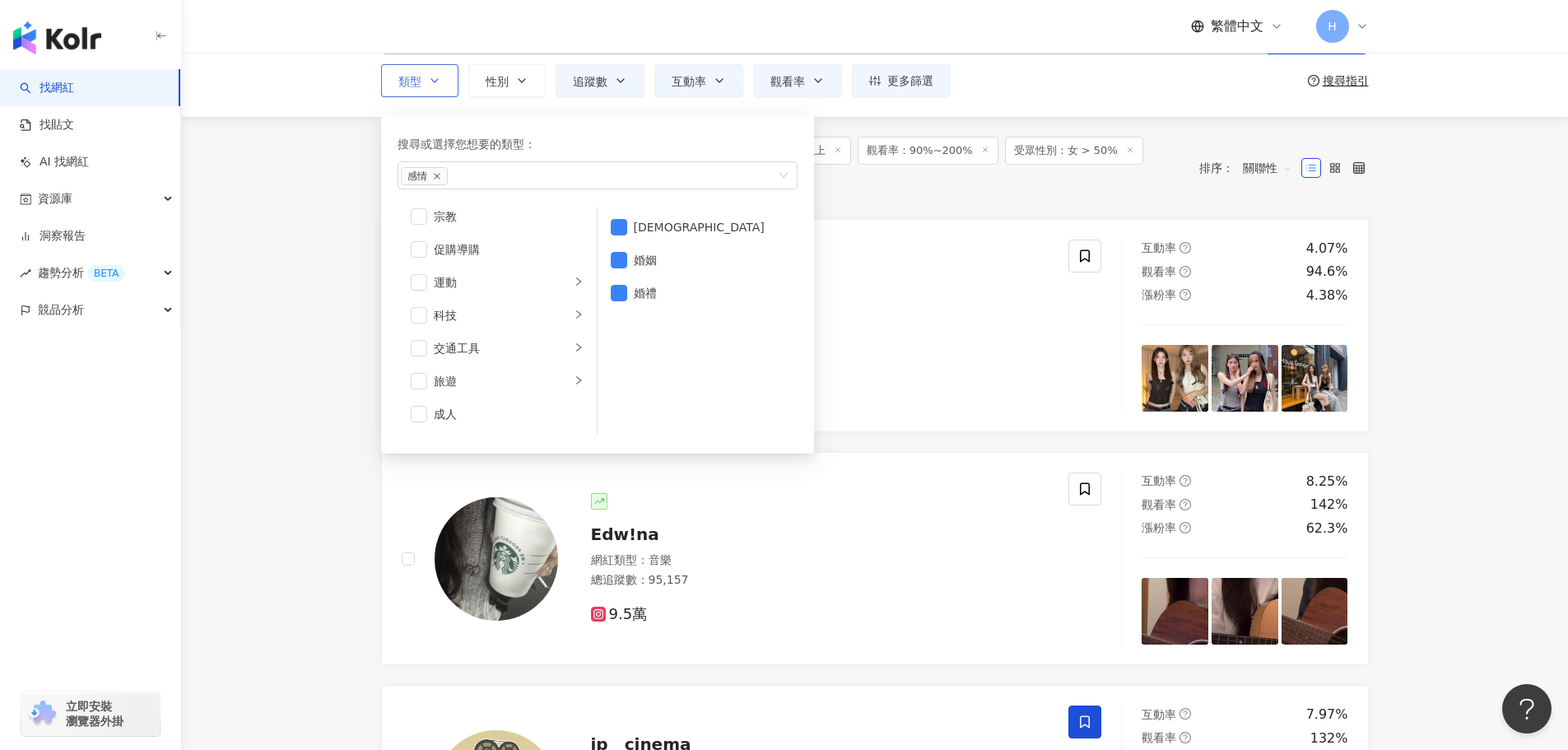
scroll to position [82, 0]
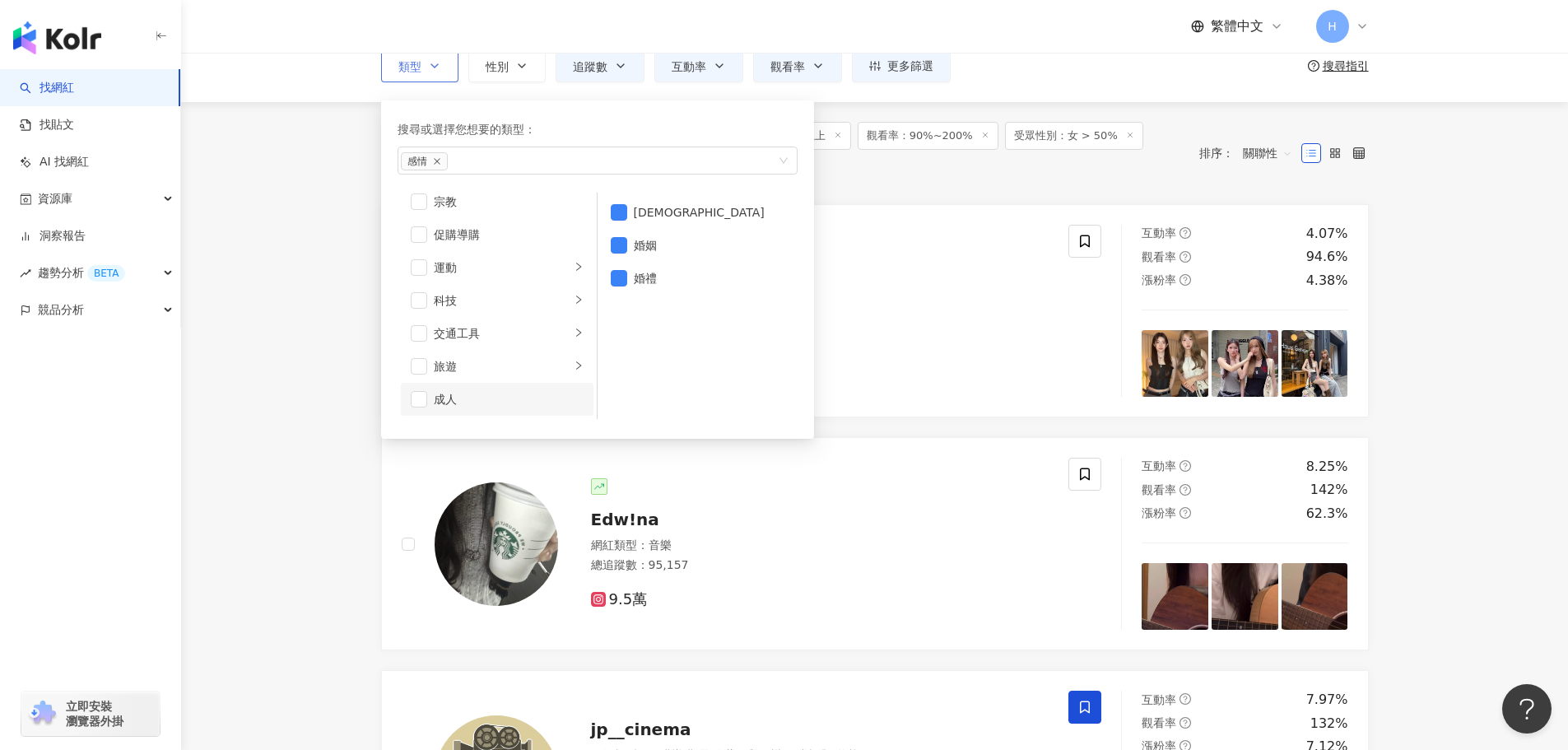
click at [472, 399] on div "成人" at bounding box center [509, 399] width 150 height 18
click at [467, 401] on div "成人" at bounding box center [509, 399] width 150 height 18
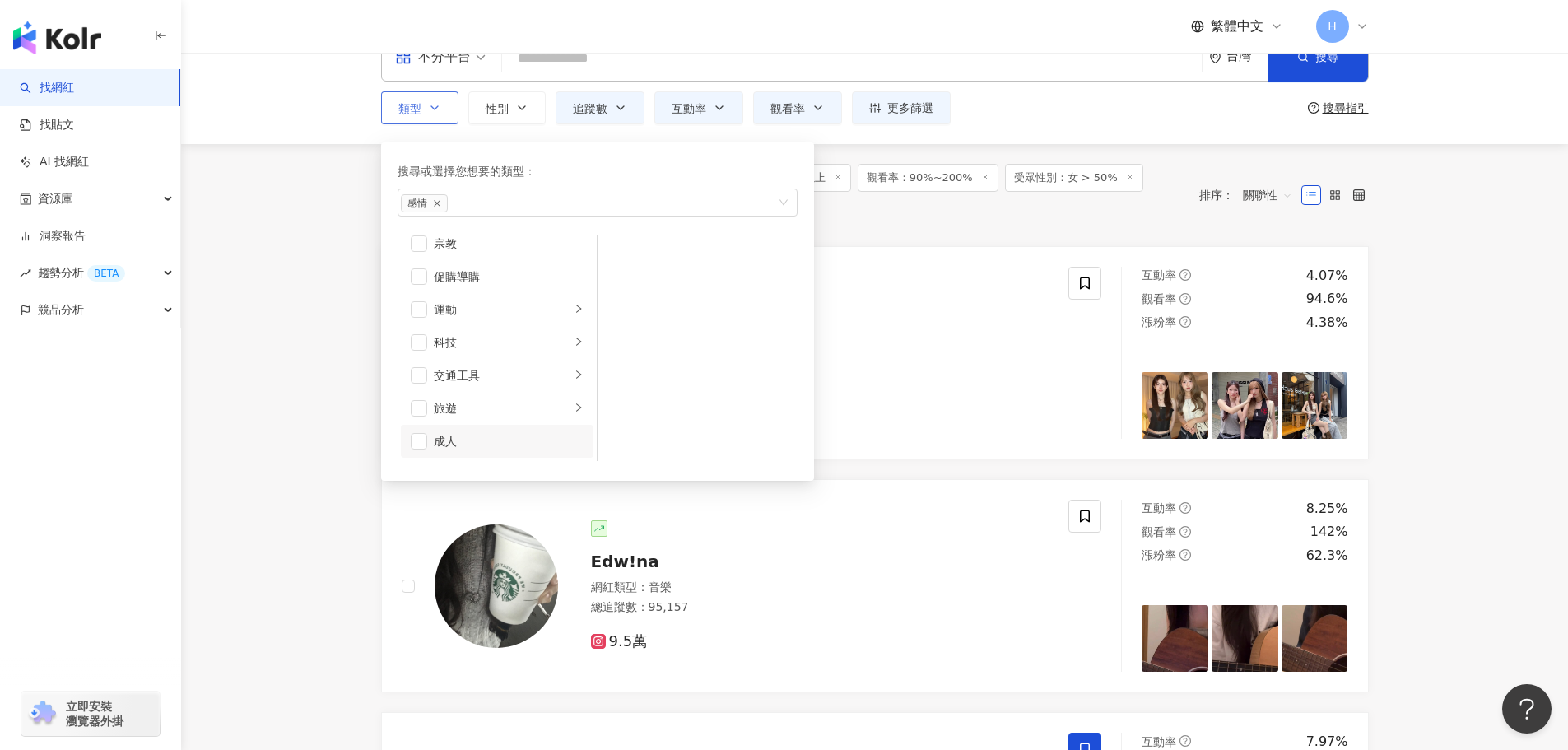
scroll to position [0, 0]
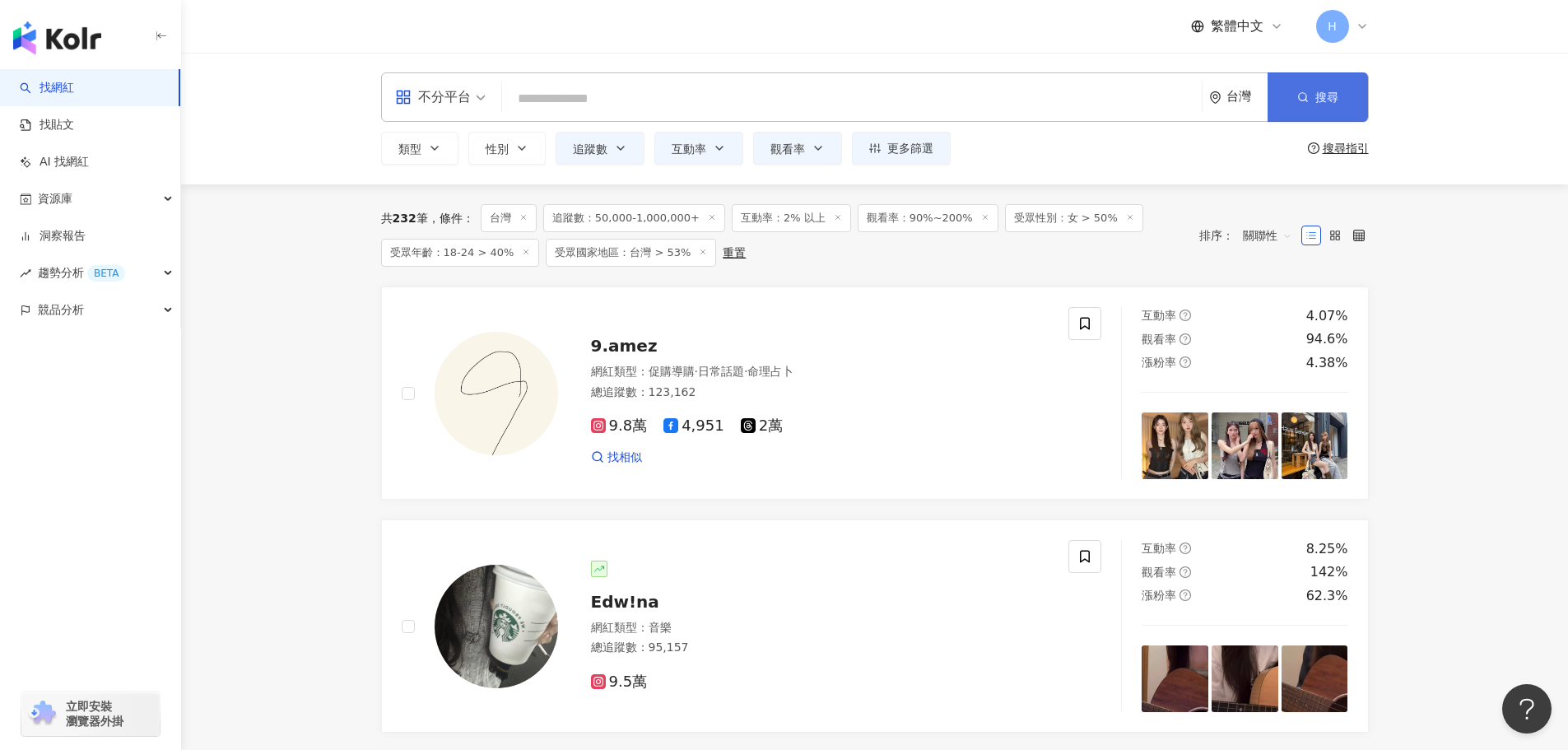
click at [1343, 113] on button "搜尋" at bounding box center [1319, 97] width 101 height 49
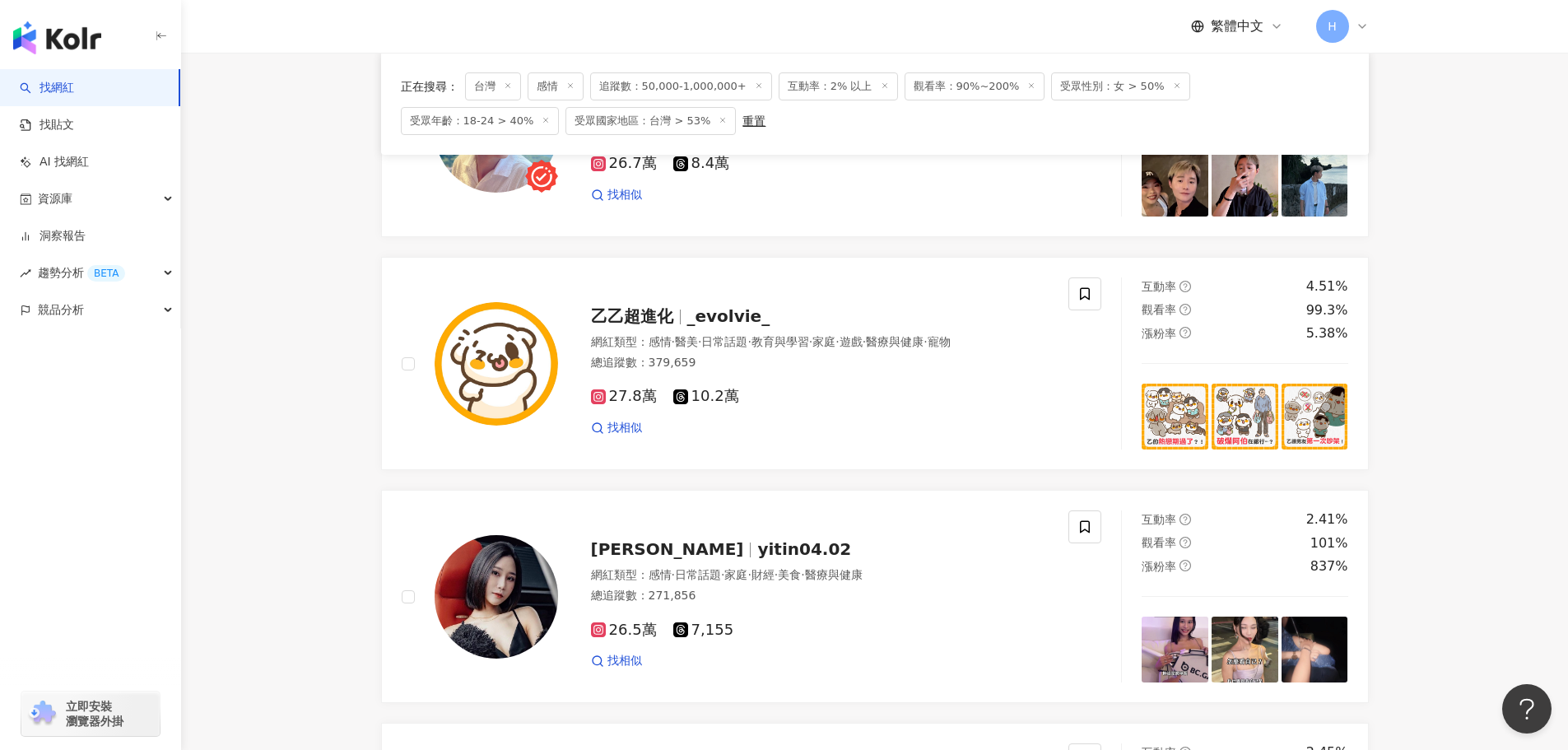
scroll to position [1811, 0]
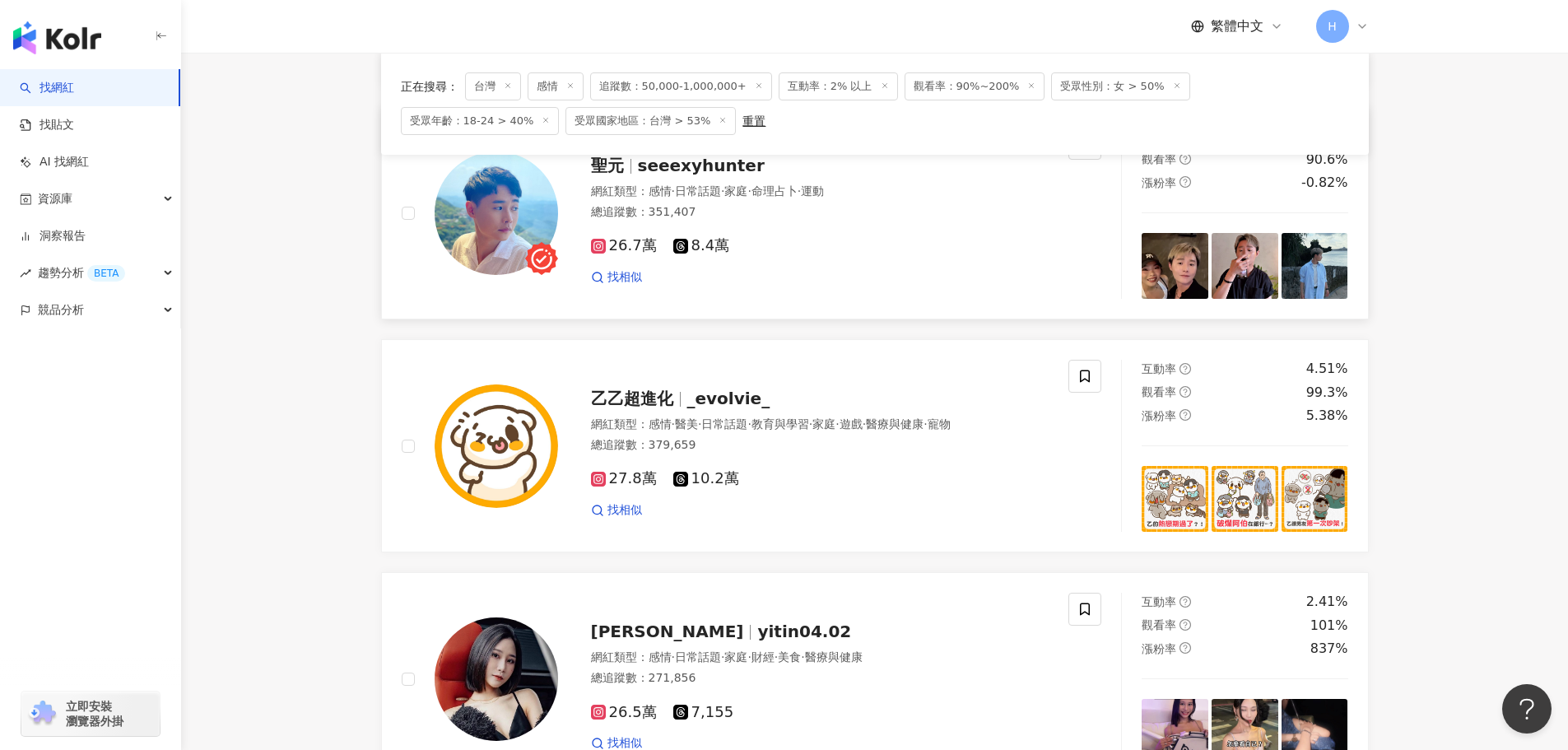
drag, startPoint x: 719, startPoint y: 171, endPoint x: 992, endPoint y: 281, distance: 294.3
click at [992, 281] on div "找相似" at bounding box center [821, 278] width 459 height 16
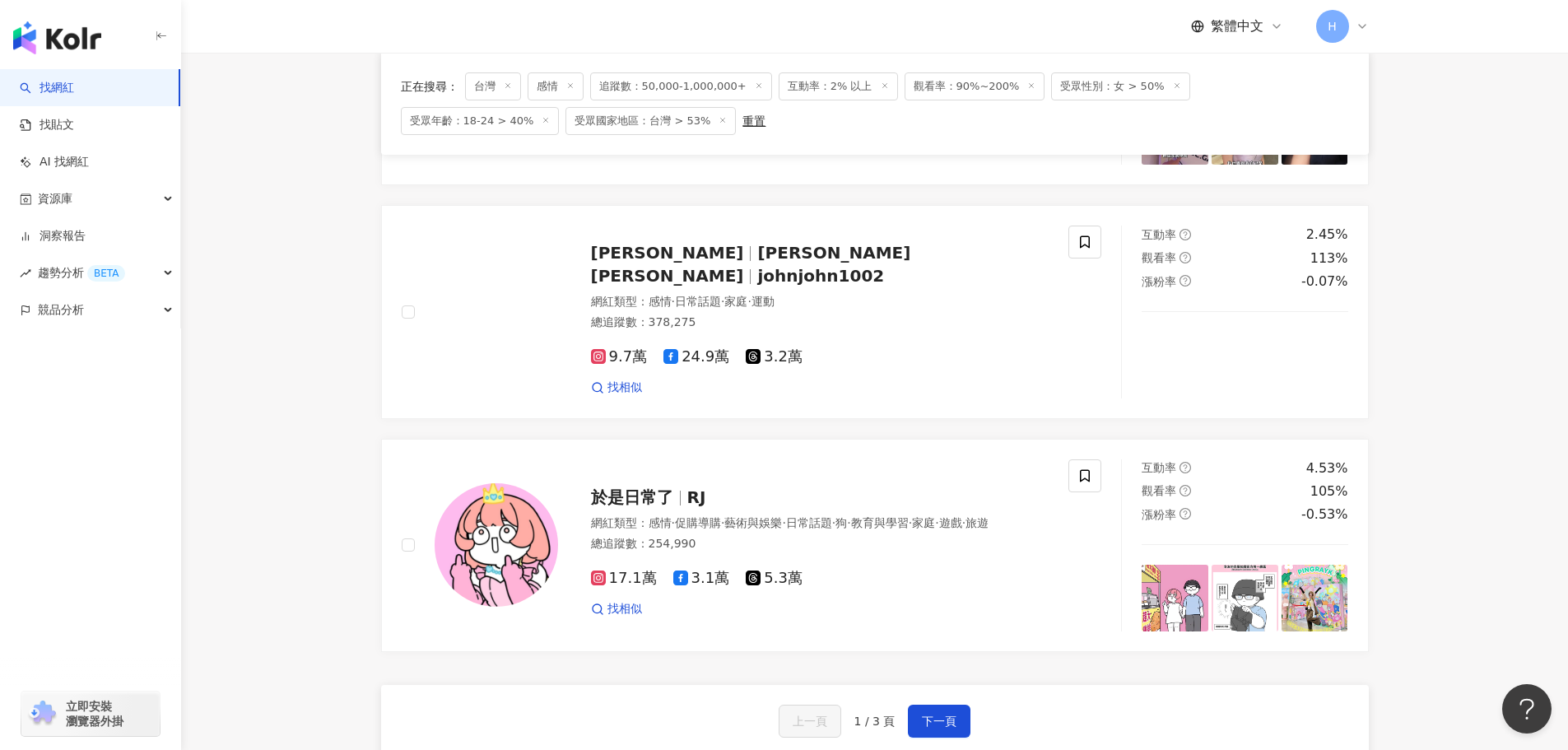
scroll to position [2551, 0]
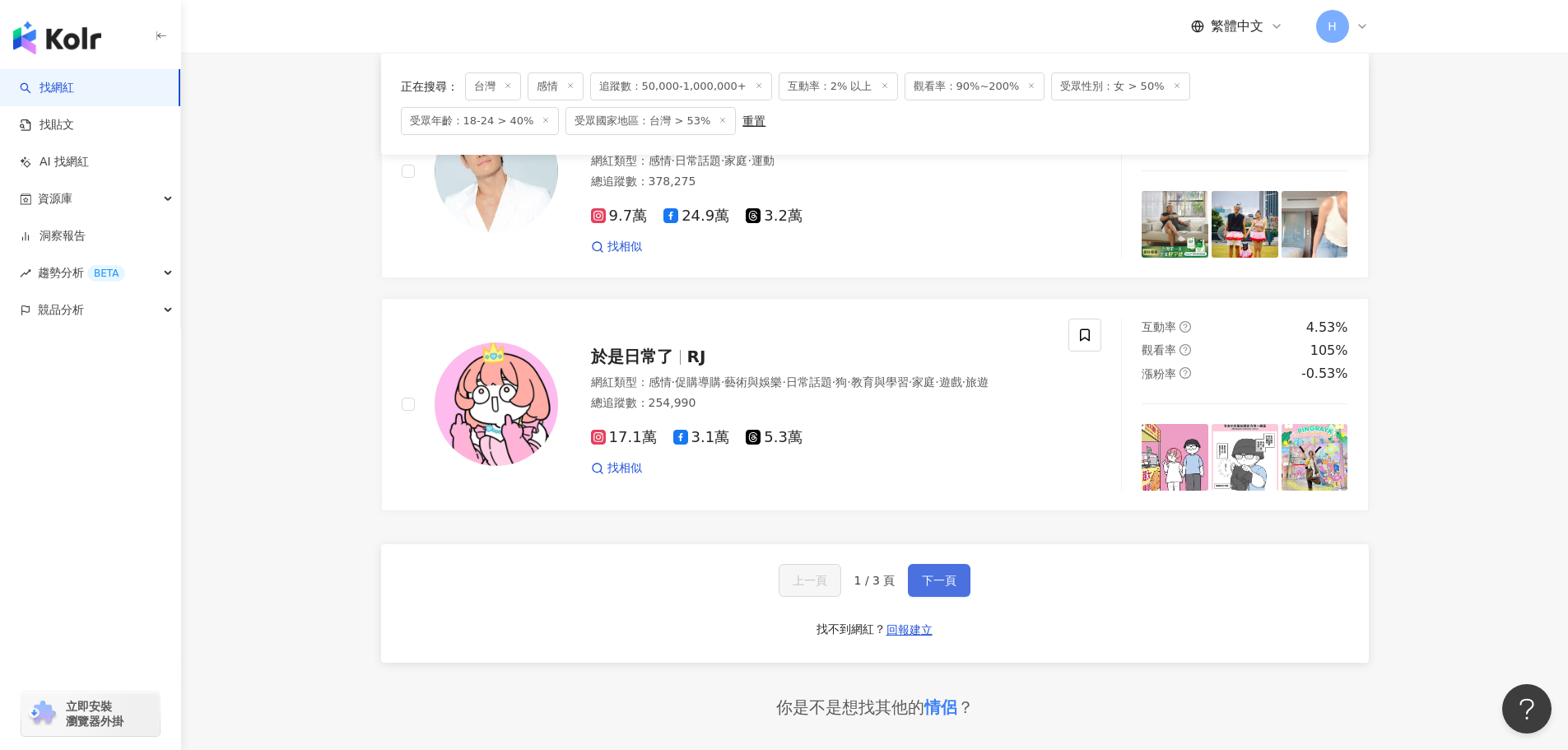
click at [954, 591] on button "下一頁" at bounding box center [939, 580] width 62 height 33
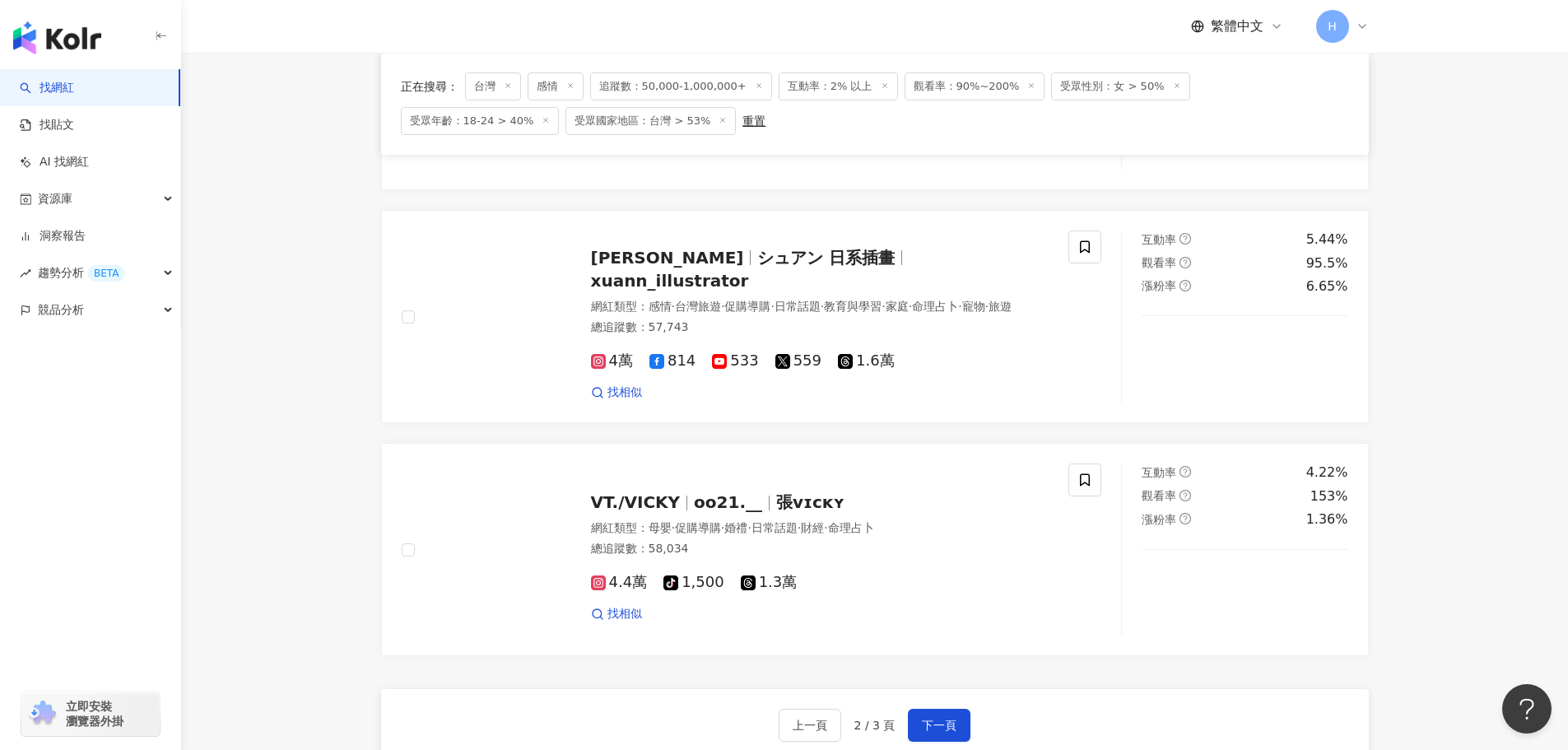
scroll to position [2565, 0]
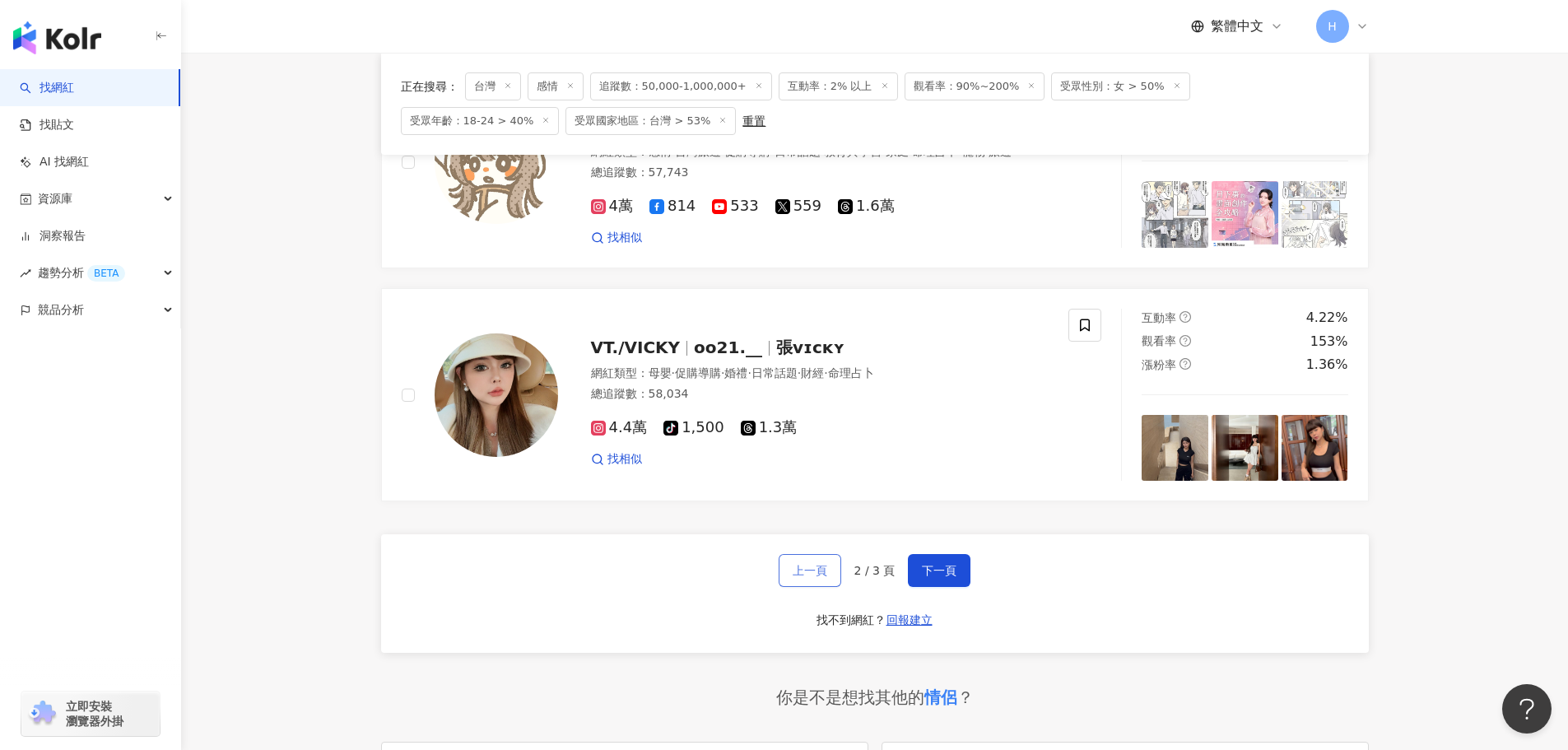
click at [810, 572] on span "上一頁" at bounding box center [810, 570] width 35 height 13
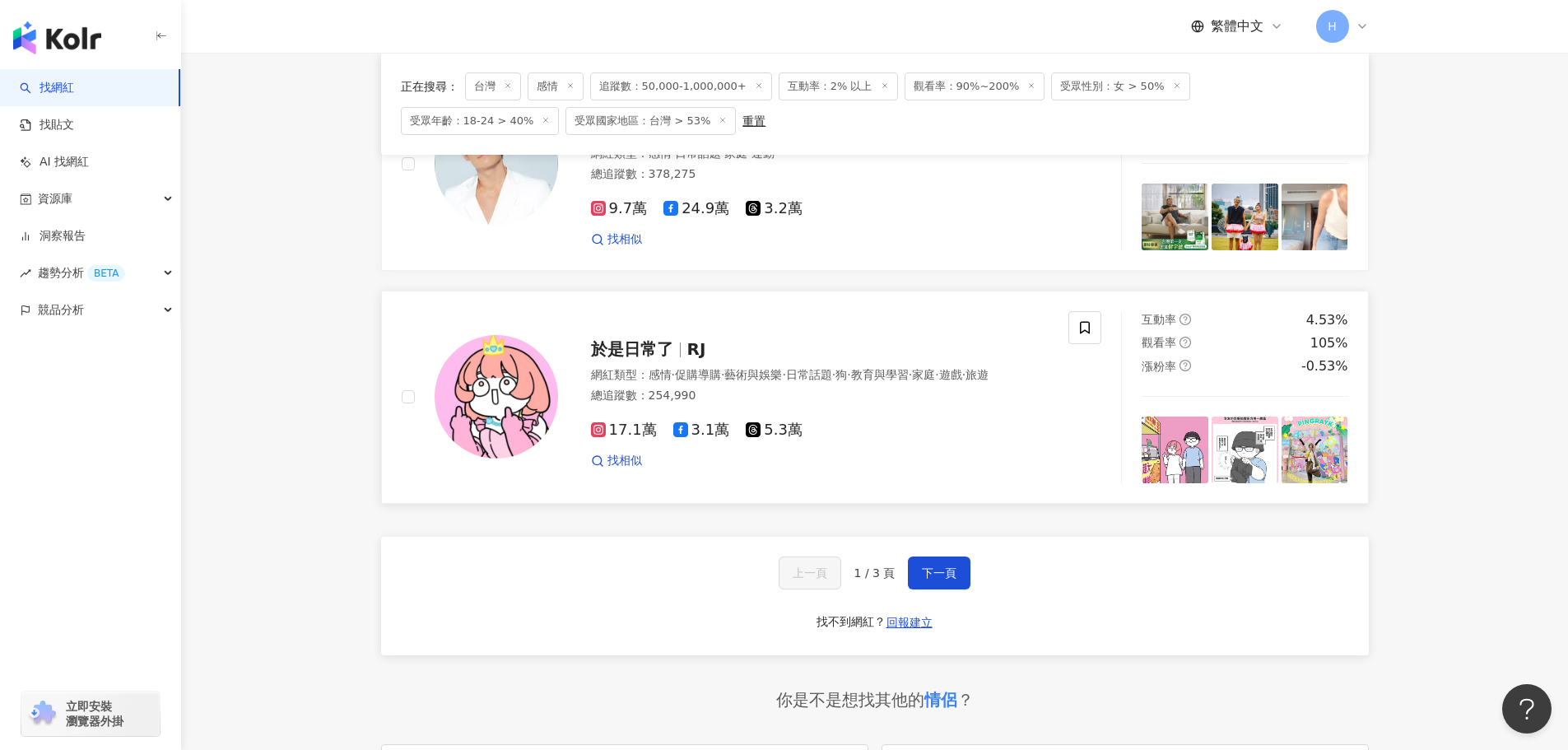
scroll to position [2551, 0]
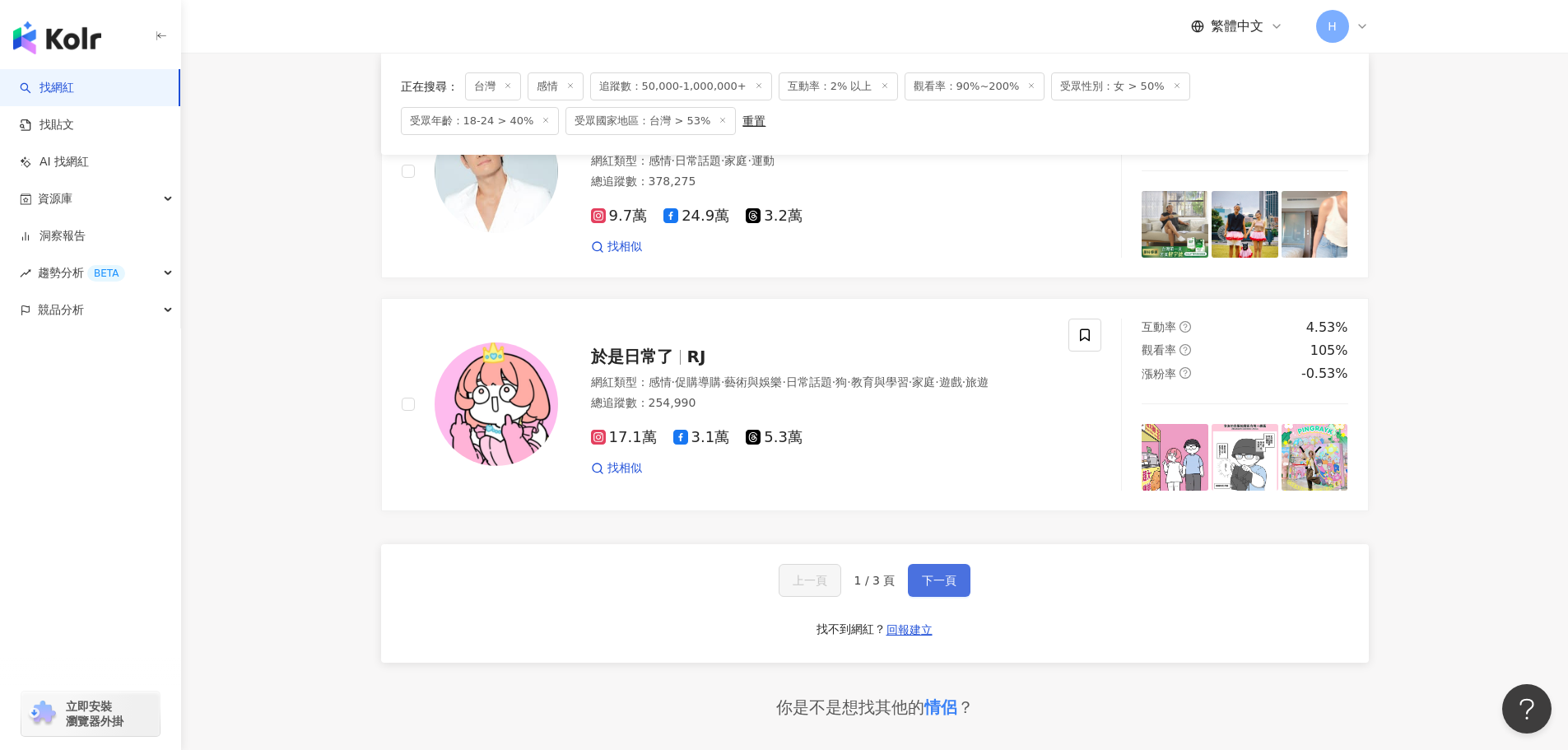
click at [949, 586] on span "下一頁" at bounding box center [939, 580] width 35 height 13
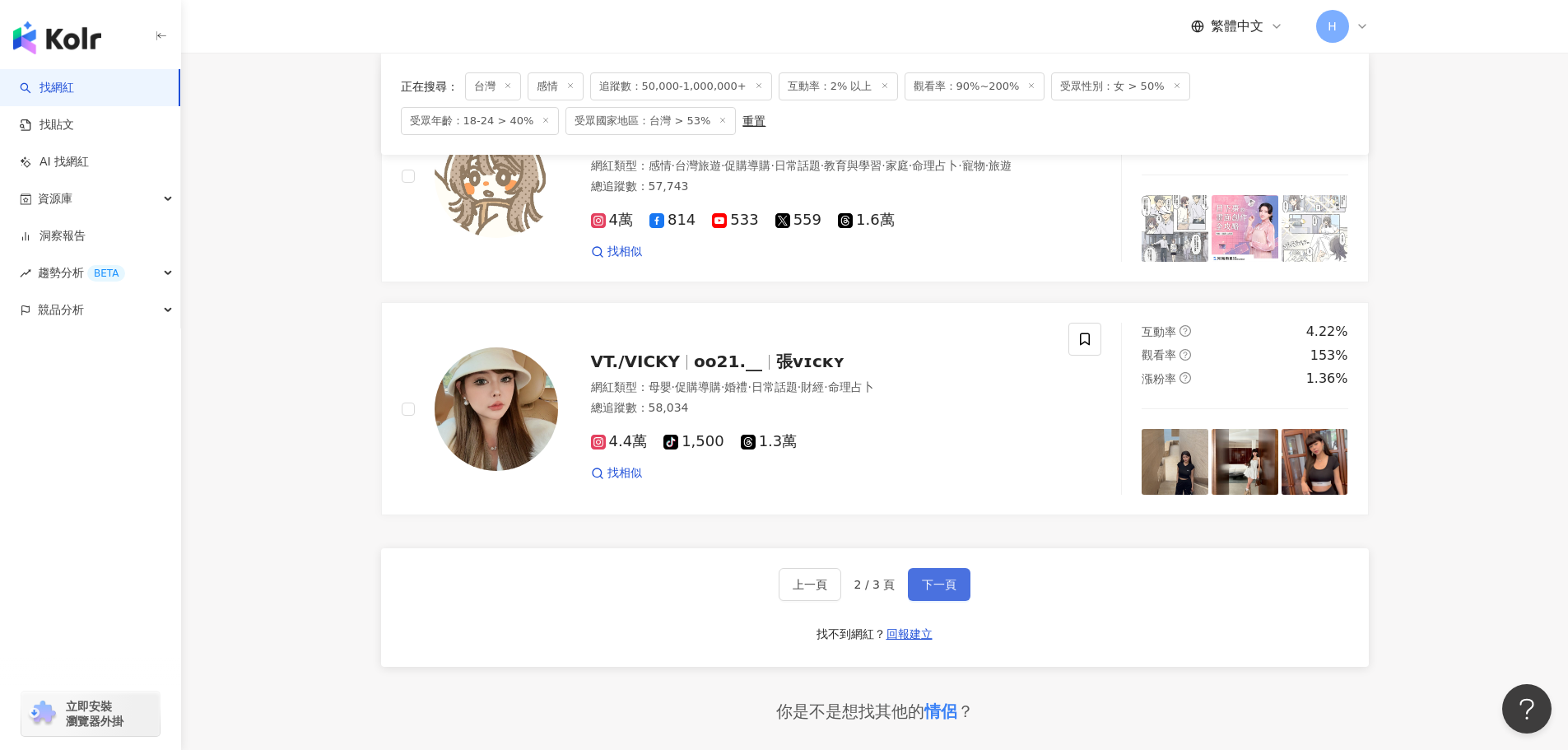
click at [952, 586] on span "下一頁" at bounding box center [939, 585] width 35 height 13
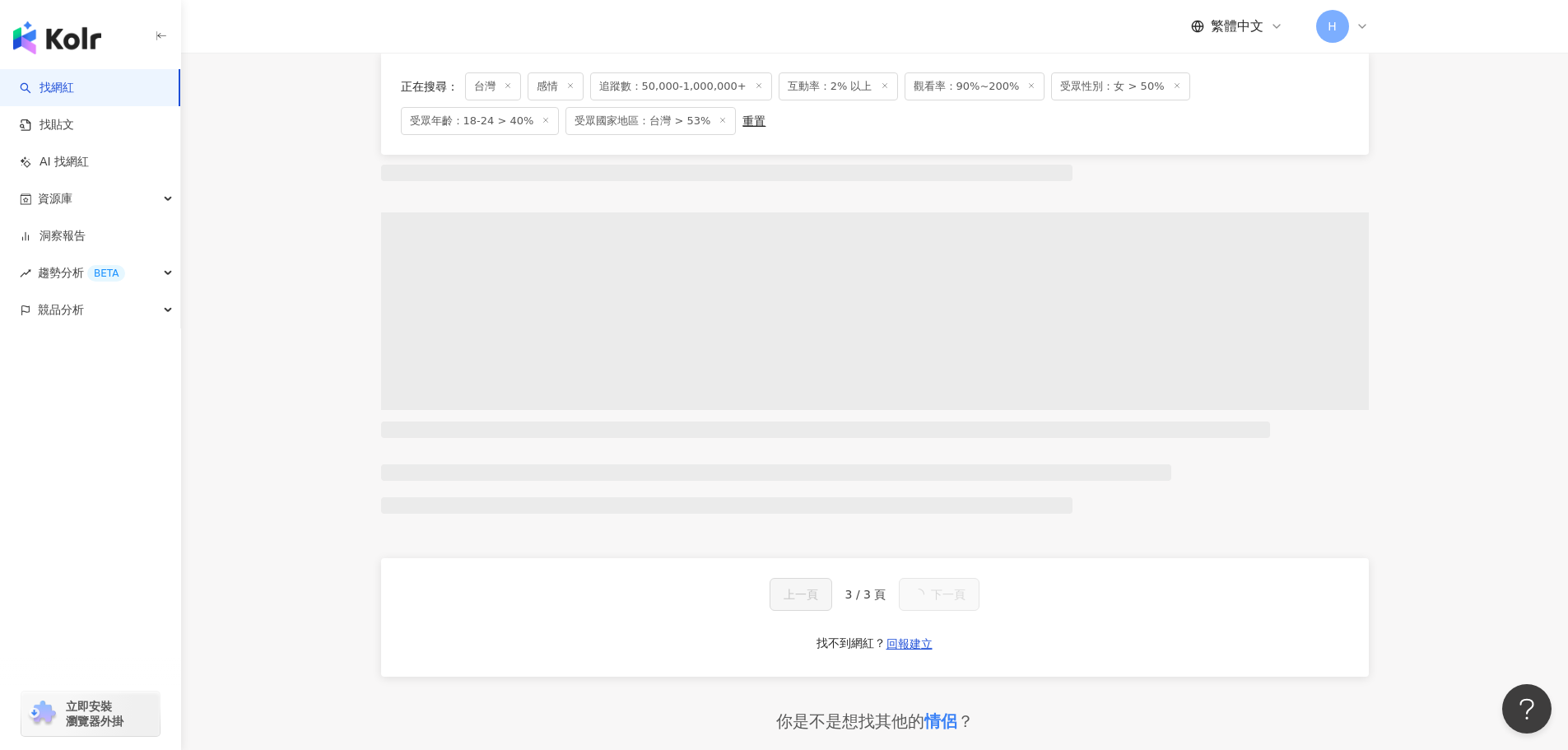
scroll to position [0, 0]
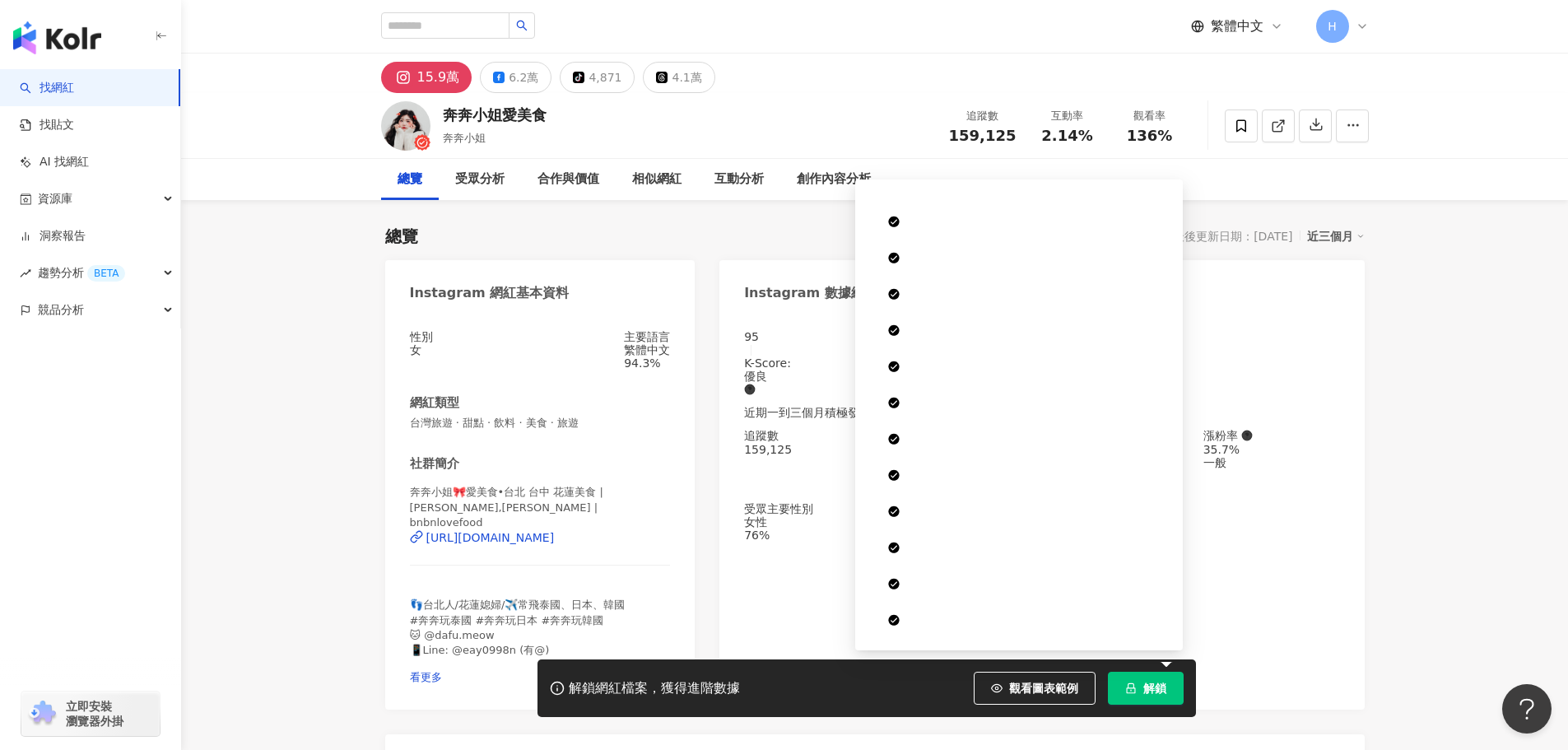
click at [1149, 668] on div "解鎖網紅檔案，獲得進階數據 觀看圖表範例 解鎖" at bounding box center [866, 688] width 659 height 58
click at [1128, 686] on icon "lock" at bounding box center [1131, 689] width 9 height 11
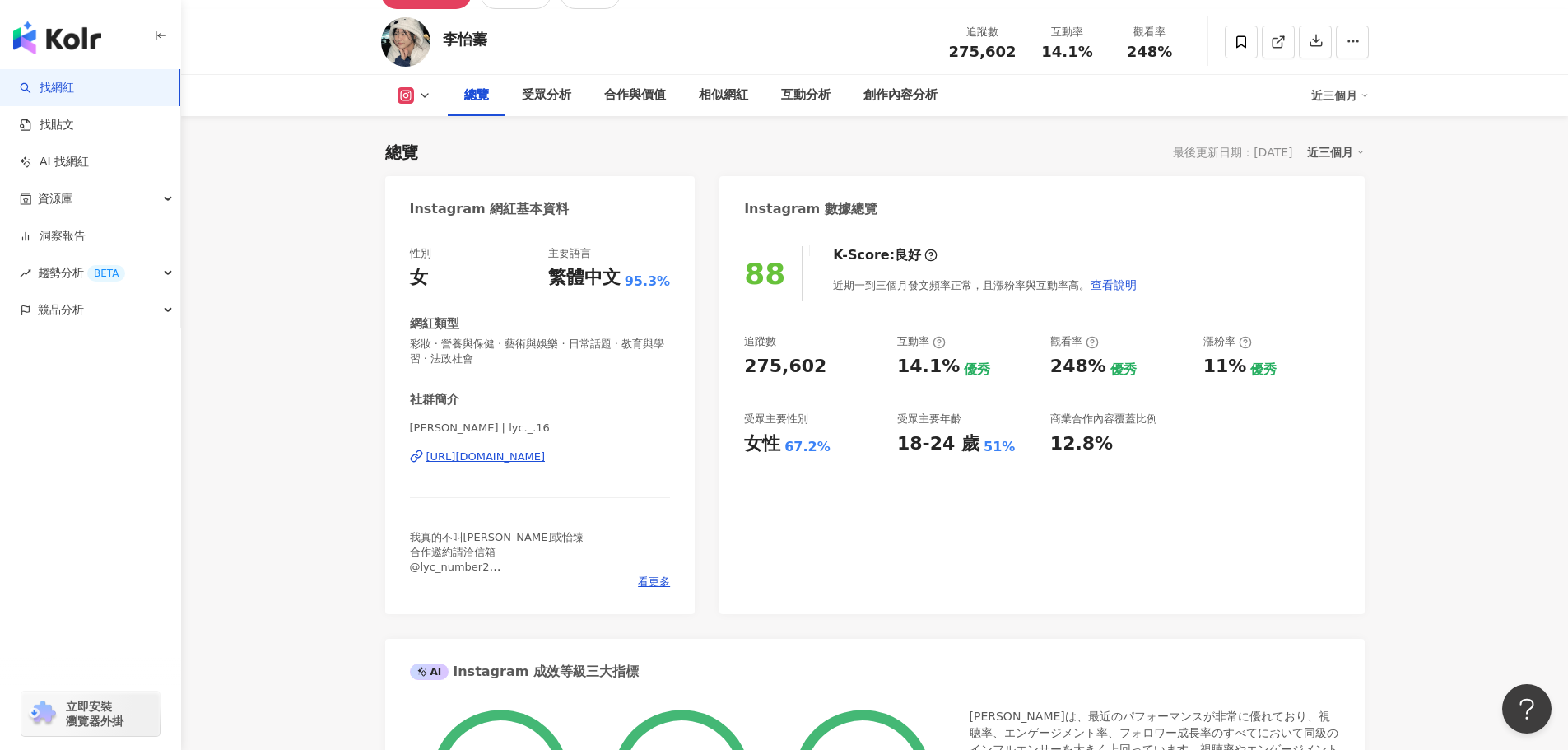
scroll to position [164, 0]
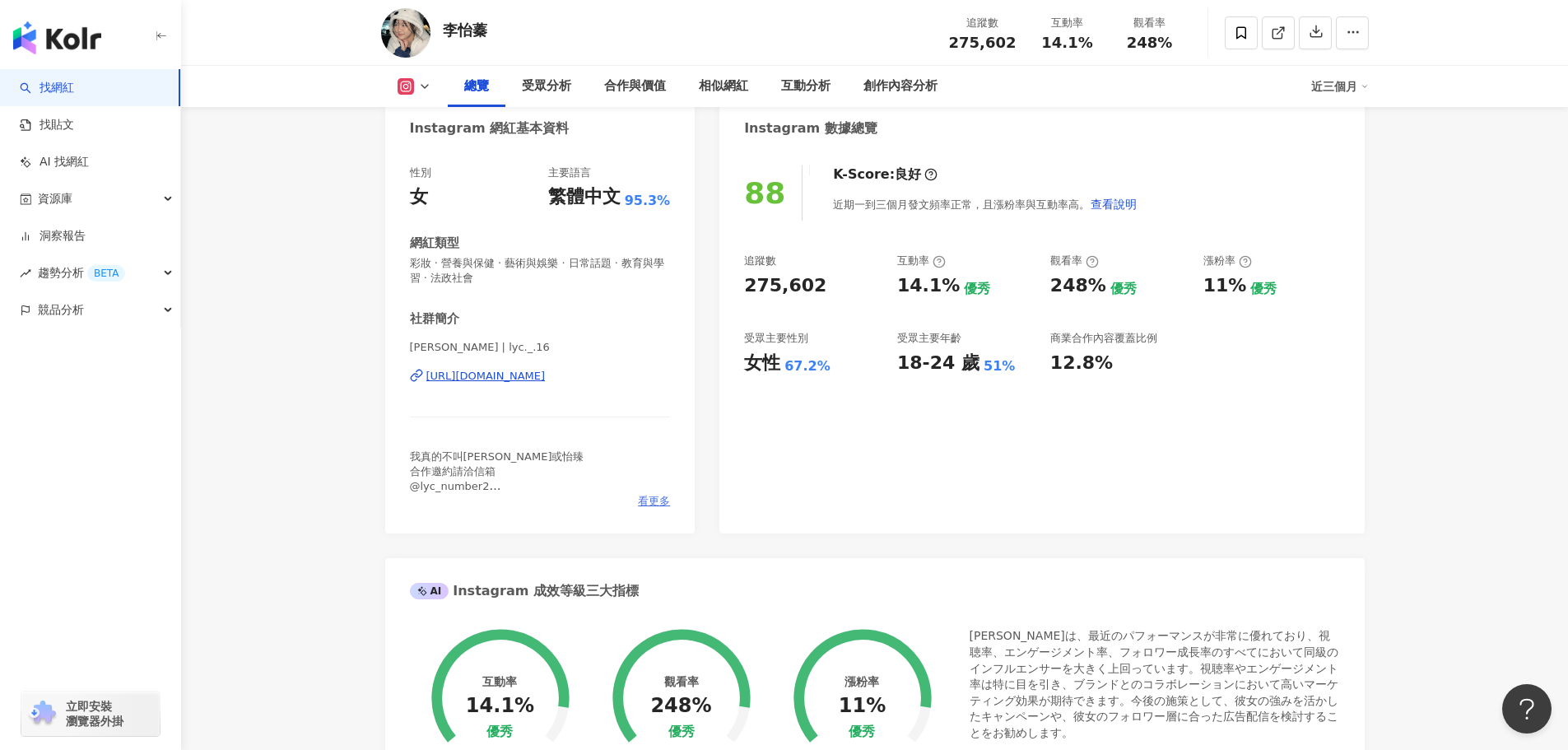
click at [670, 498] on span "看更多" at bounding box center [653, 502] width 32 height 15
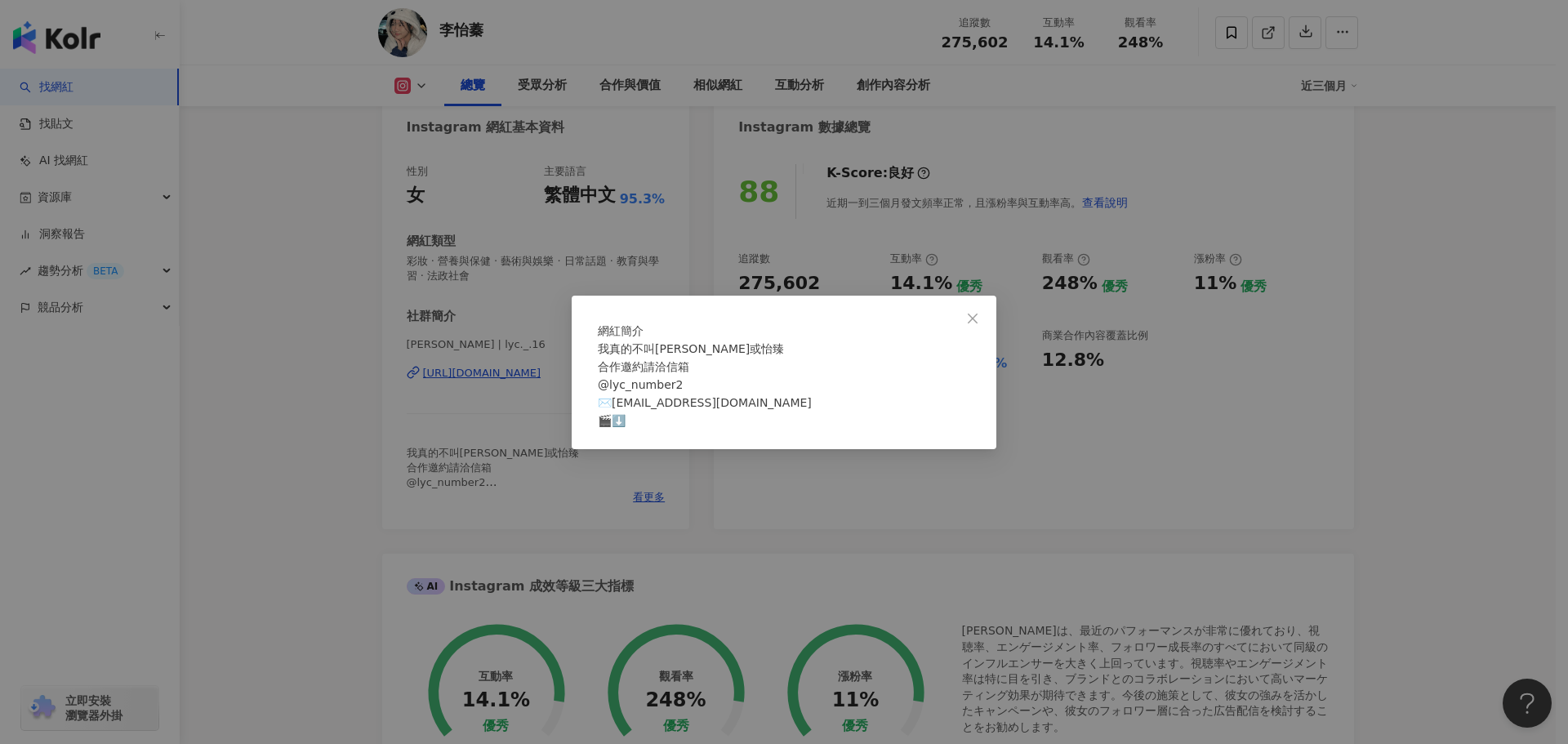
click at [1011, 487] on div "網紅簡介 我真的不叫宜蓁或怡臻 合作邀約請洽信箱 @lyc_number2 ✉️leeechen@pressplay.cc 🎬⬇️" at bounding box center [784, 372] width 1568 height 744
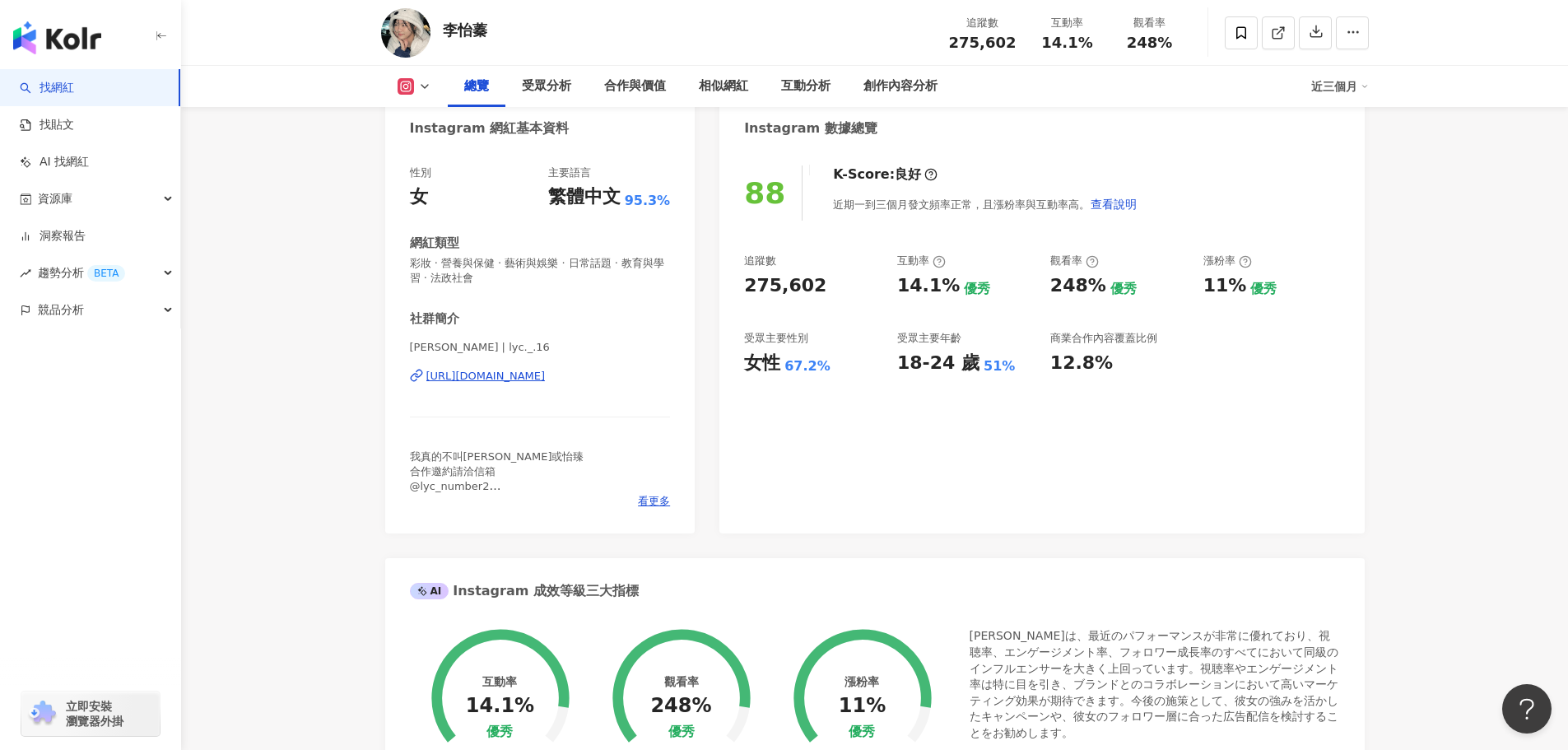
click at [648, 461] on div "我真的不叫宜蓁或怡臻 合作邀約請洽信箱 @lyc_number2 ✉️leeechen@pressplay.cc 🎬⬇️" at bounding box center [541, 472] width 261 height 46
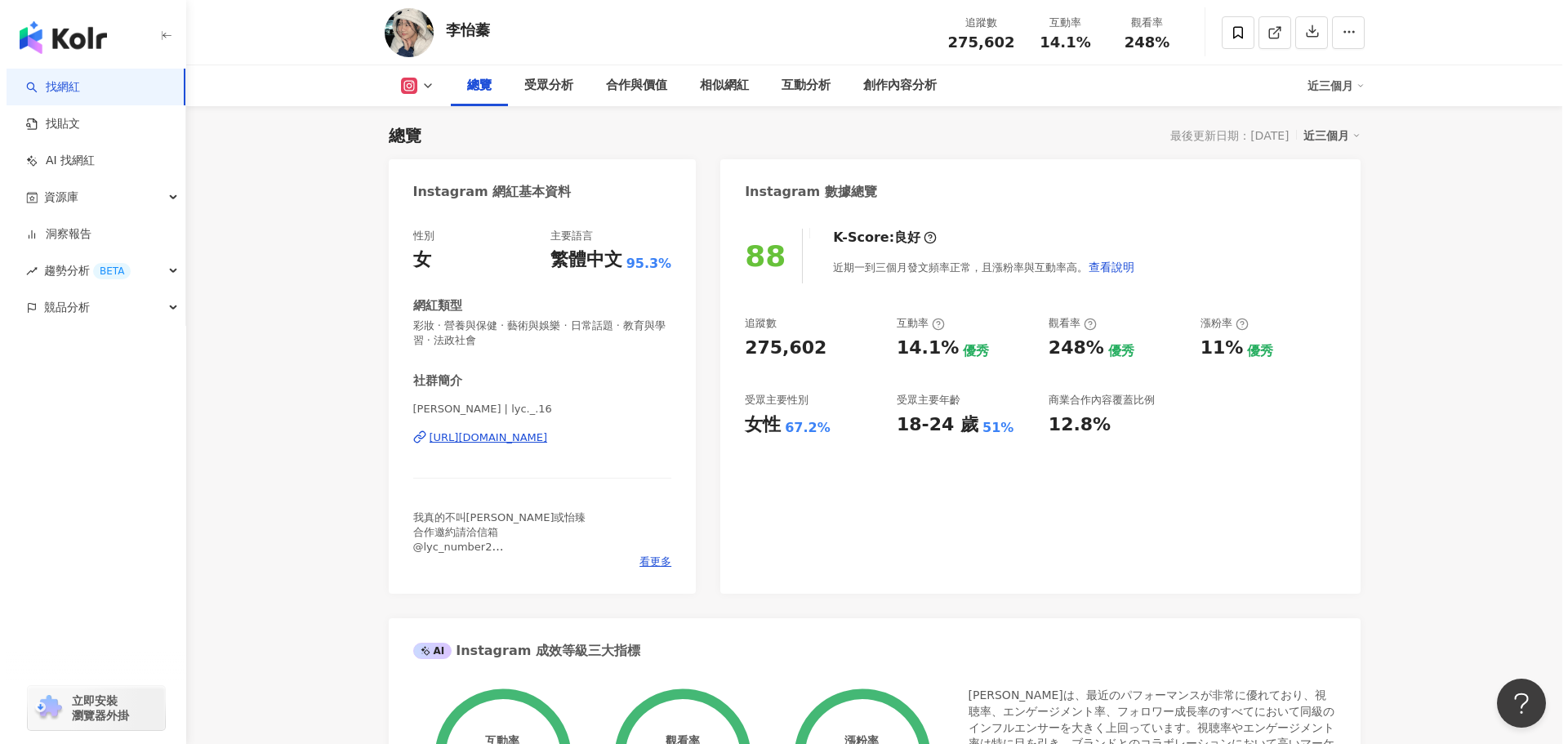
scroll to position [82, 0]
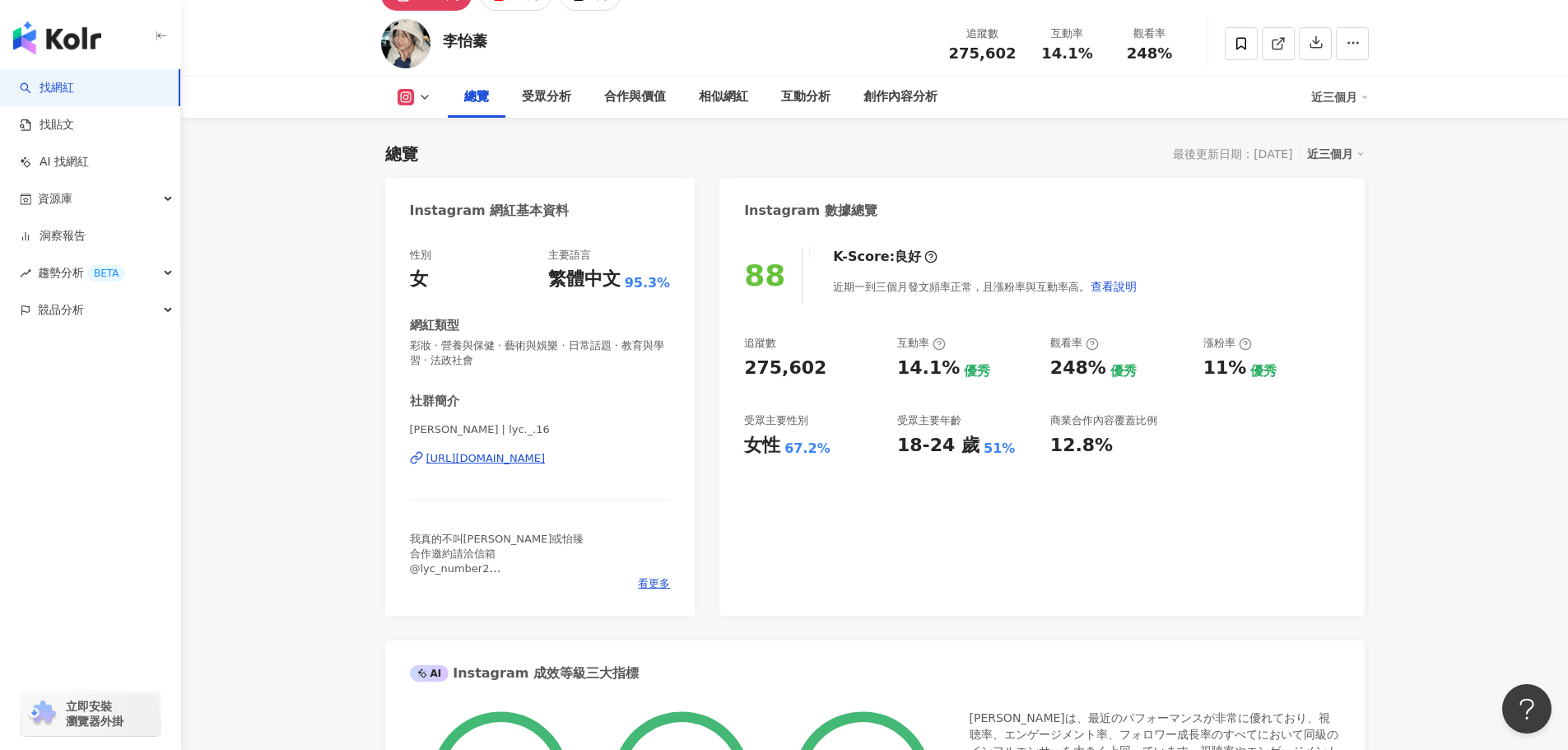
click at [626, 393] on div "社群簡介" at bounding box center [541, 401] width 261 height 17
click at [637, 376] on div "性別 女 主要語言 繁體中文 95.3% 網紅類型 彩妝 · 營養與保健 · 藝術與娛樂 · 日常話題 · 教育與學習 · 法政社會 社群簡介 李怡蓁 | l…" at bounding box center [541, 419] width 261 height 343
click at [656, 582] on span "看更多" at bounding box center [653, 584] width 32 height 15
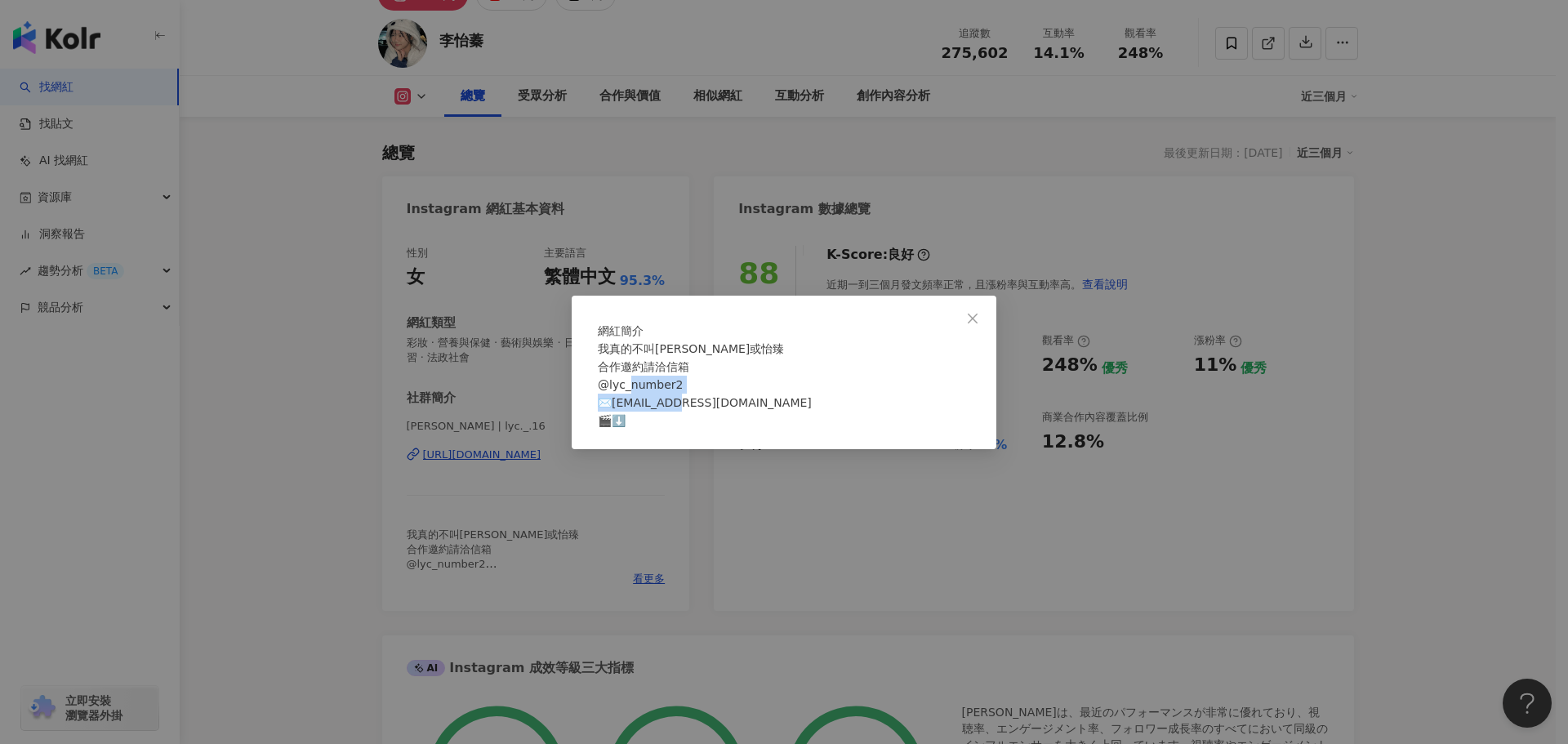
drag, startPoint x: 752, startPoint y: 408, endPoint x: 622, endPoint y: 415, distance: 130.2
click at [621, 414] on div "我真的不叫宜蓁或怡臻 合作邀約請洽信箱 @lyc_number2 ✉️leeechen@pressplay.cc 🎬⬇️" at bounding box center [784, 384] width 373 height 90
copy span "leeechen@pressplay.cc"
click at [1365, 501] on div "網紅簡介 我真的不叫宜蓁或怡臻 合作邀約請洽信箱 @lyc_number2 ✉️leeechen@pressplay.cc 🎬⬇️" at bounding box center [784, 372] width 1568 height 744
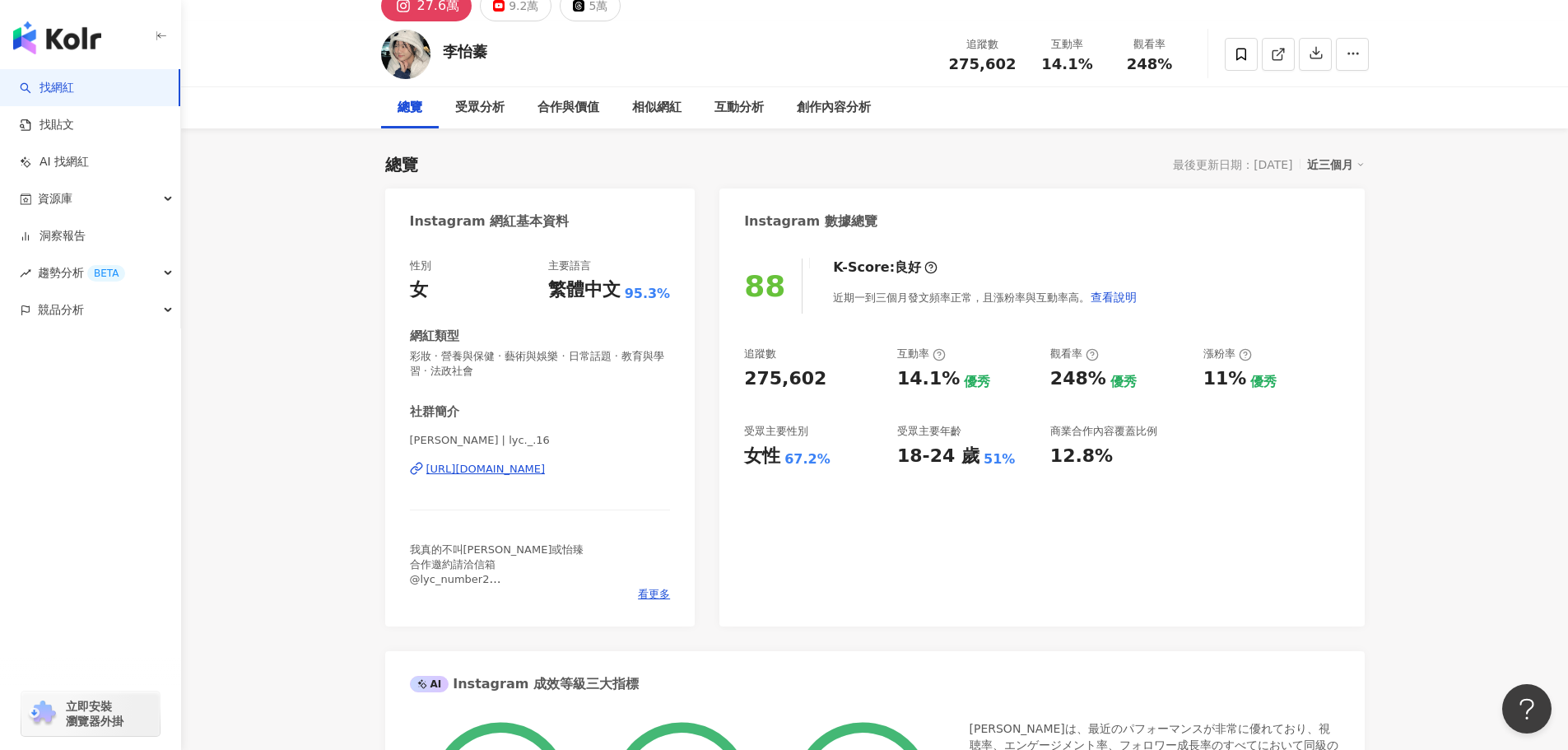
scroll to position [0, 0]
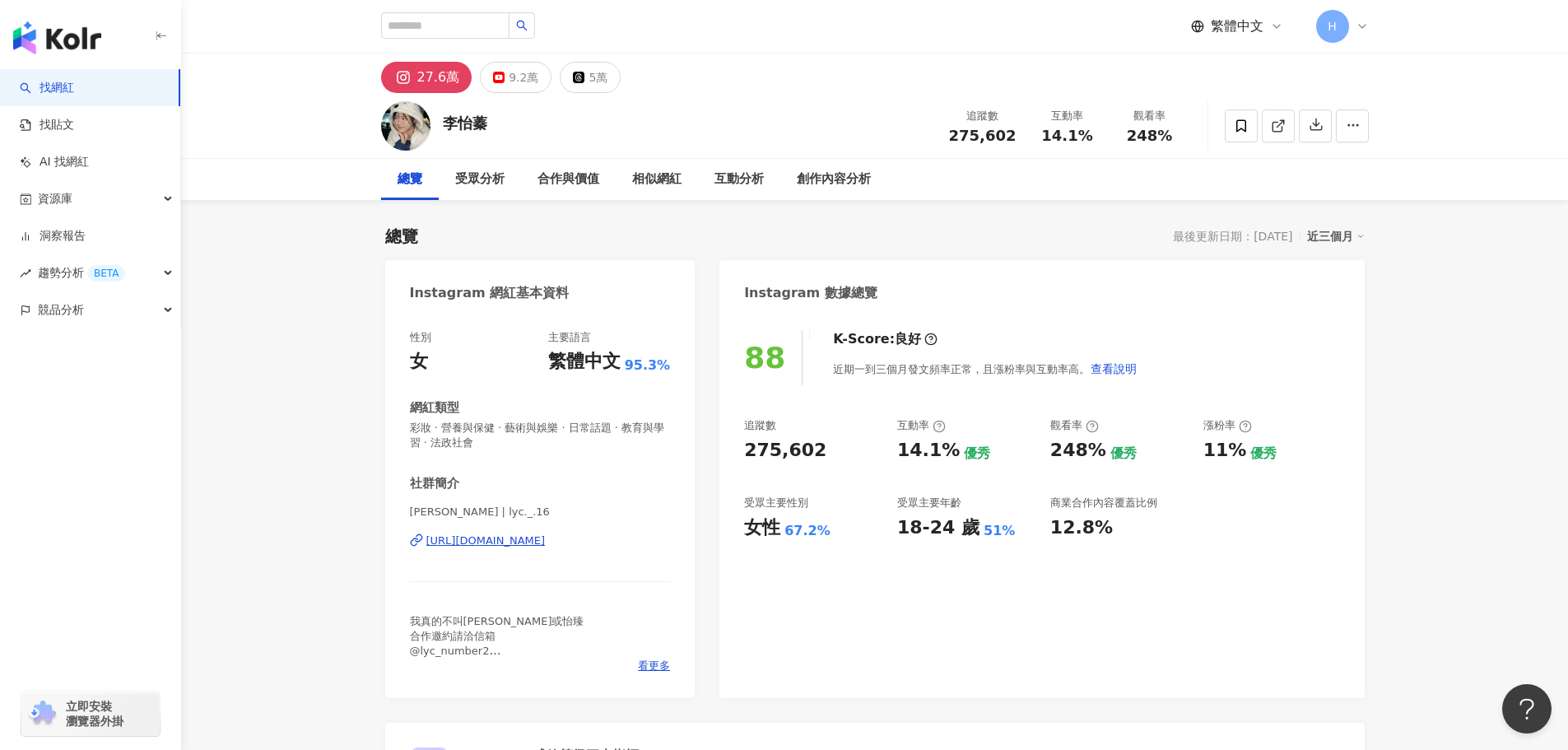
click at [432, 79] on div "27.6萬" at bounding box center [439, 77] width 43 height 23
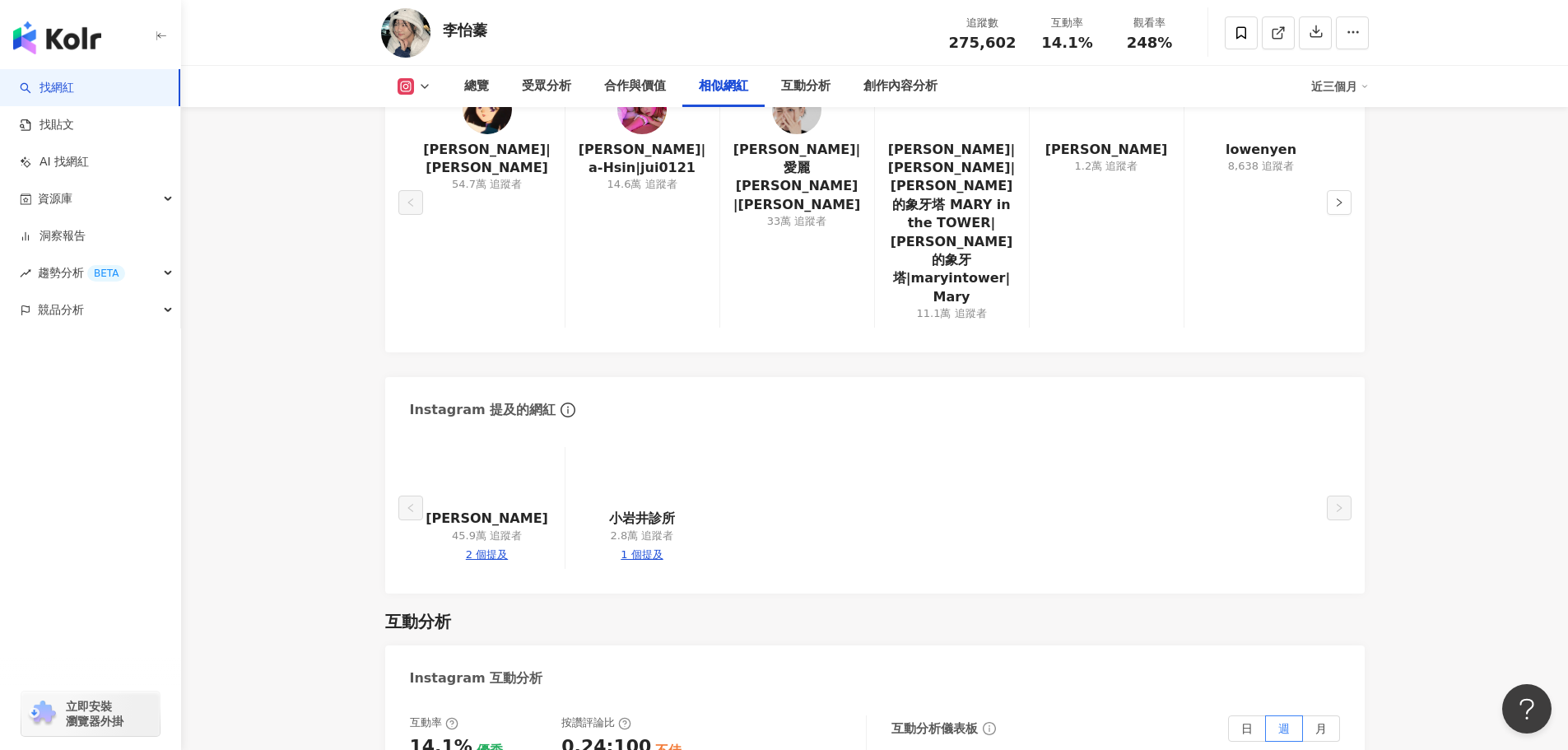
scroll to position [2634, 0]
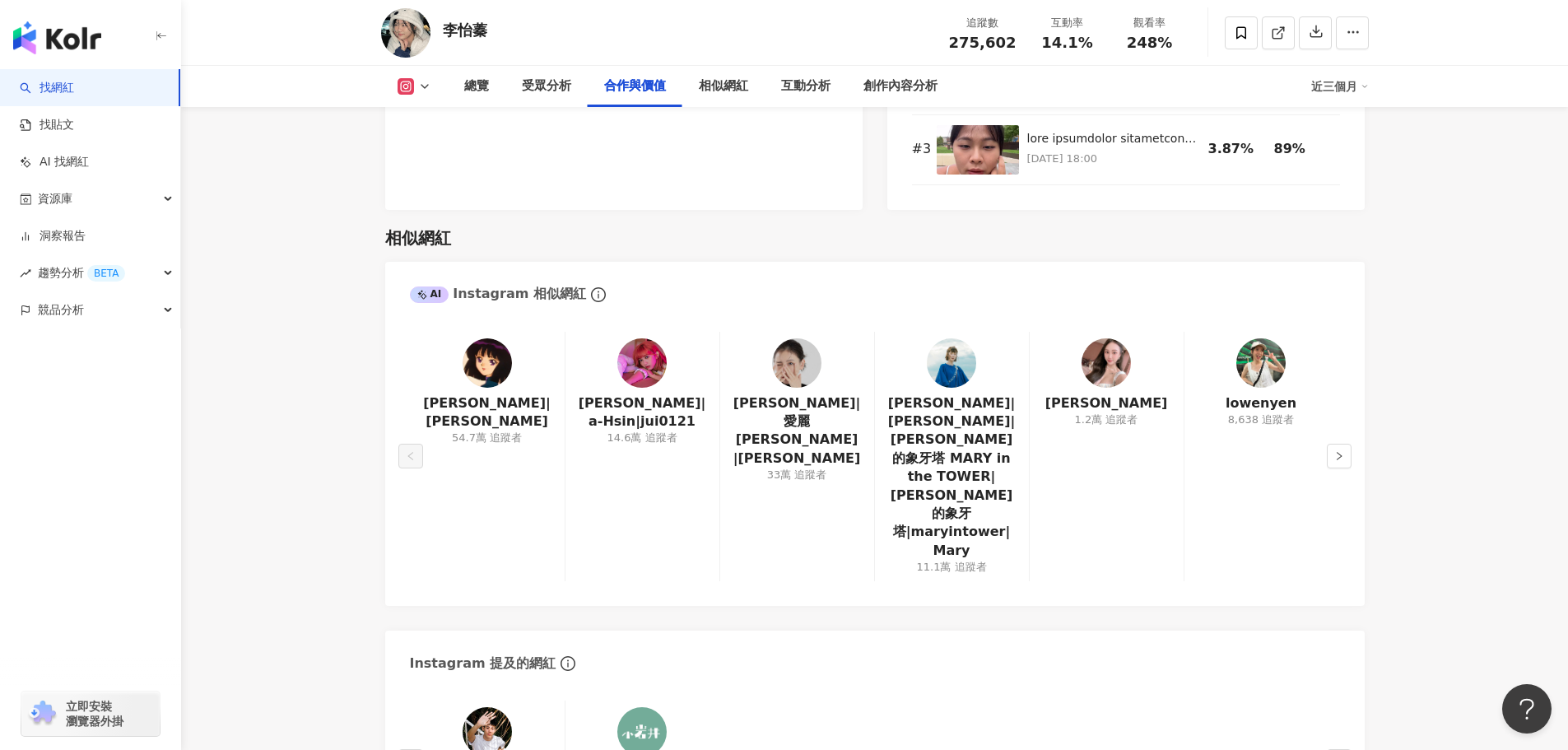
click at [495, 338] on img at bounding box center [487, 363] width 49 height 49
drag, startPoint x: 658, startPoint y: 342, endPoint x: 1360, endPoint y: 564, distance: 736.3
click at [1366, 567] on div "總覽 最後更新日期：2025/9/10 近三個月 Instagram 網紅基本資料 性別 女 主要語言 繁體中文 95.3% 網紅類型 彩妝 · 營養與保健 …" at bounding box center [874, 661] width 1054 height 6191
click at [641, 338] on img at bounding box center [642, 363] width 49 height 49
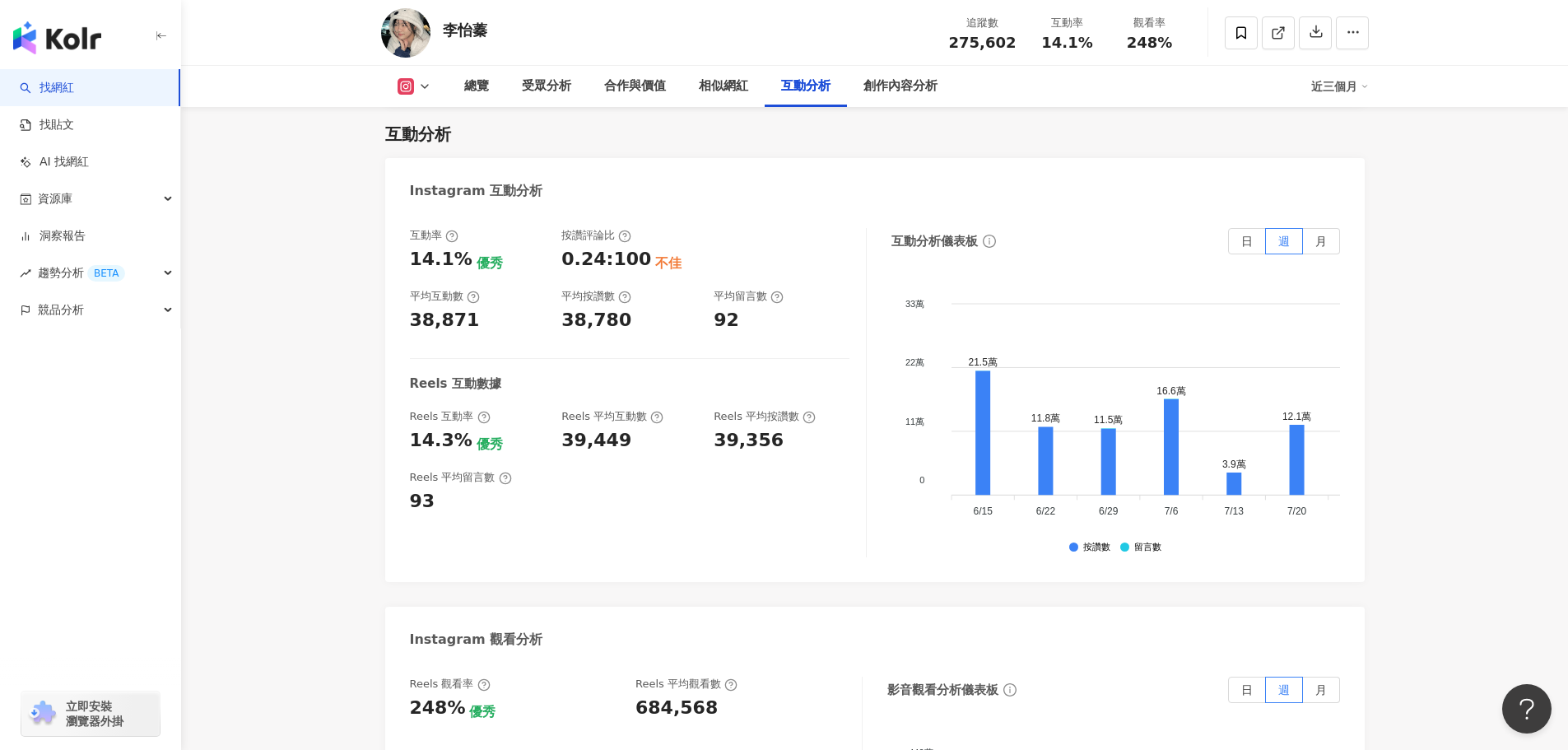
scroll to position [3704, 0]
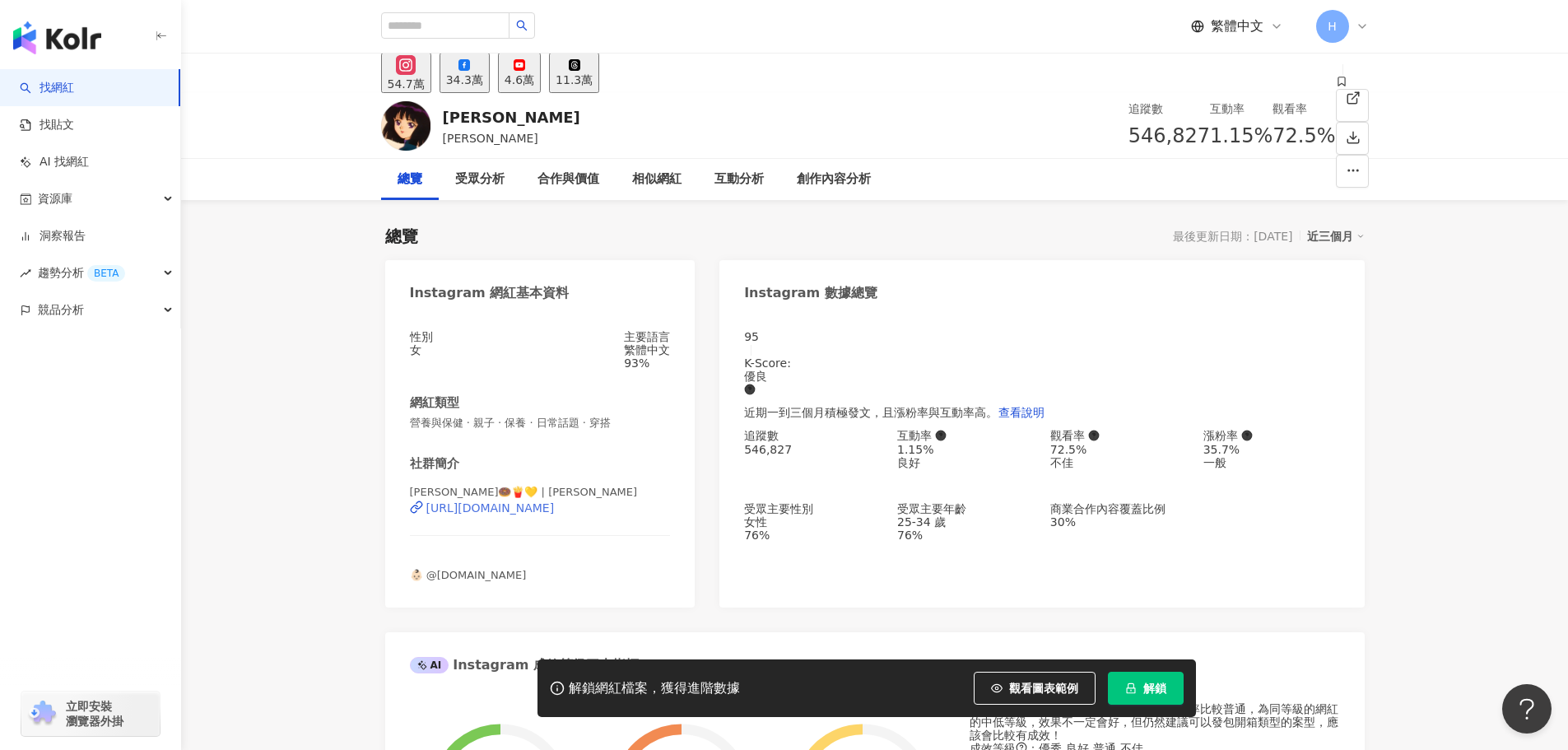
click at [555, 514] on div "https://www.instagram.com/ninaxxya/" at bounding box center [491, 508] width 129 height 13
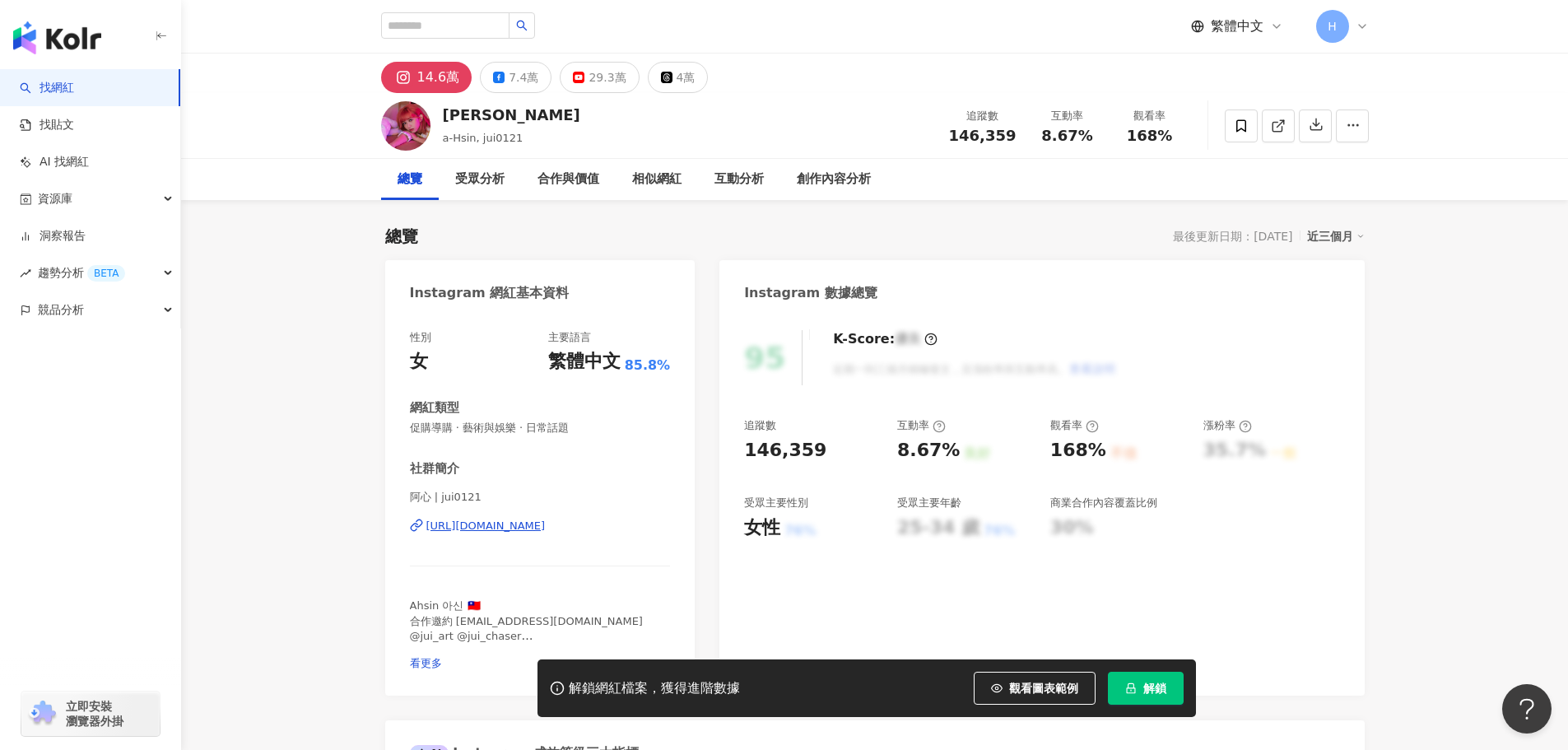
click at [546, 522] on div "[URL][DOMAIN_NAME]" at bounding box center [486, 526] width 120 height 15
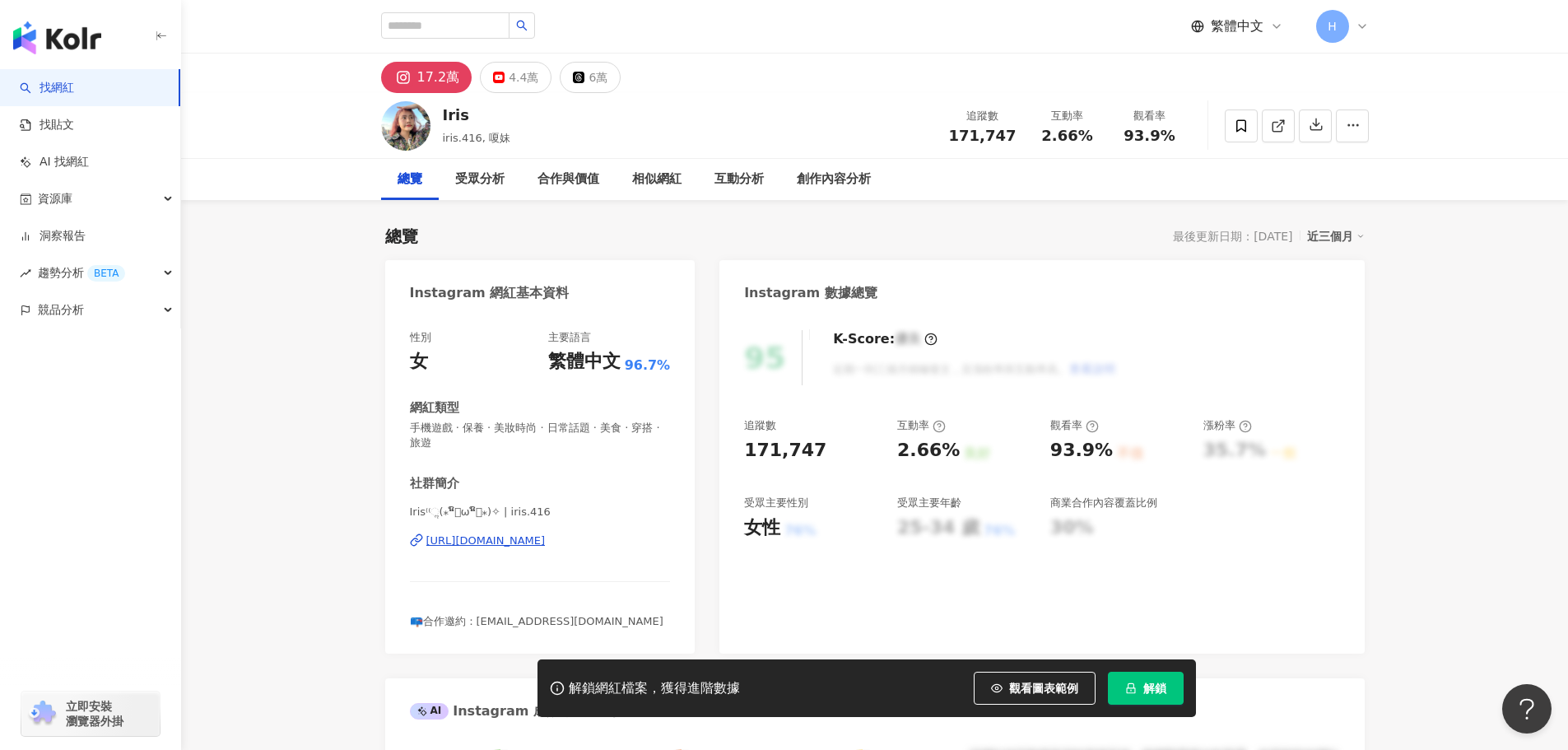
click at [1149, 692] on span "解鎖" at bounding box center [1154, 688] width 23 height 13
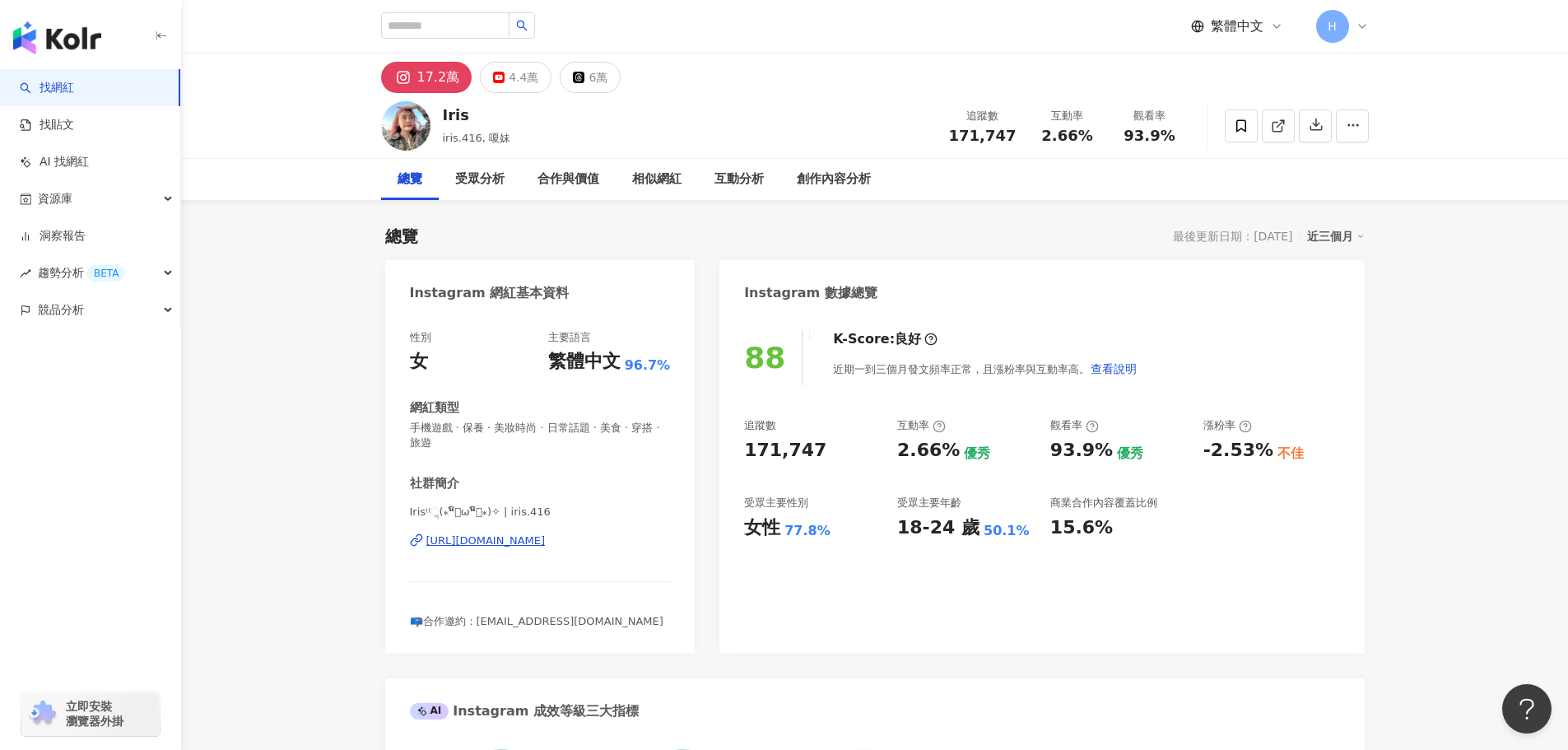
click at [827, 587] on div "88 K-Score : 良好 近期一到三個月發文頻率正常，且漲粉率與互動率高。 查看說明 追蹤數 171,747 互動率 2.66% 優秀 觀看率 93.9…" at bounding box center [1041, 483] width 644 height 340
click at [546, 547] on div "https://www.instagram.com/iris.416/" at bounding box center [486, 541] width 120 height 15
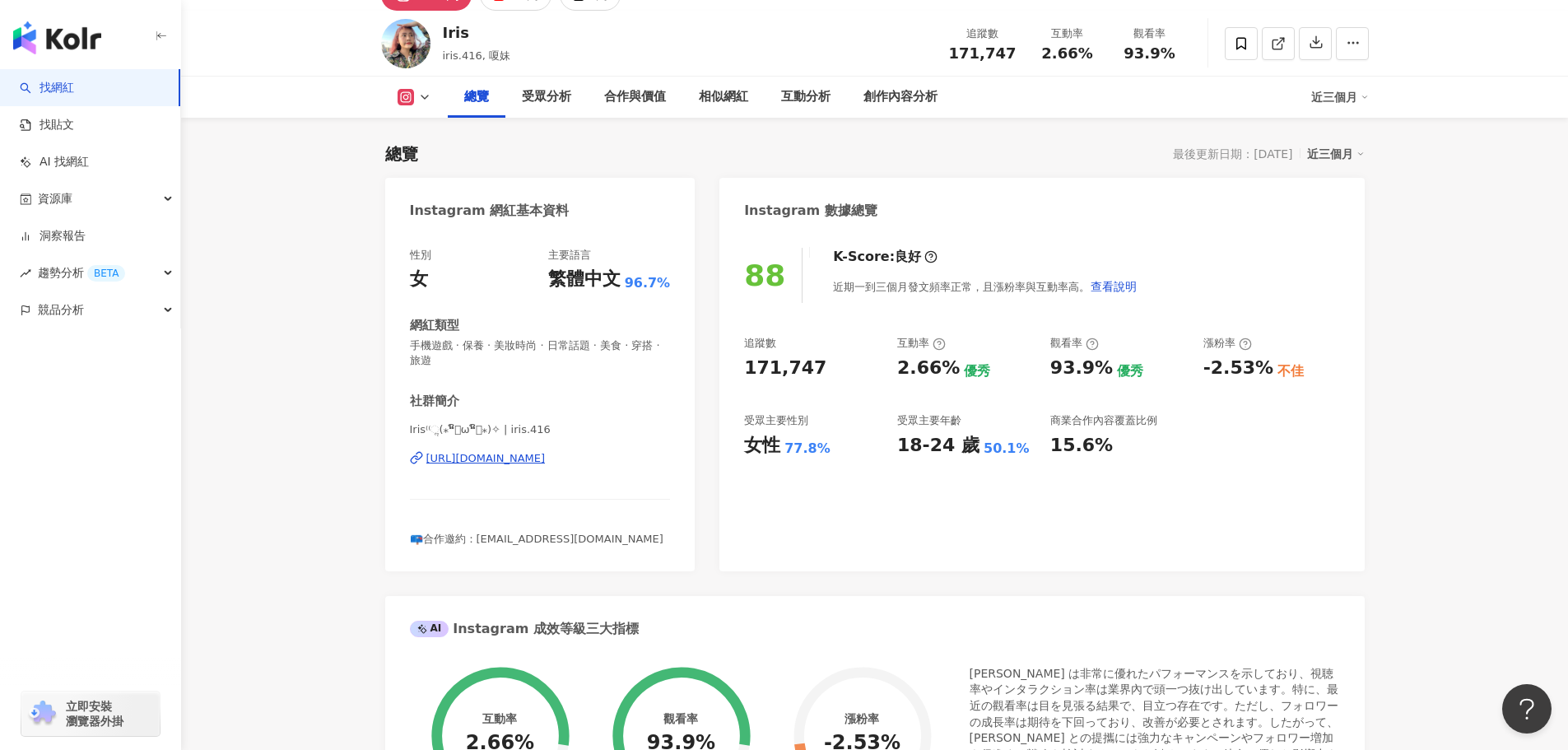
click at [546, 455] on div "https://www.instagram.com/iris.416/" at bounding box center [486, 459] width 120 height 15
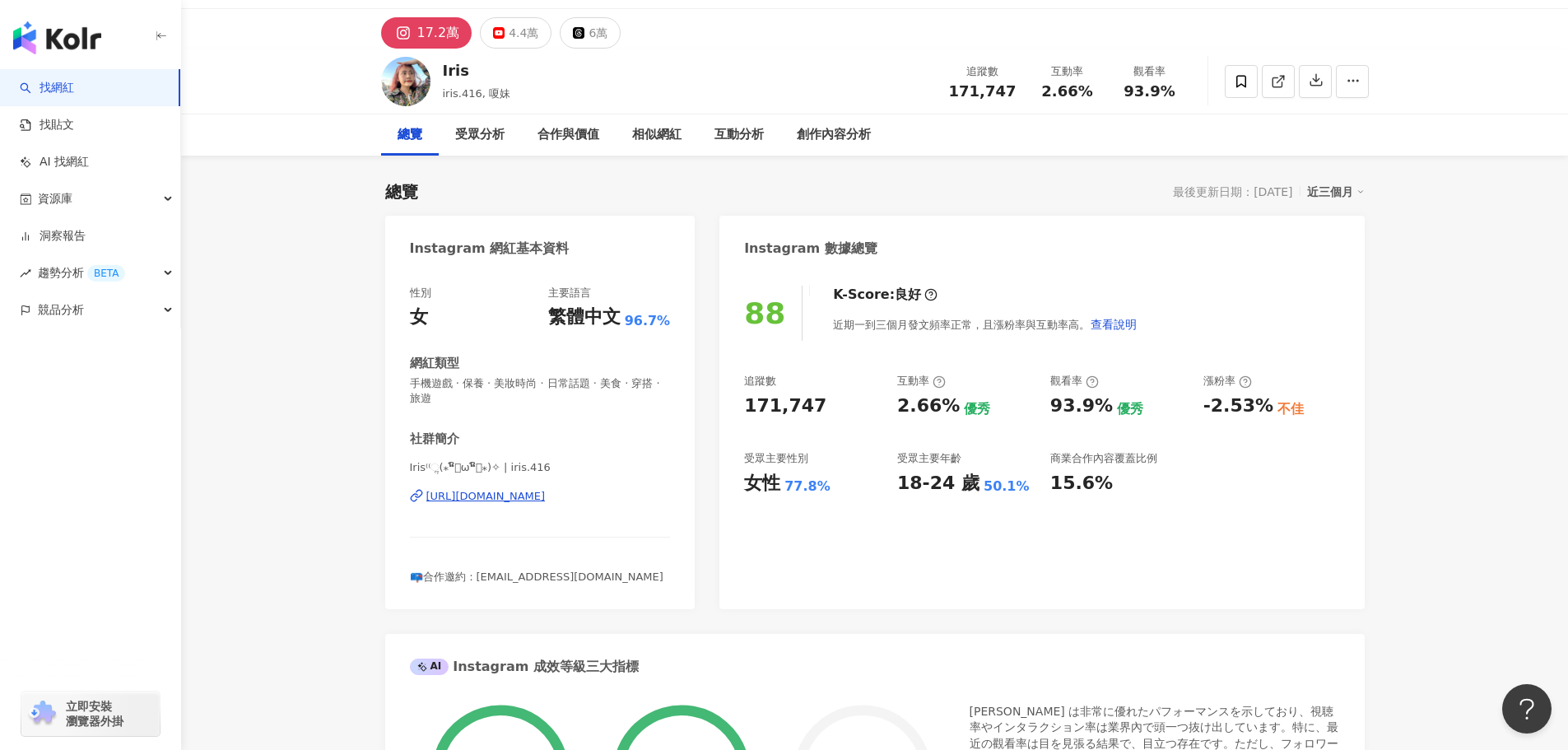
scroll to position [0, 0]
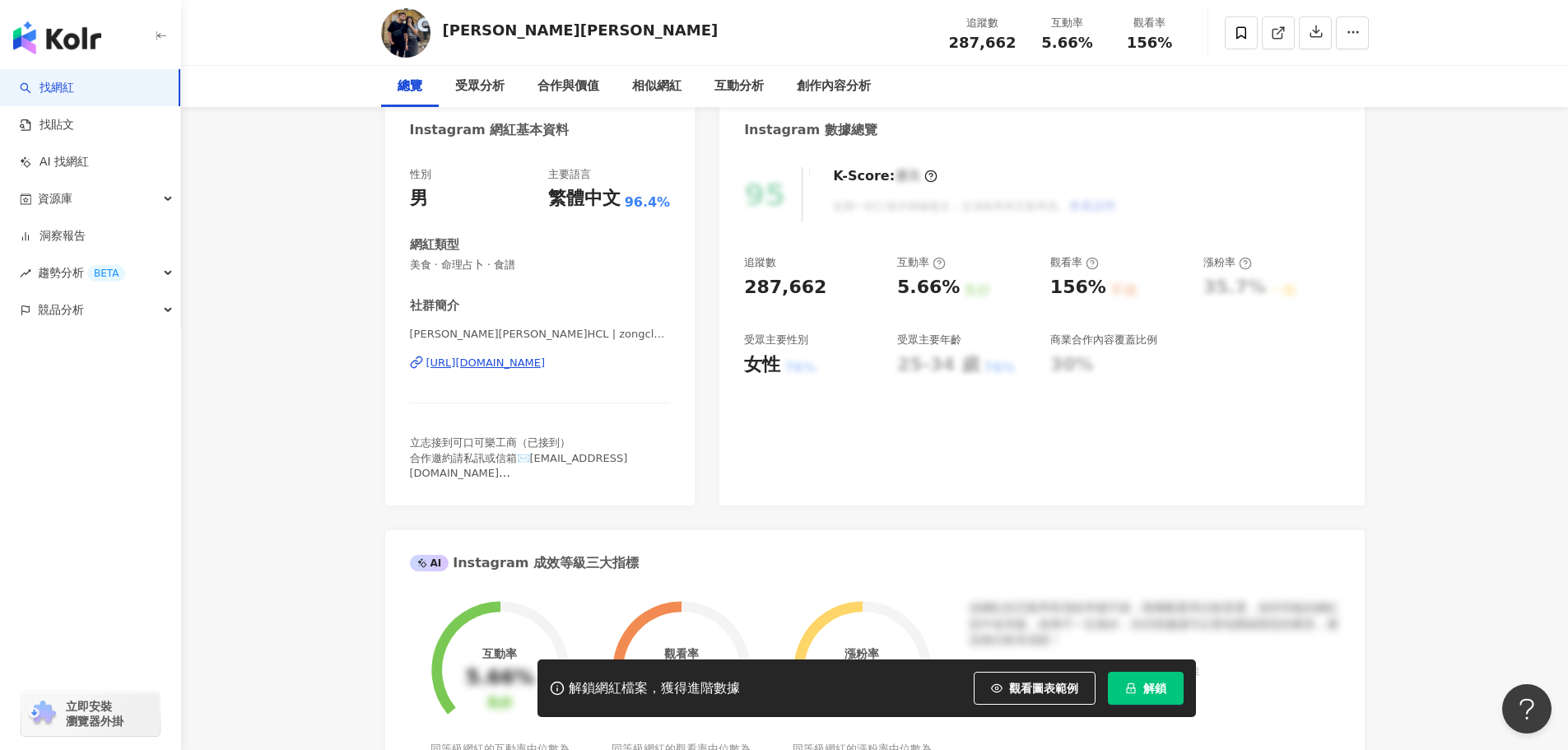
scroll to position [164, 0]
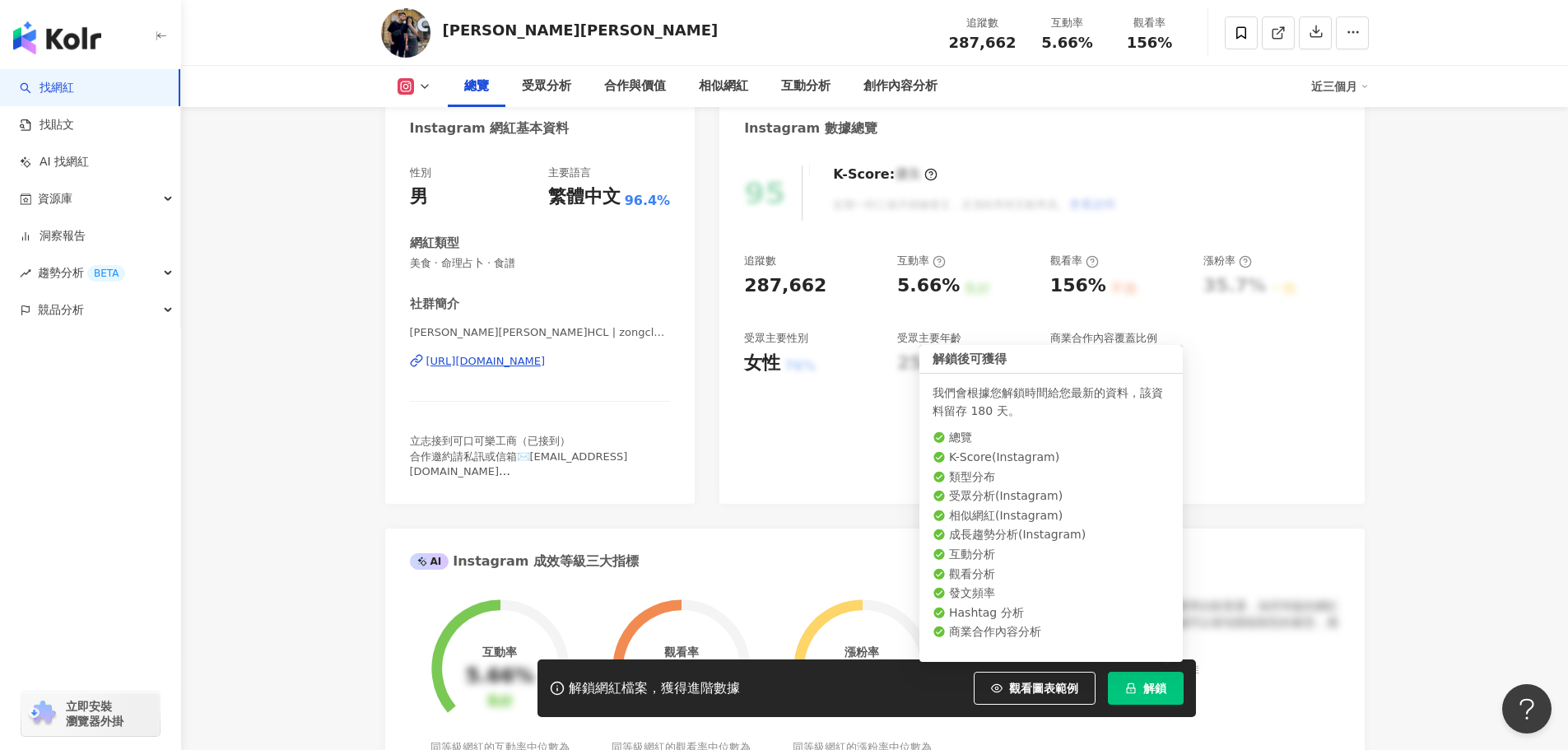
click at [1124, 686] on button "解鎖" at bounding box center [1146, 688] width 76 height 33
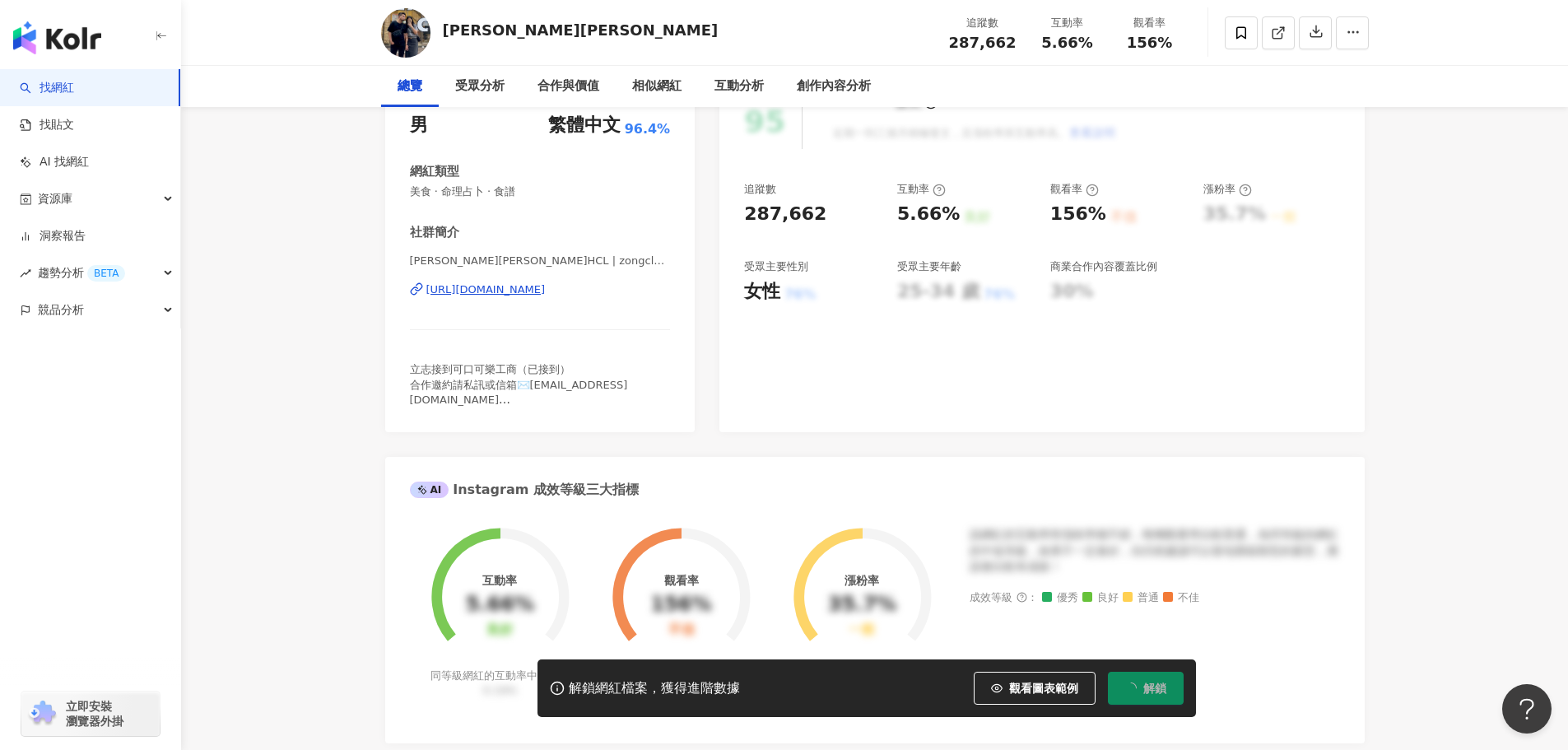
scroll to position [0, 0]
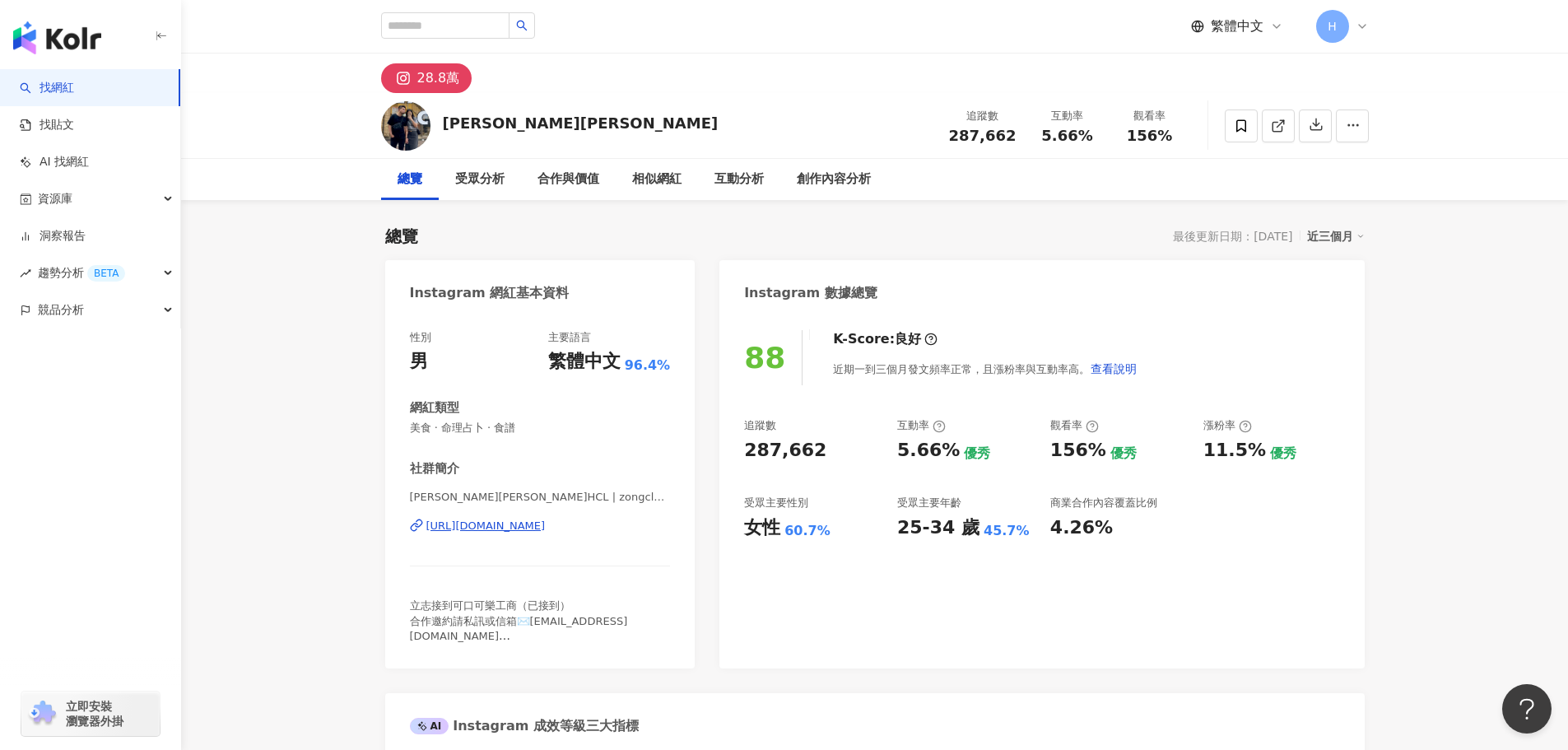
click at [546, 526] on div "https://www.instagram.com/zongclark/" at bounding box center [486, 526] width 120 height 15
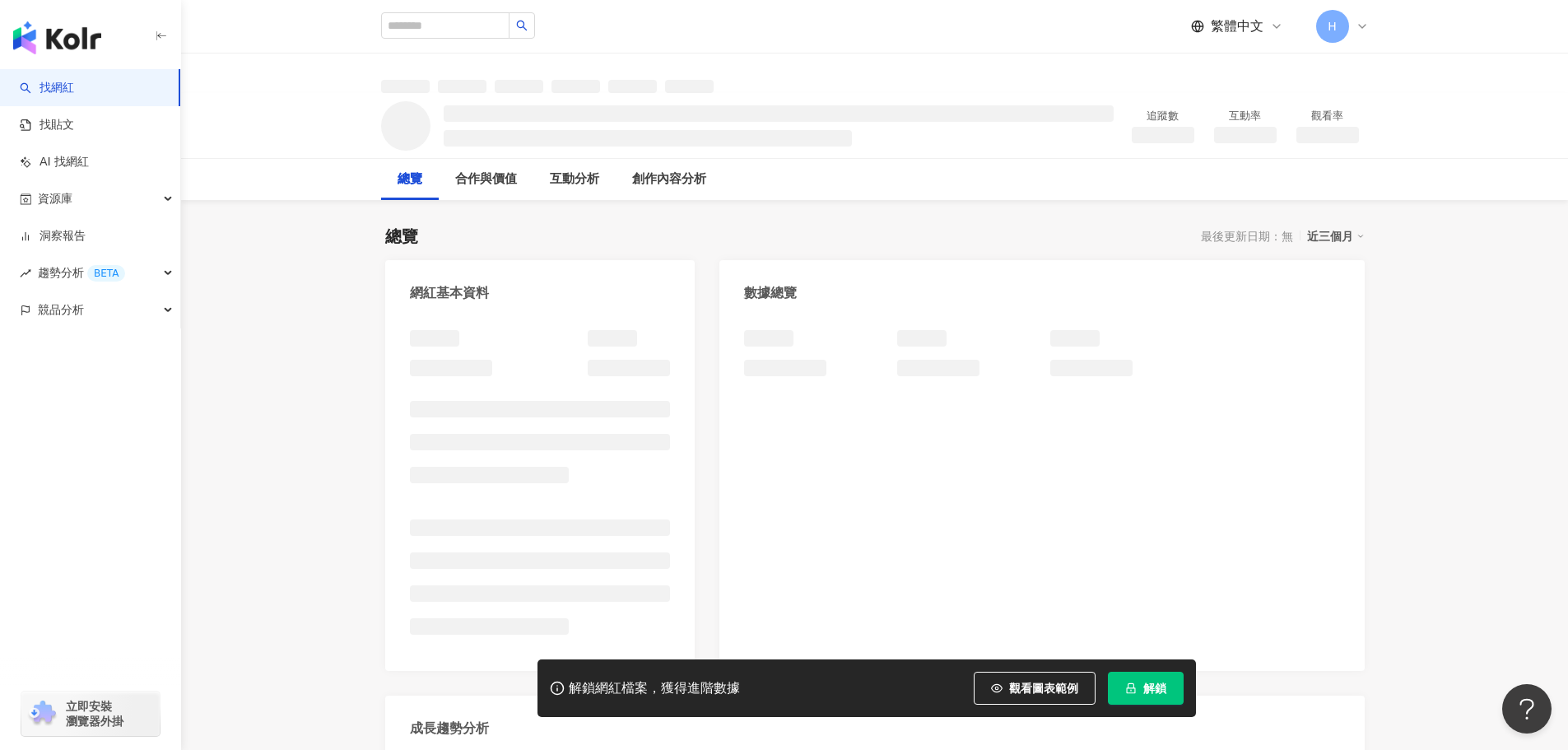
click at [1159, 690] on span "解鎖" at bounding box center [1154, 688] width 23 height 13
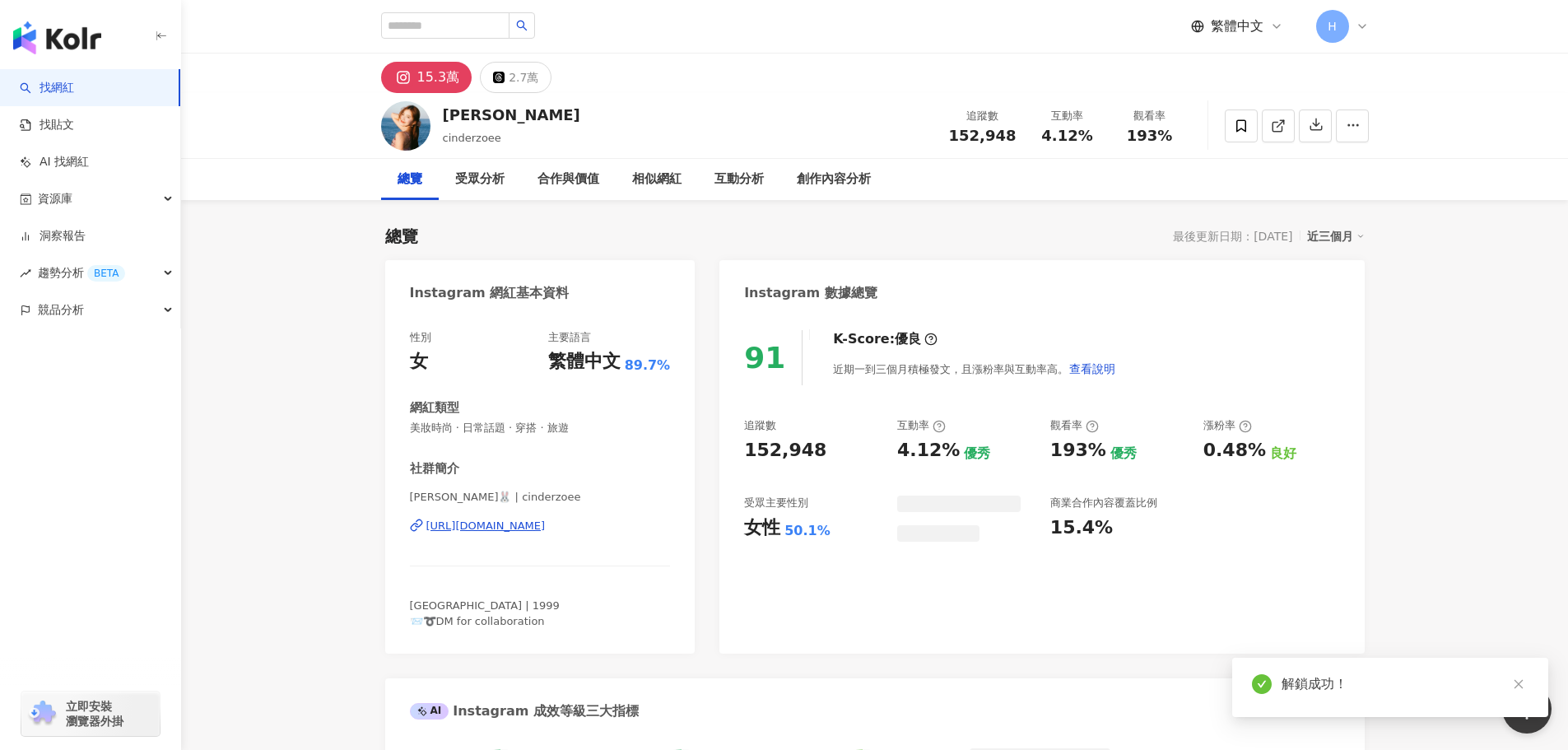
click at [628, 537] on div "Zoe Hua🐰 | cinderzoee https://www.instagram.com/cinderzoee/" at bounding box center [541, 537] width 261 height 96
click at [546, 532] on div "https://www.instagram.com/cinderzoee/" at bounding box center [486, 526] width 120 height 15
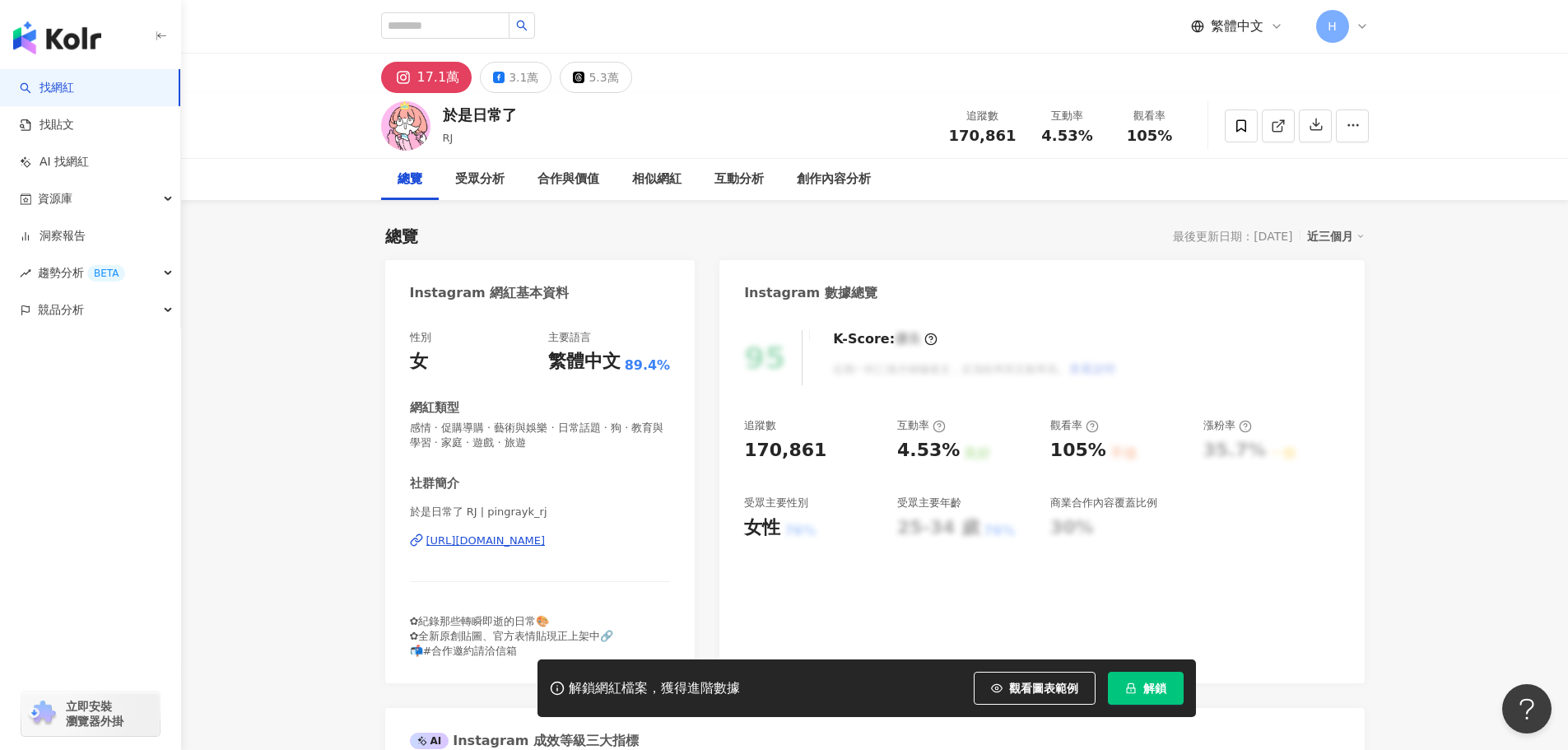
scroll to position [164, 0]
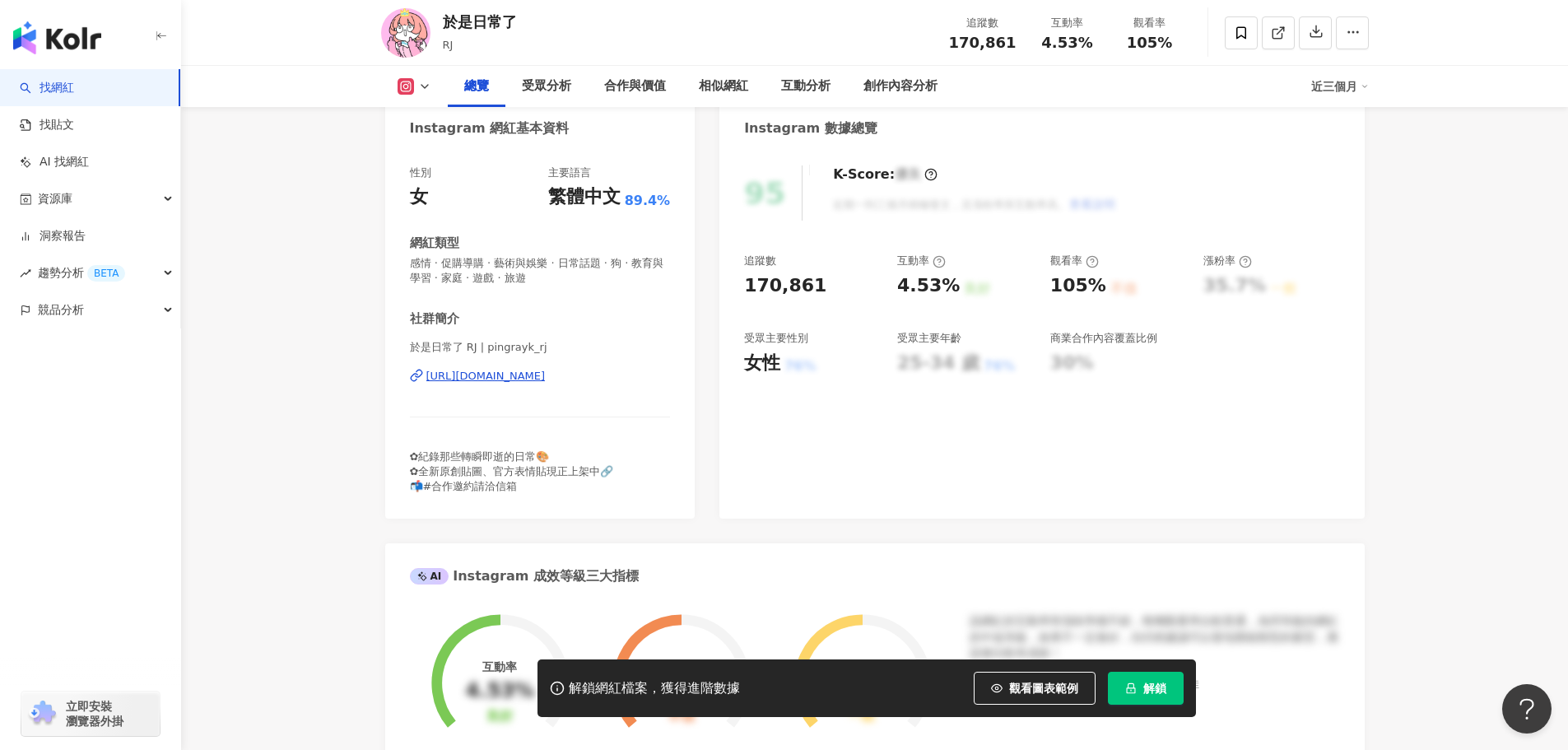
click at [1127, 678] on button "解鎖" at bounding box center [1146, 688] width 76 height 33
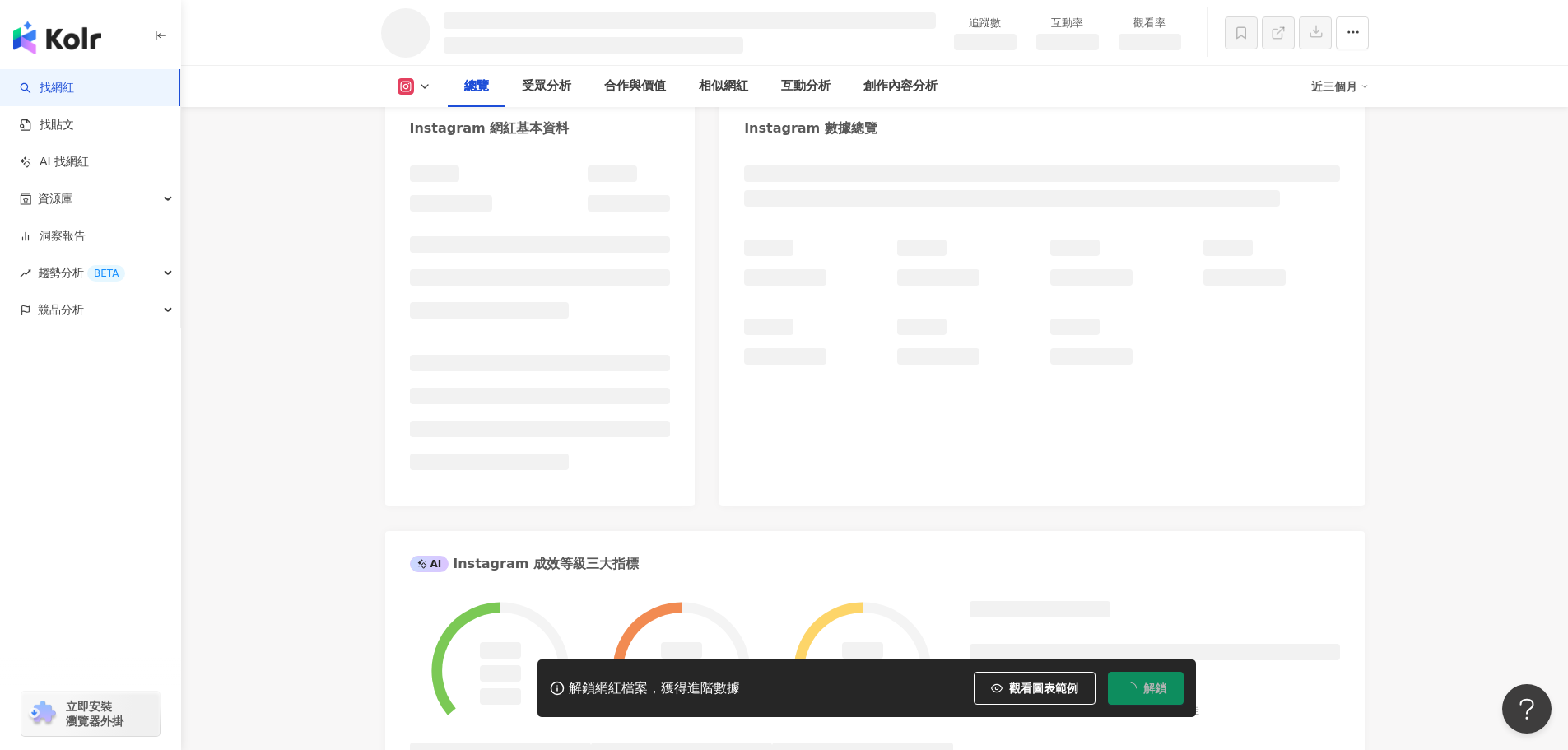
scroll to position [247, 0]
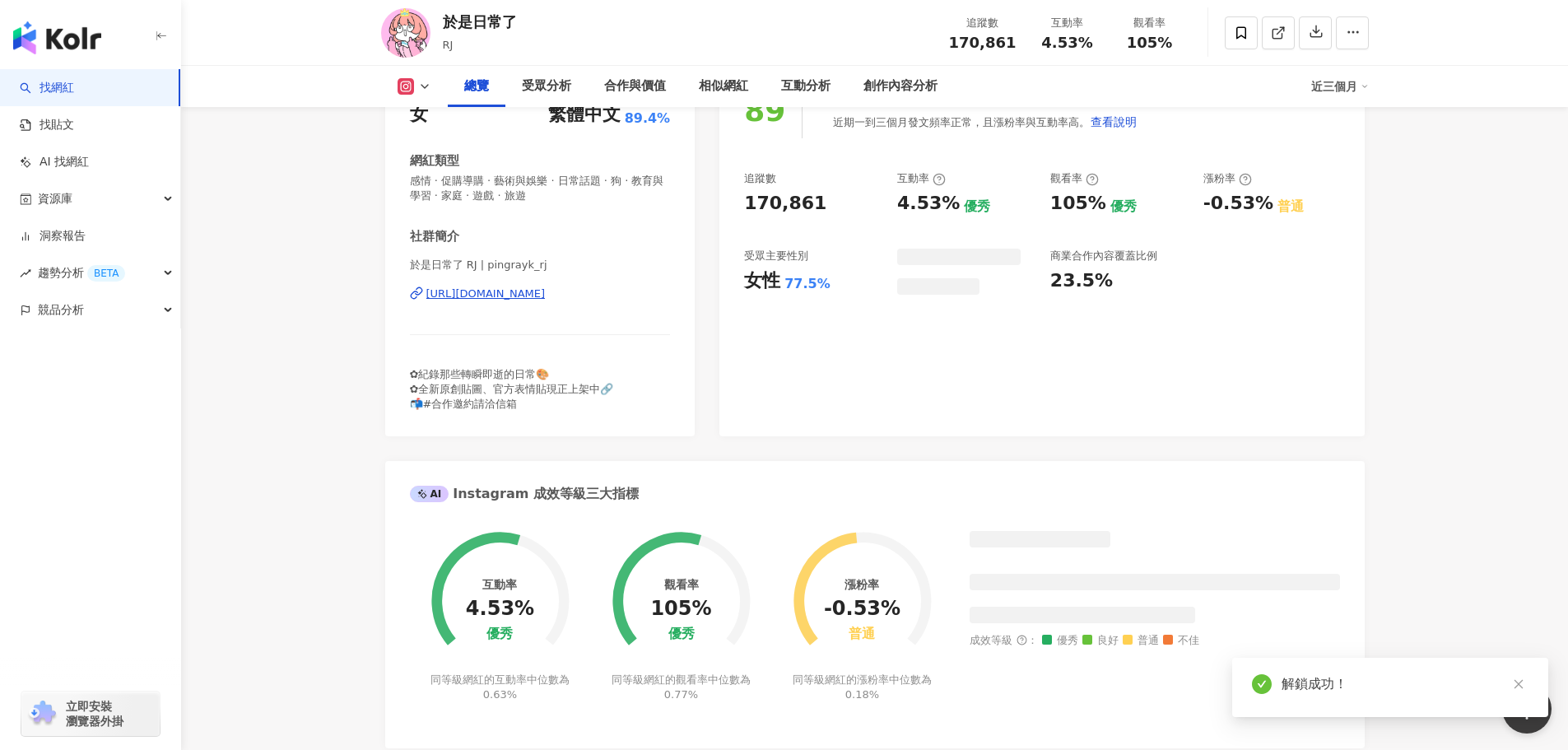
click at [1531, 683] on div "解鎖成功！" at bounding box center [1391, 687] width 316 height 59
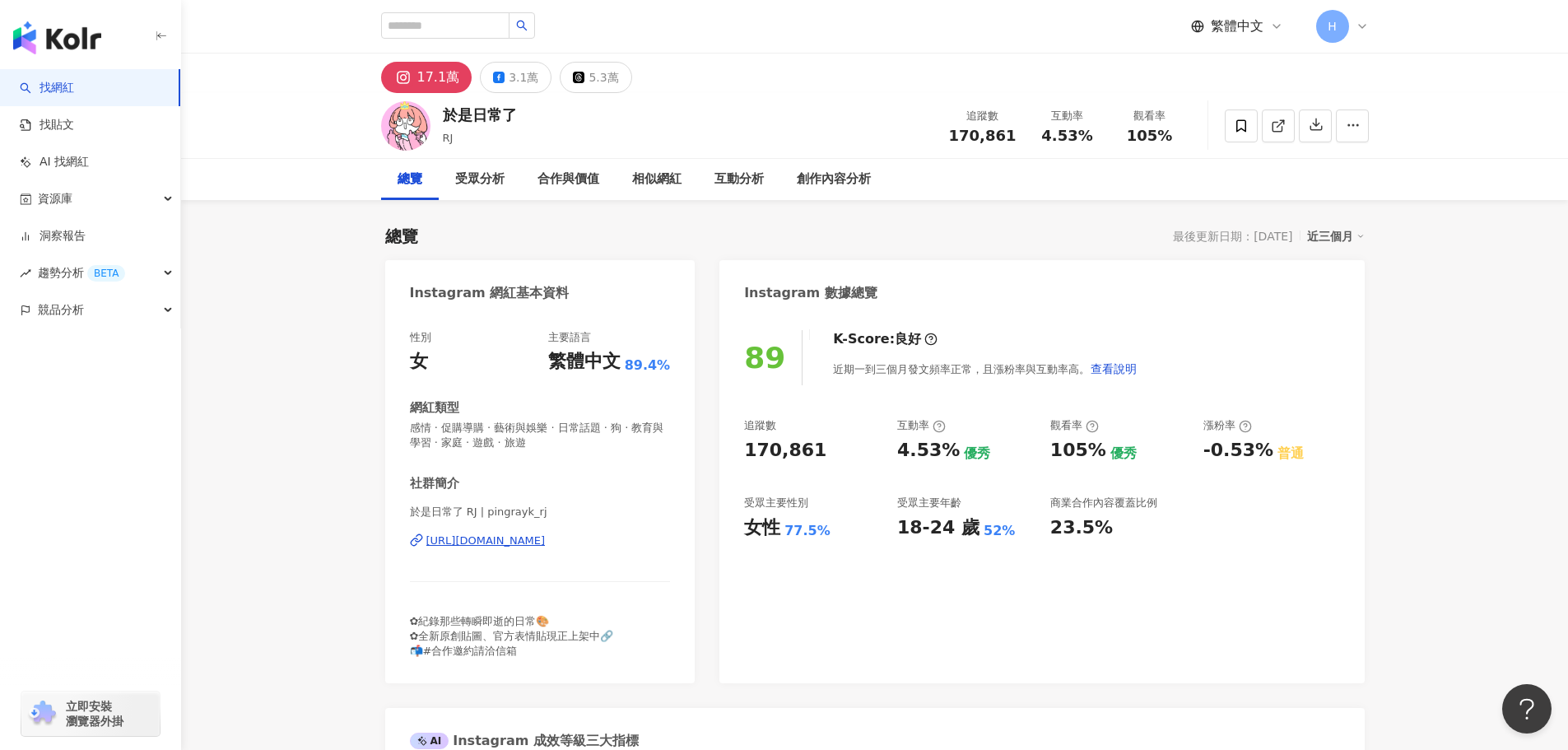
click at [501, 541] on div "https://www.instagram.com/pingrayk_rj/" at bounding box center [486, 541] width 120 height 15
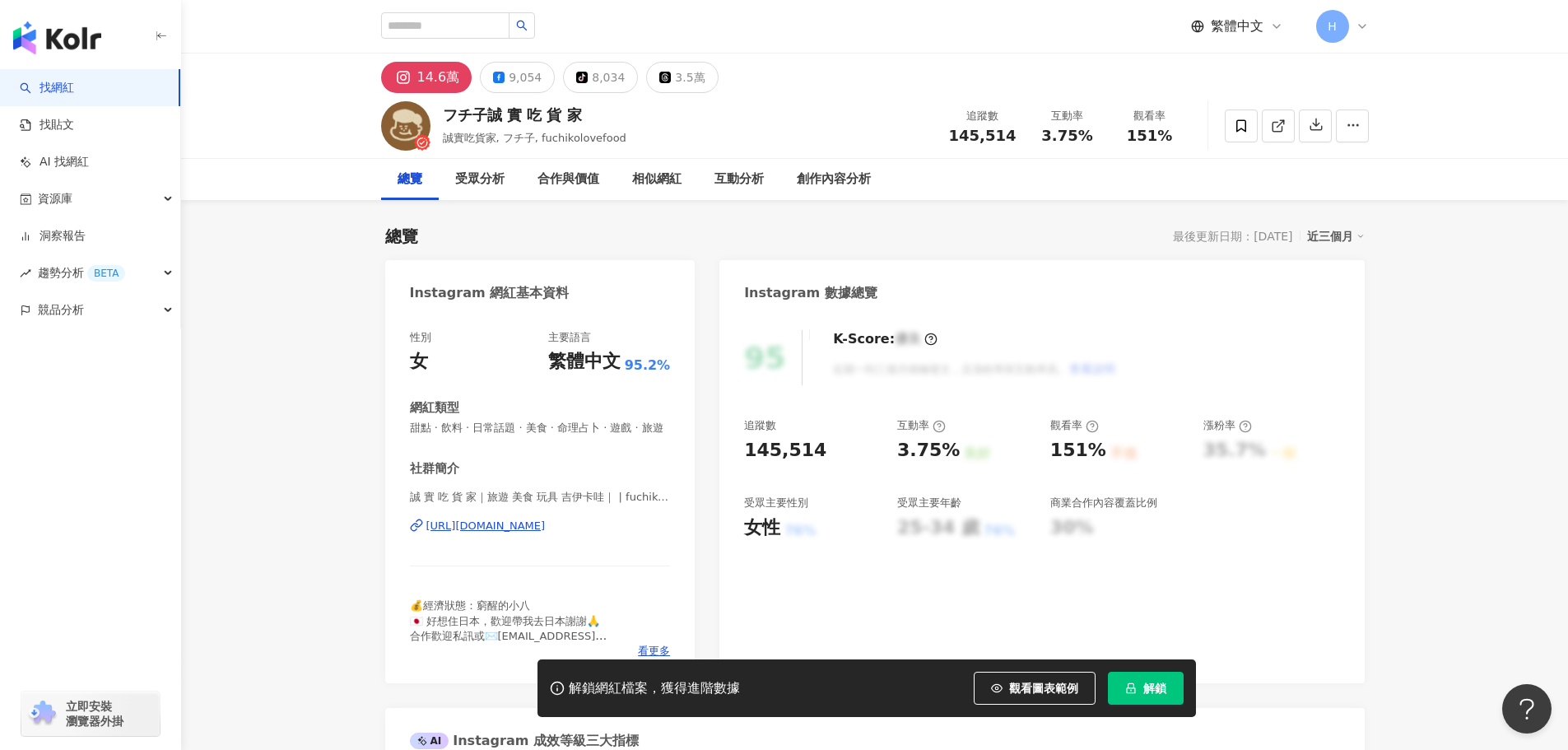
click at [1176, 694] on button "解鎖" at bounding box center [1146, 688] width 76 height 33
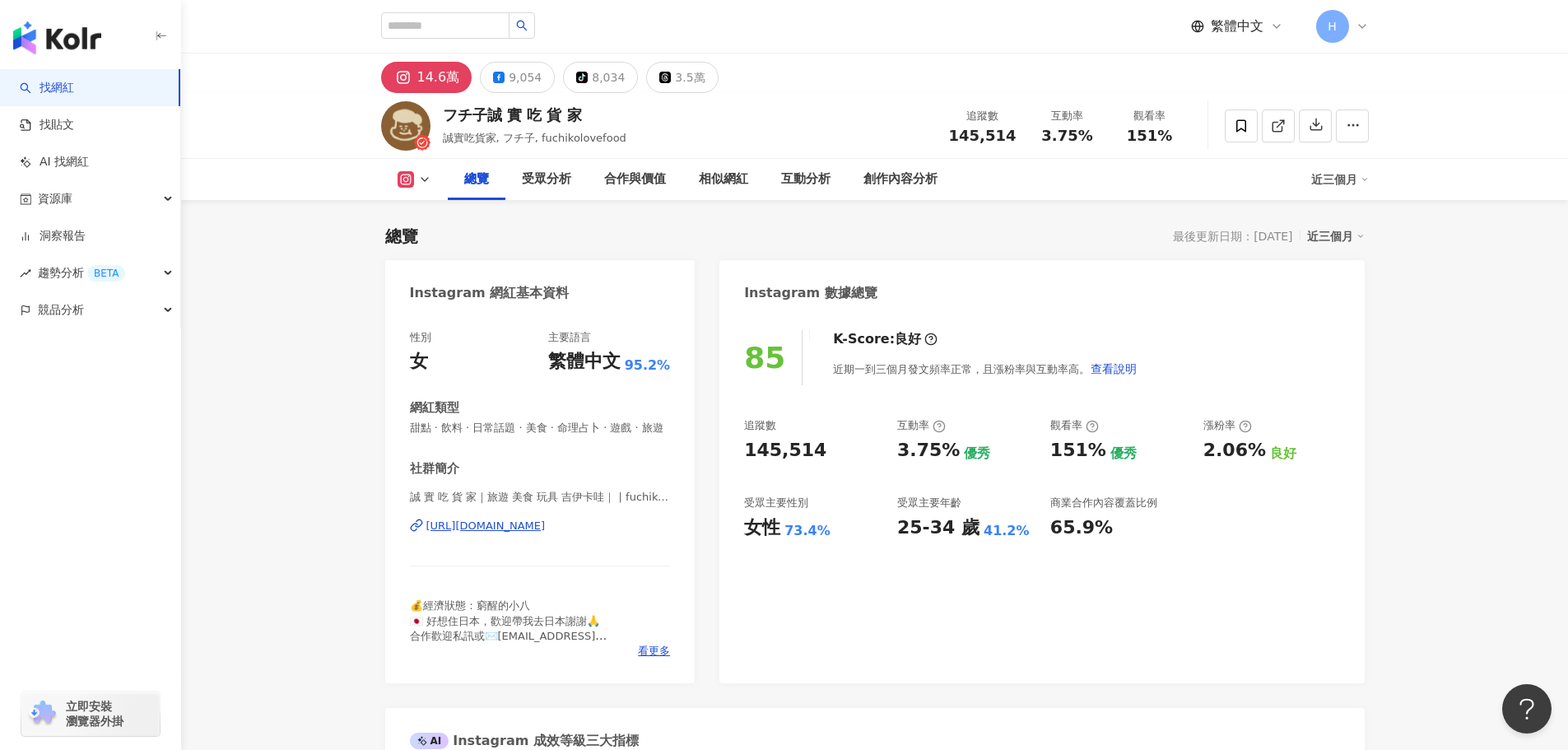
scroll to position [164, 0]
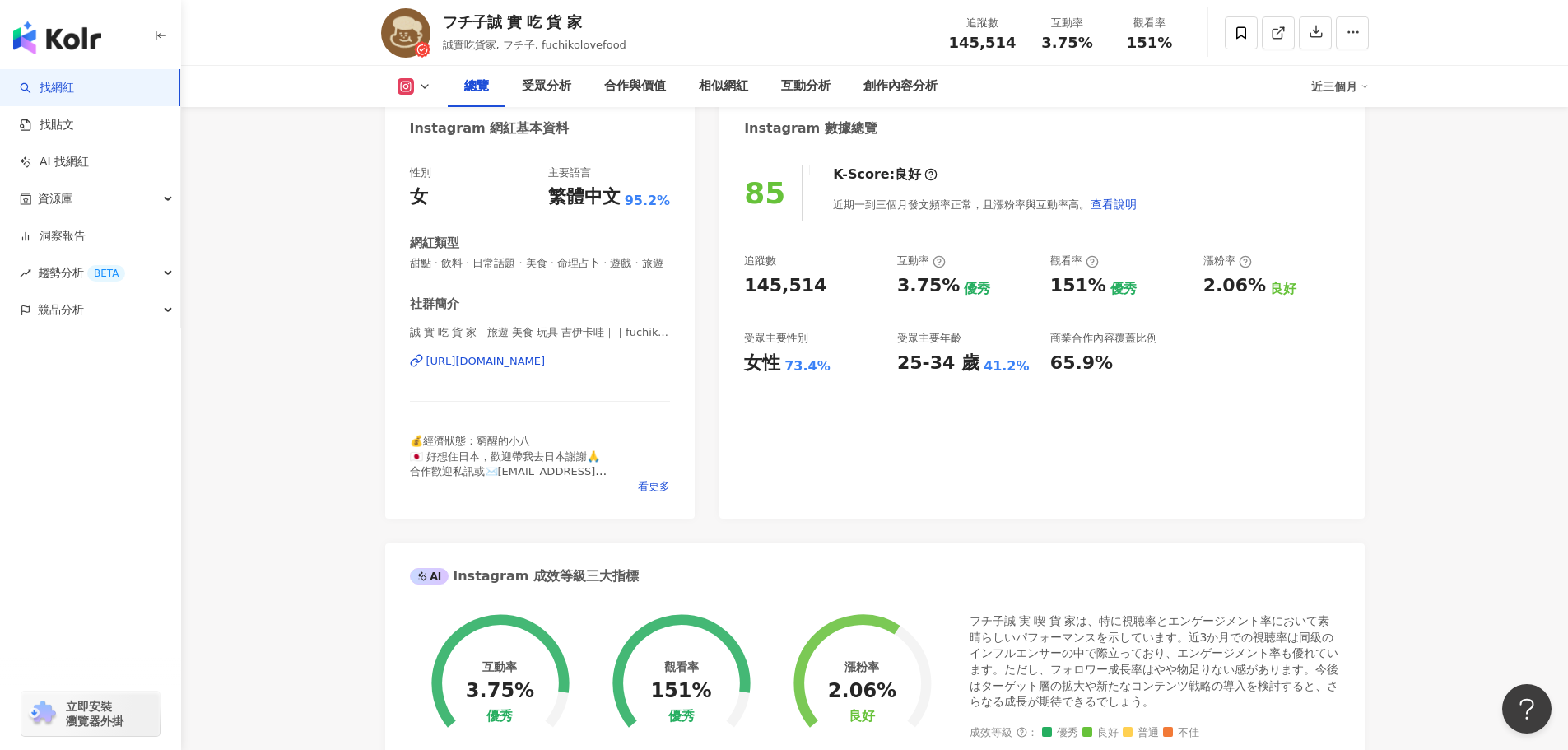
click at [546, 369] on div "[URL][DOMAIN_NAME]" at bounding box center [486, 361] width 120 height 15
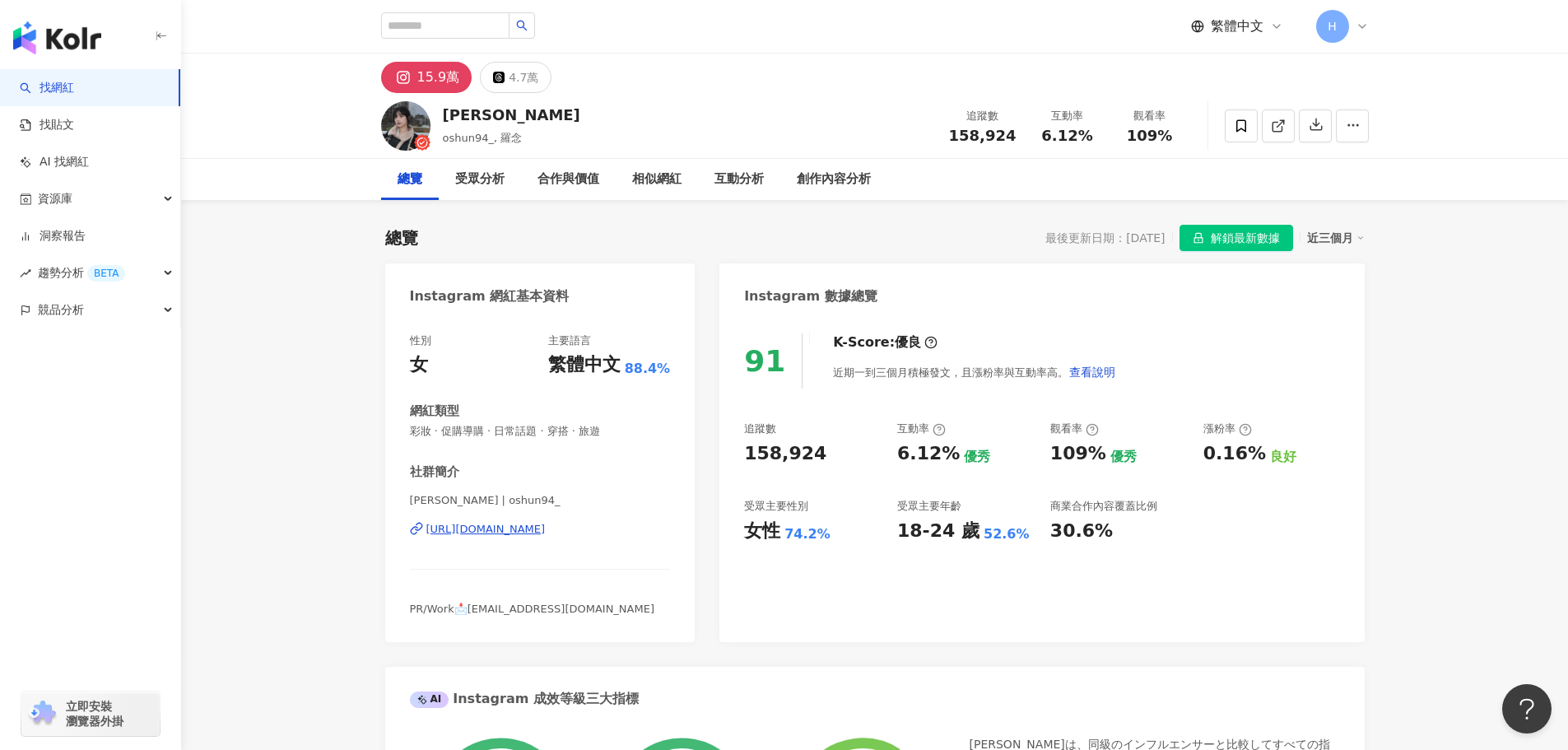
click at [546, 532] on div "[URL][DOMAIN_NAME]" at bounding box center [486, 529] width 120 height 15
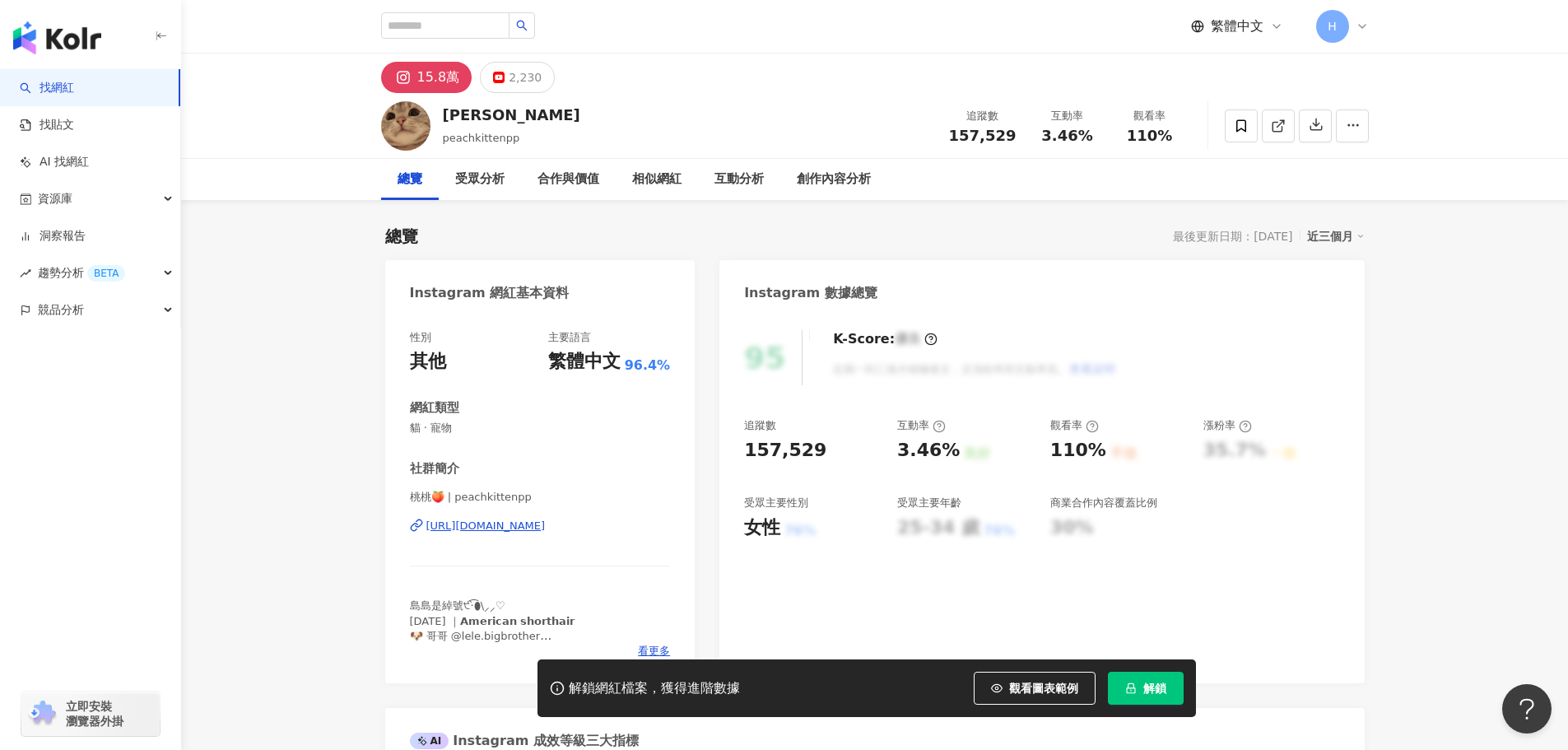
click at [546, 533] on div "https://www.instagram.com/peachkittenpp/" at bounding box center [486, 526] width 120 height 15
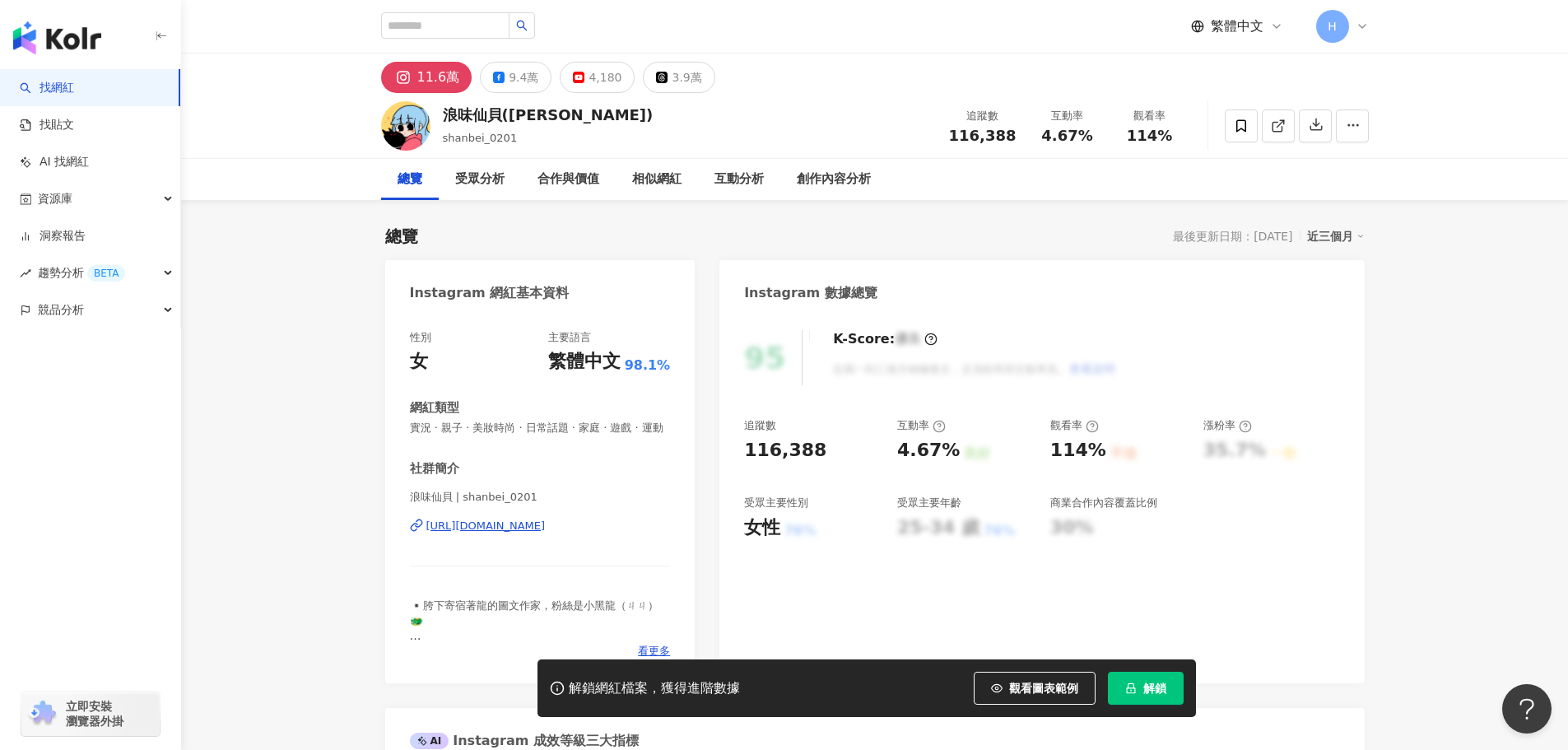
click at [546, 533] on div "[URL][DOMAIN_NAME]" at bounding box center [486, 526] width 120 height 15
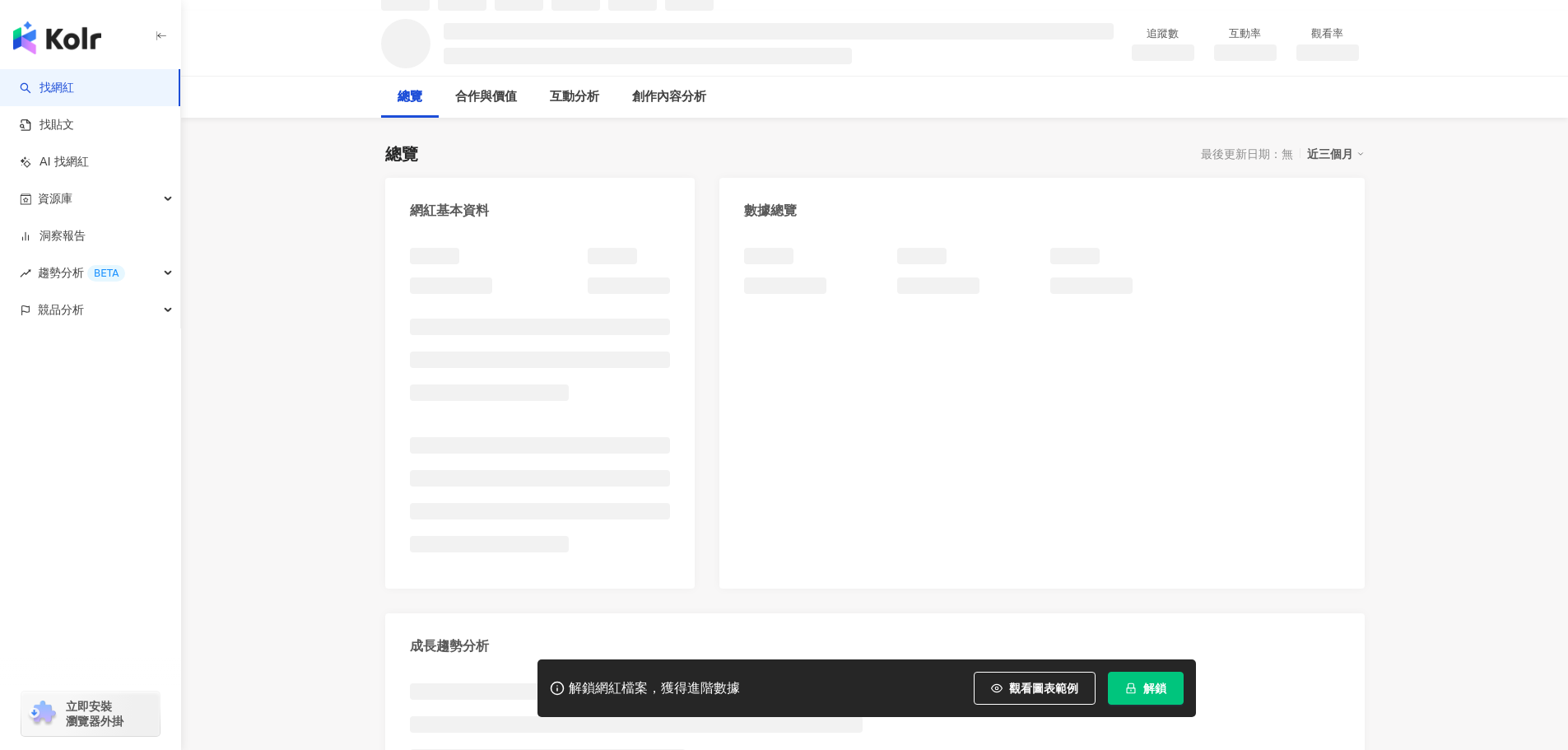
click at [1143, 677] on button "解鎖" at bounding box center [1146, 688] width 76 height 33
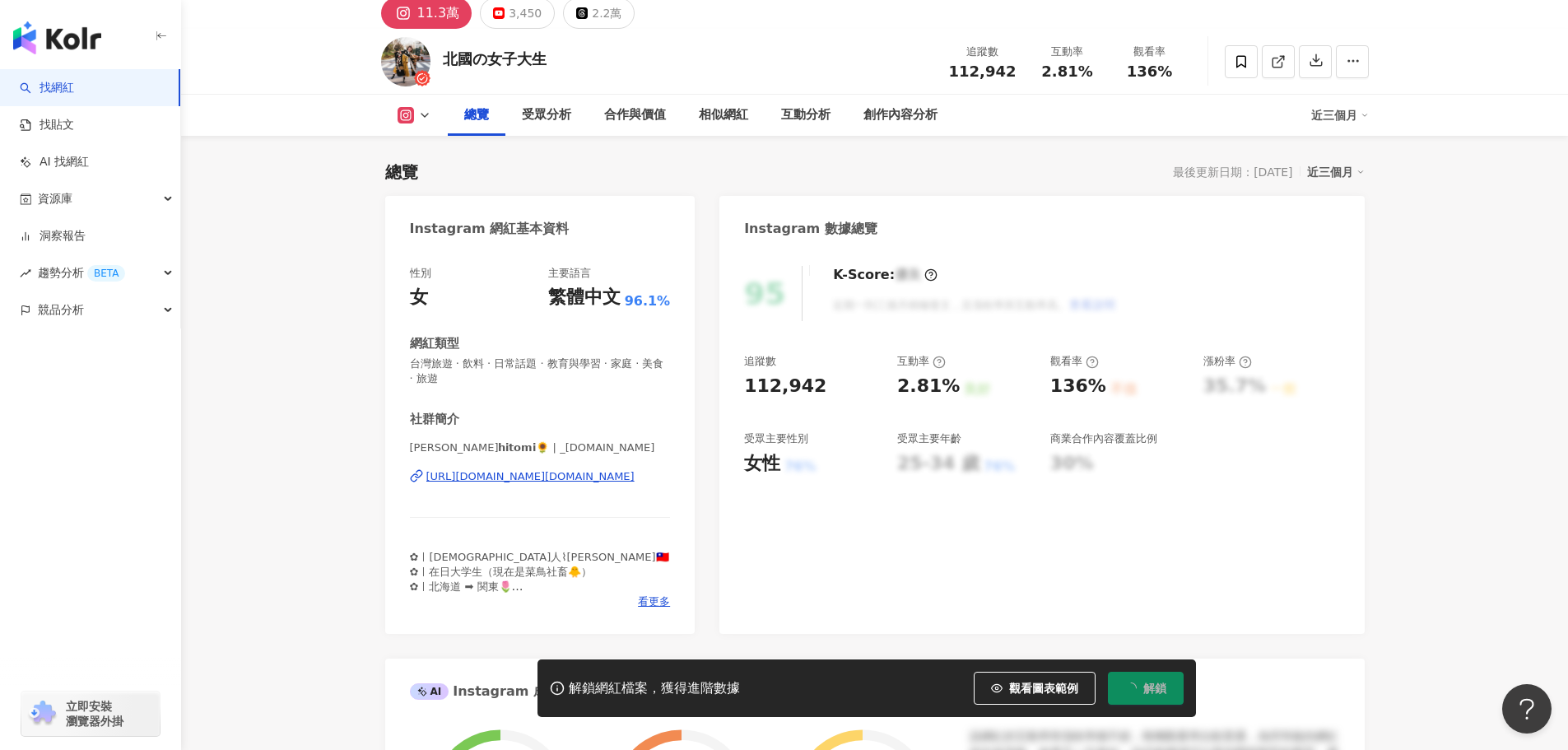
click at [612, 477] on div "https://www.instagram.com/_hitomi.life/" at bounding box center [531, 477] width 208 height 15
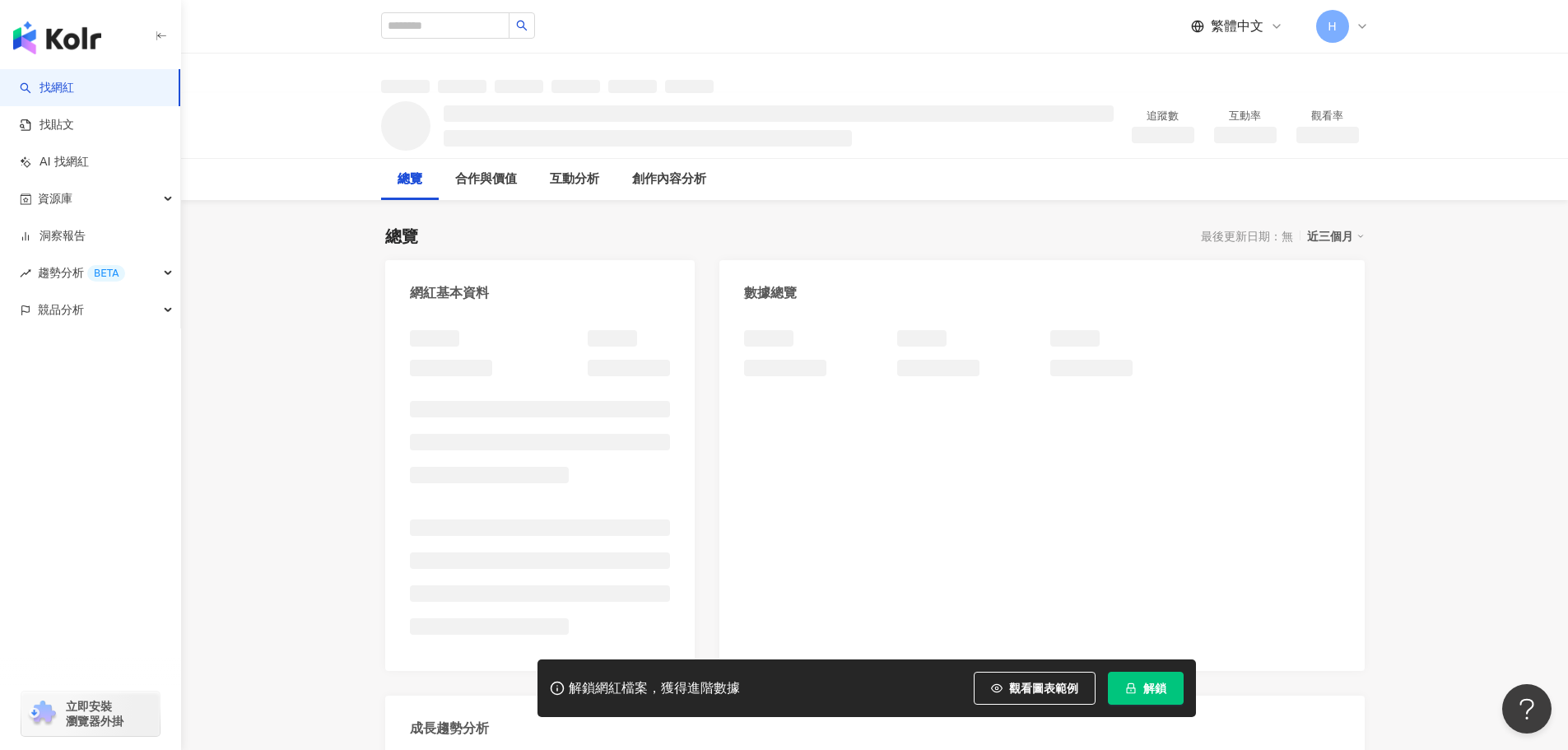
click at [1128, 685] on icon "lock" at bounding box center [1131, 689] width 9 height 11
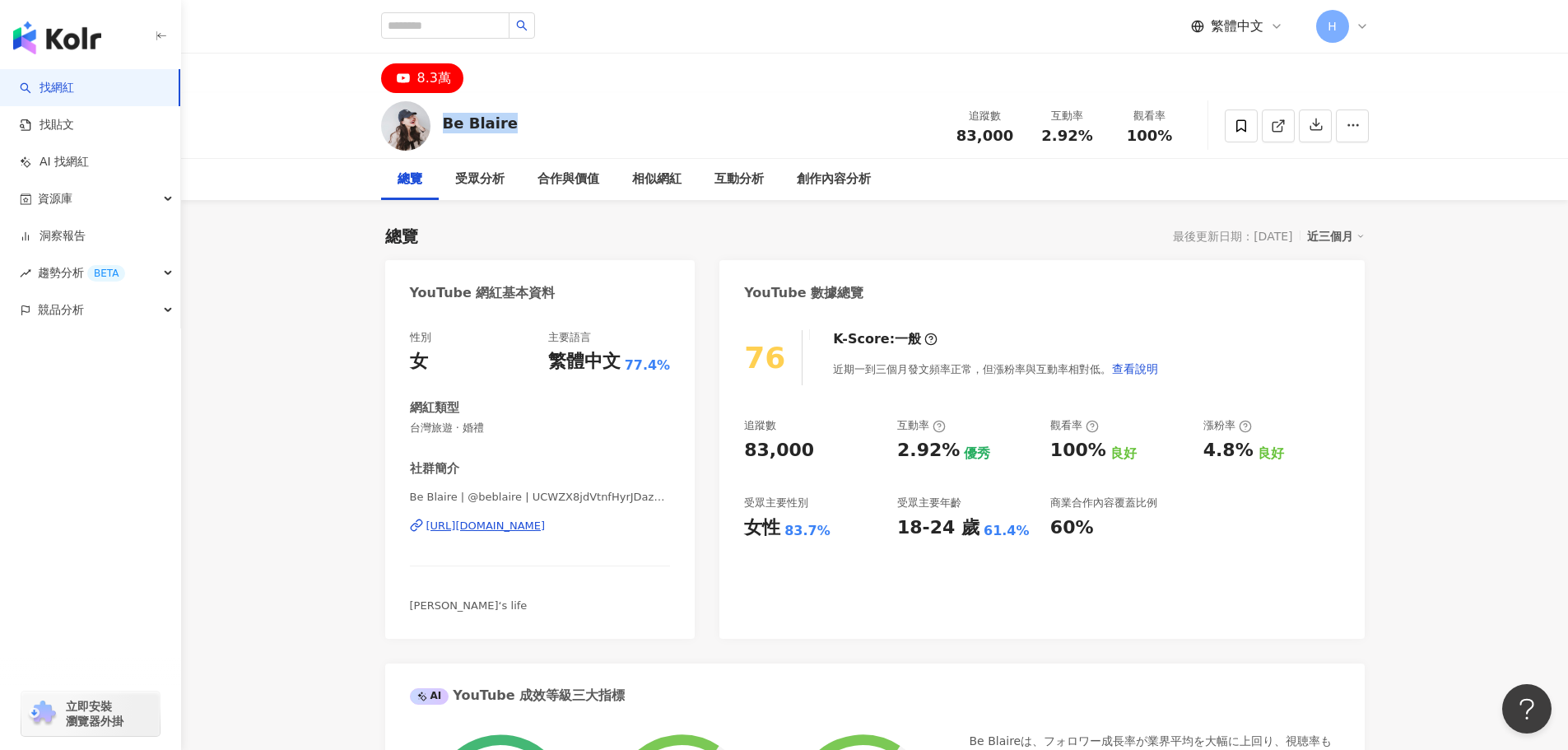
drag, startPoint x: 512, startPoint y: 129, endPoint x: 448, endPoint y: 136, distance: 64.4
click at [442, 133] on div "Be Blaire 追蹤數 83,000 互動率 2.92% 觀看率 100%" at bounding box center [874, 125] width 1054 height 65
copy div "Be Blaire"
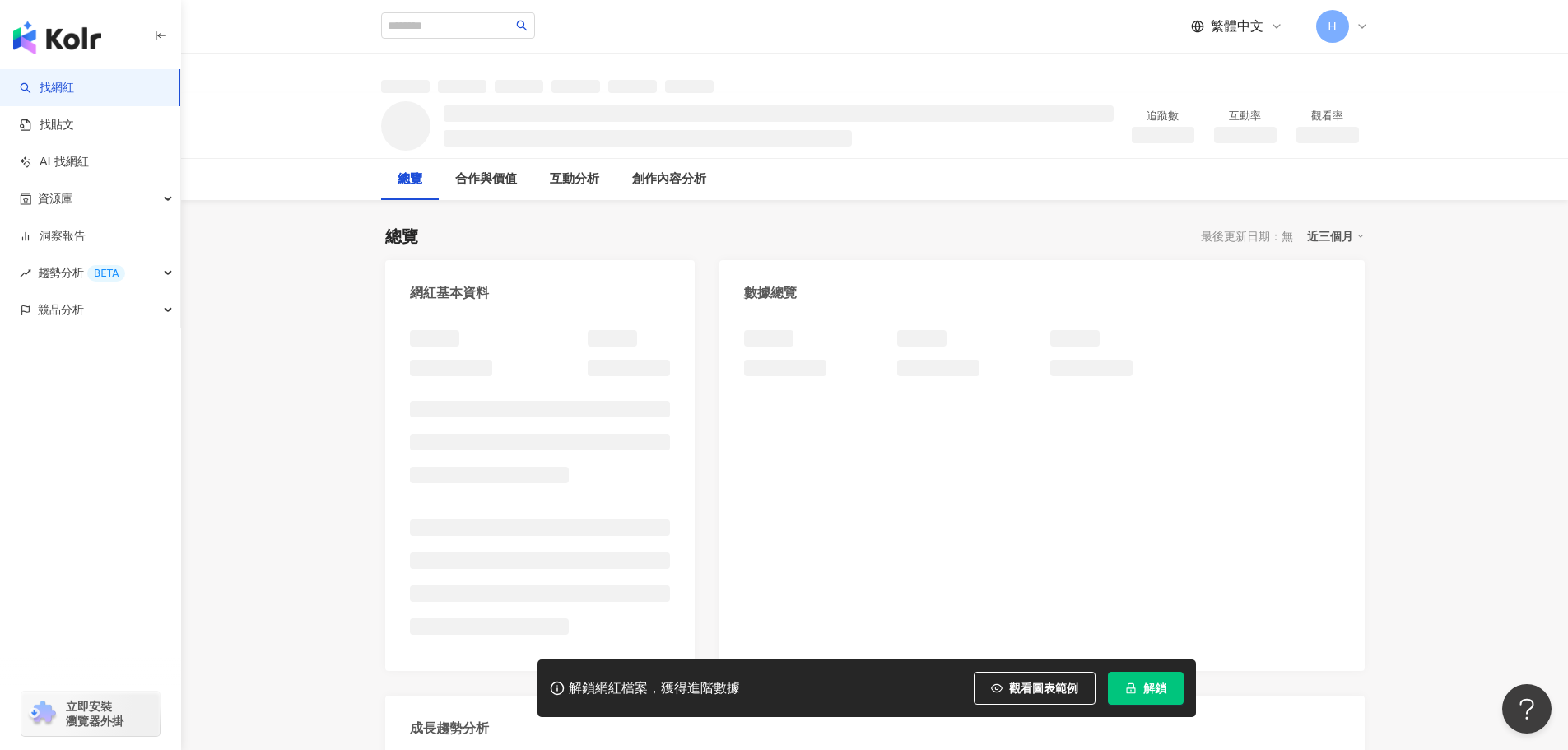
click at [1139, 693] on button "解鎖" at bounding box center [1146, 688] width 76 height 33
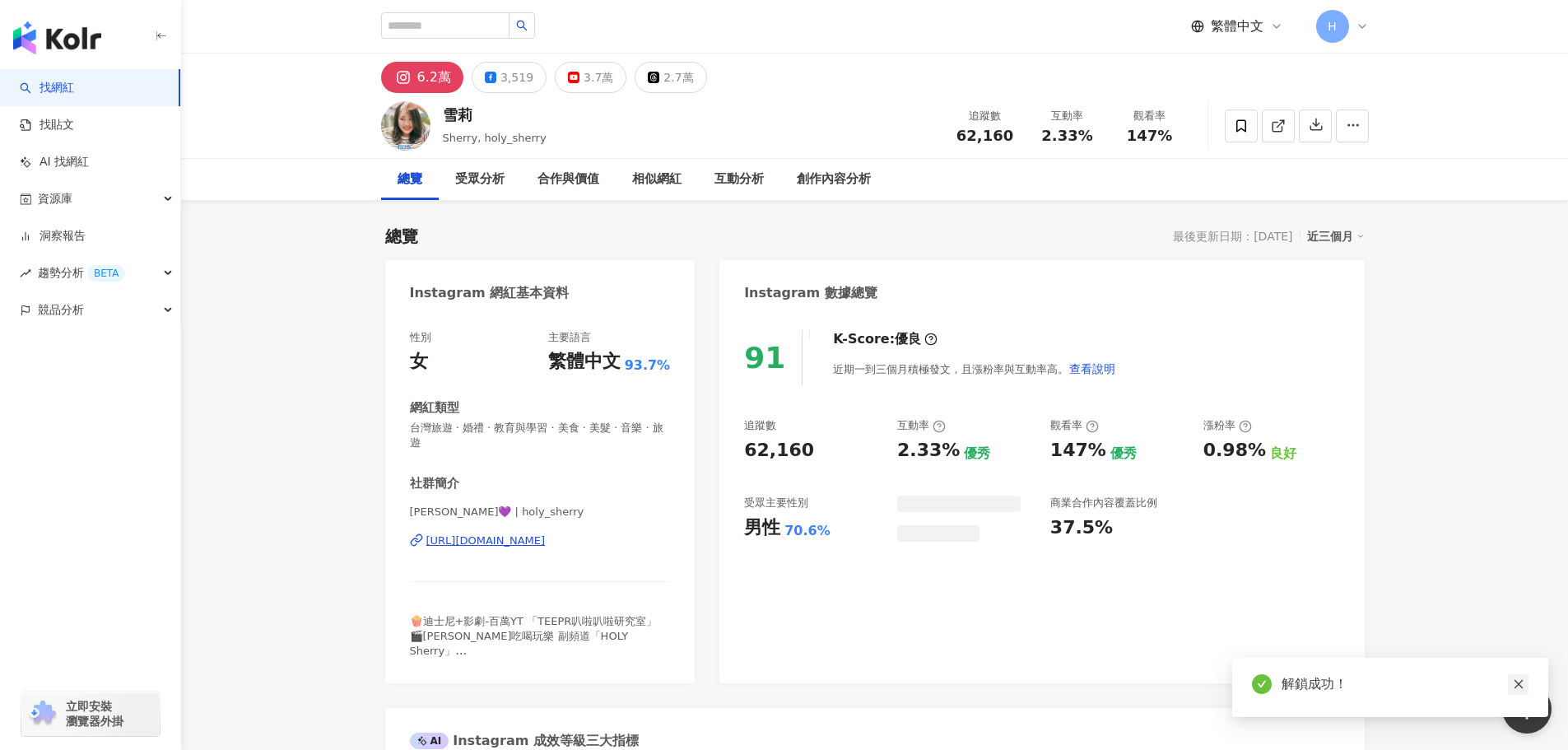
click at [1523, 685] on icon "close" at bounding box center [1519, 683] width 12 height 12
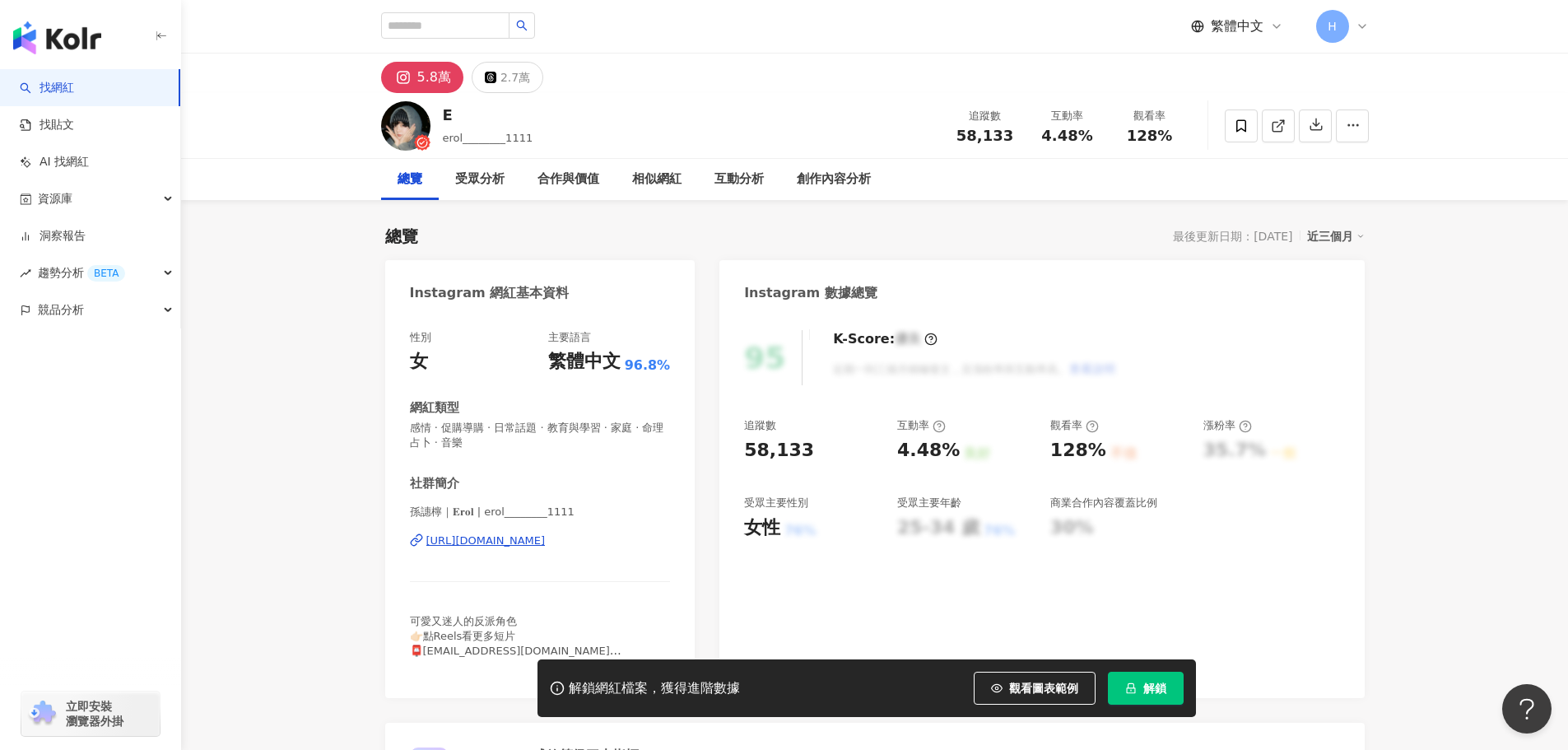
drag, startPoint x: 1160, startPoint y: 684, endPoint x: 1182, endPoint y: 700, distance: 27.2
click at [1160, 684] on span "解鎖" at bounding box center [1154, 688] width 23 height 13
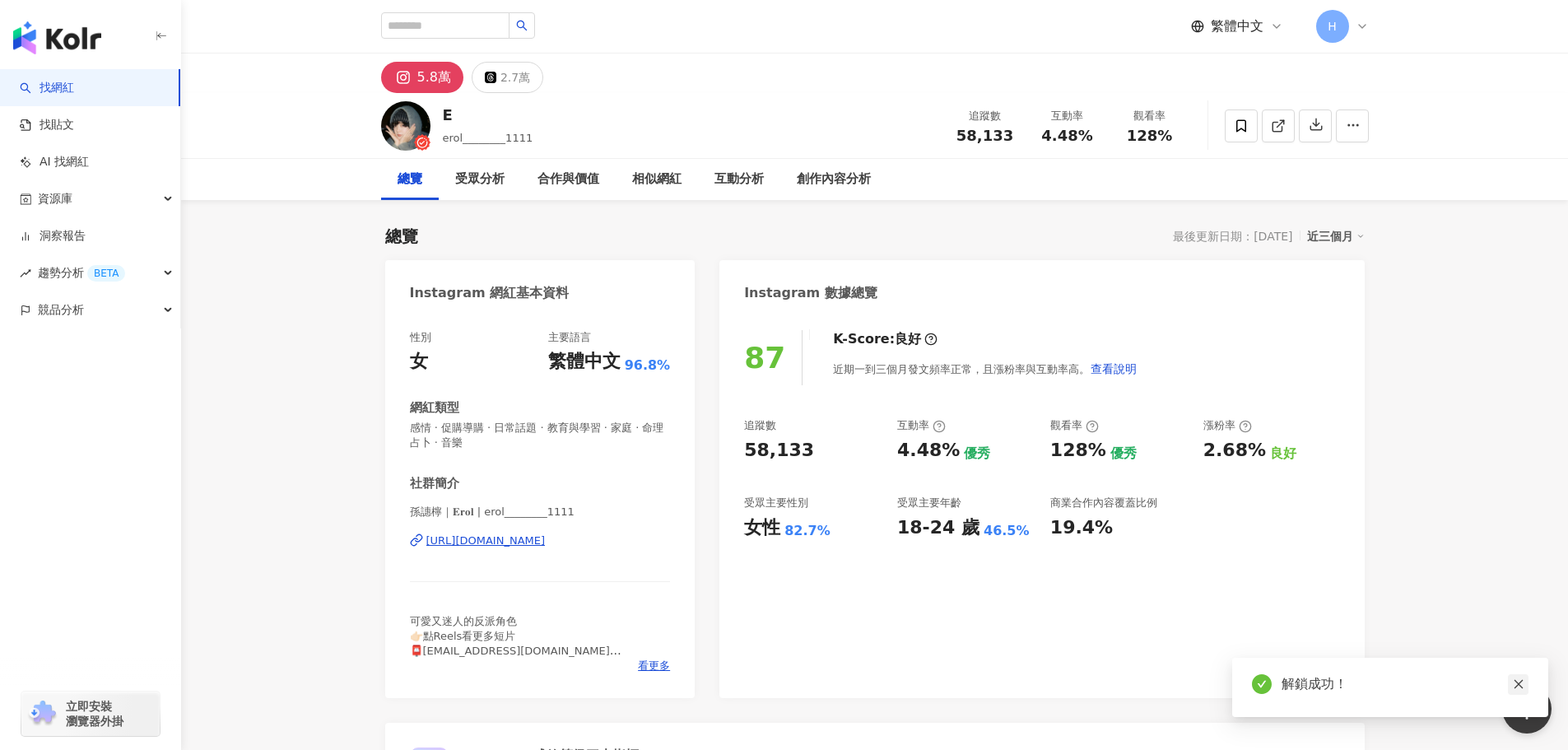
click at [1518, 683] on icon "close" at bounding box center [1519, 684] width 9 height 9
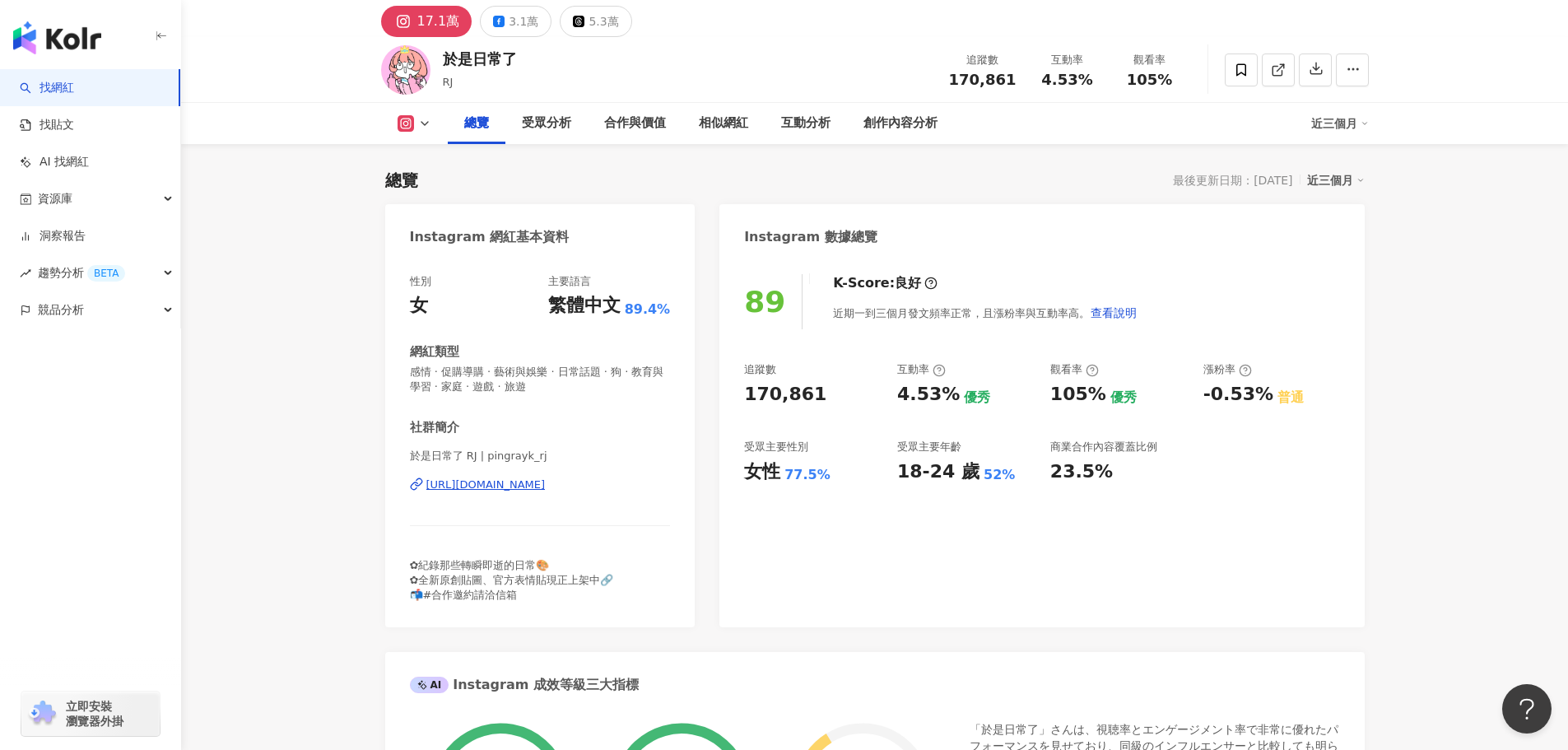
scroll to position [82, 0]
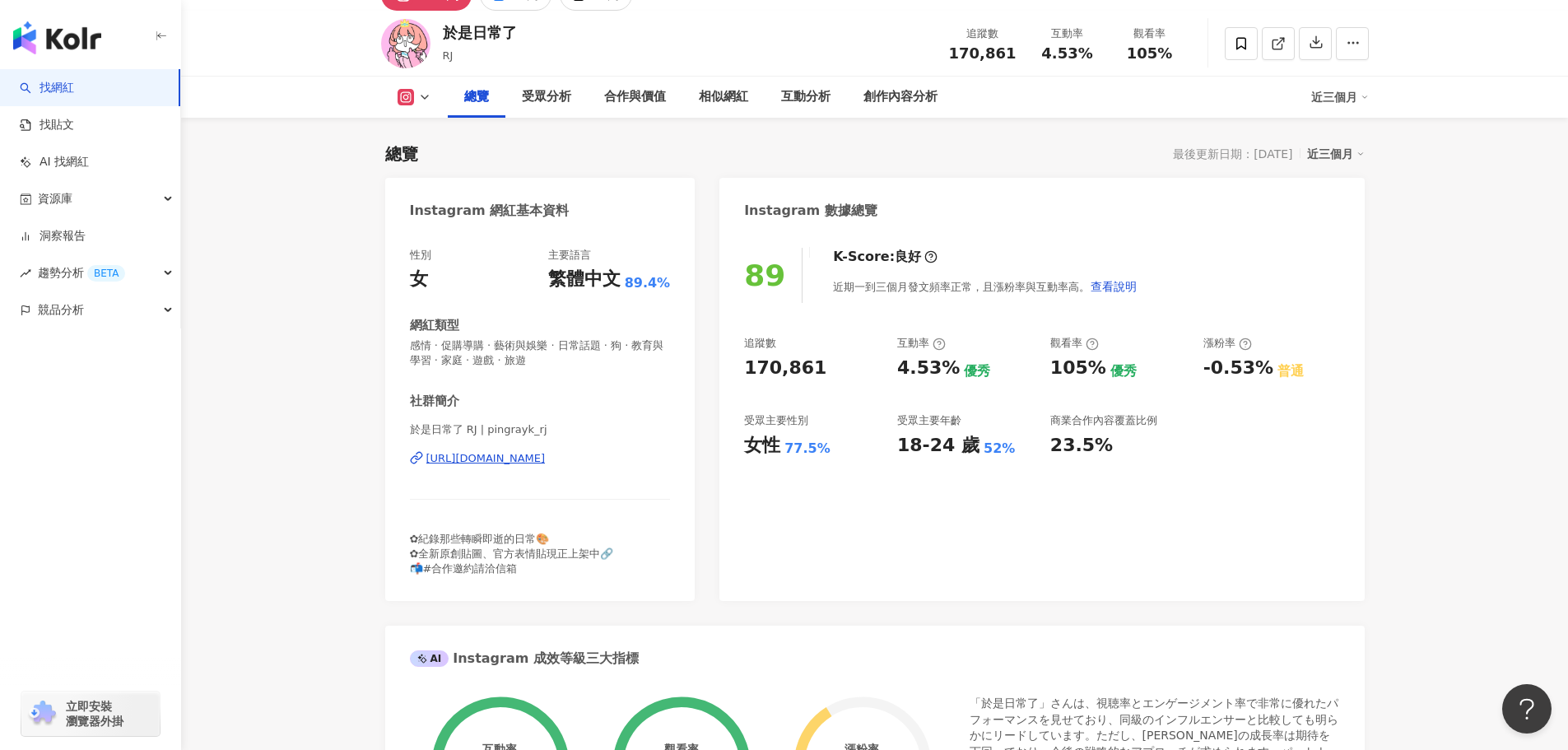
click at [546, 466] on div "[URL][DOMAIN_NAME]" at bounding box center [486, 459] width 120 height 15
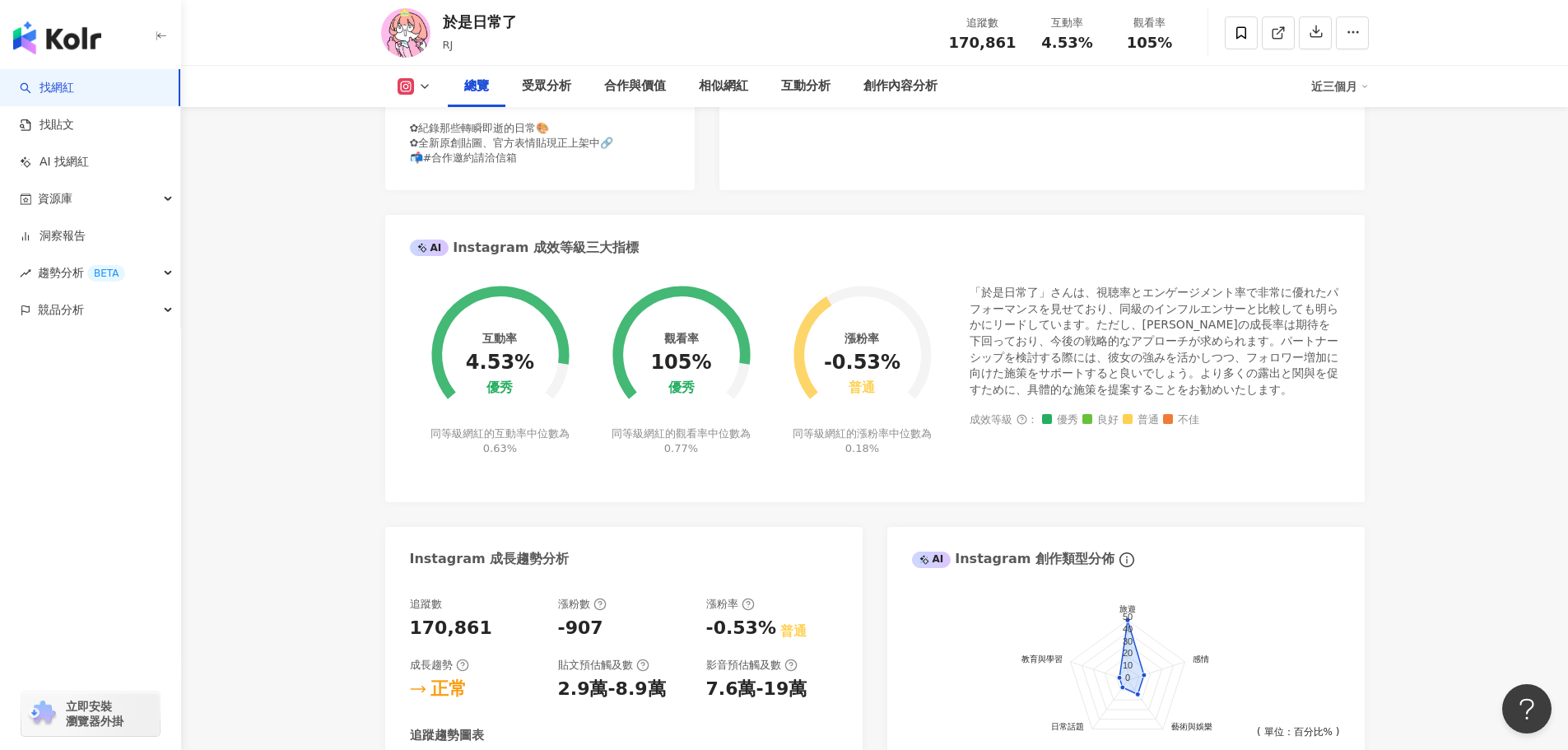
scroll to position [494, 0]
